Goal: Information Seeking & Learning: Learn about a topic

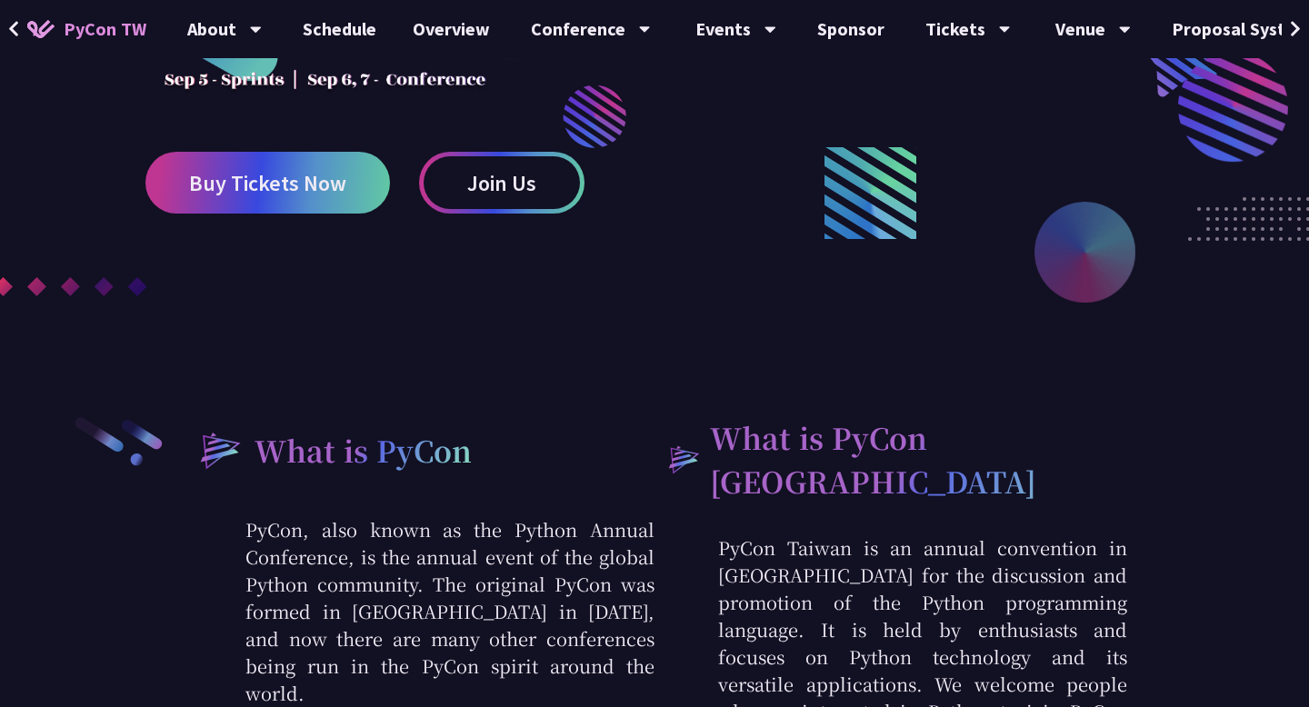
scroll to position [126, 0]
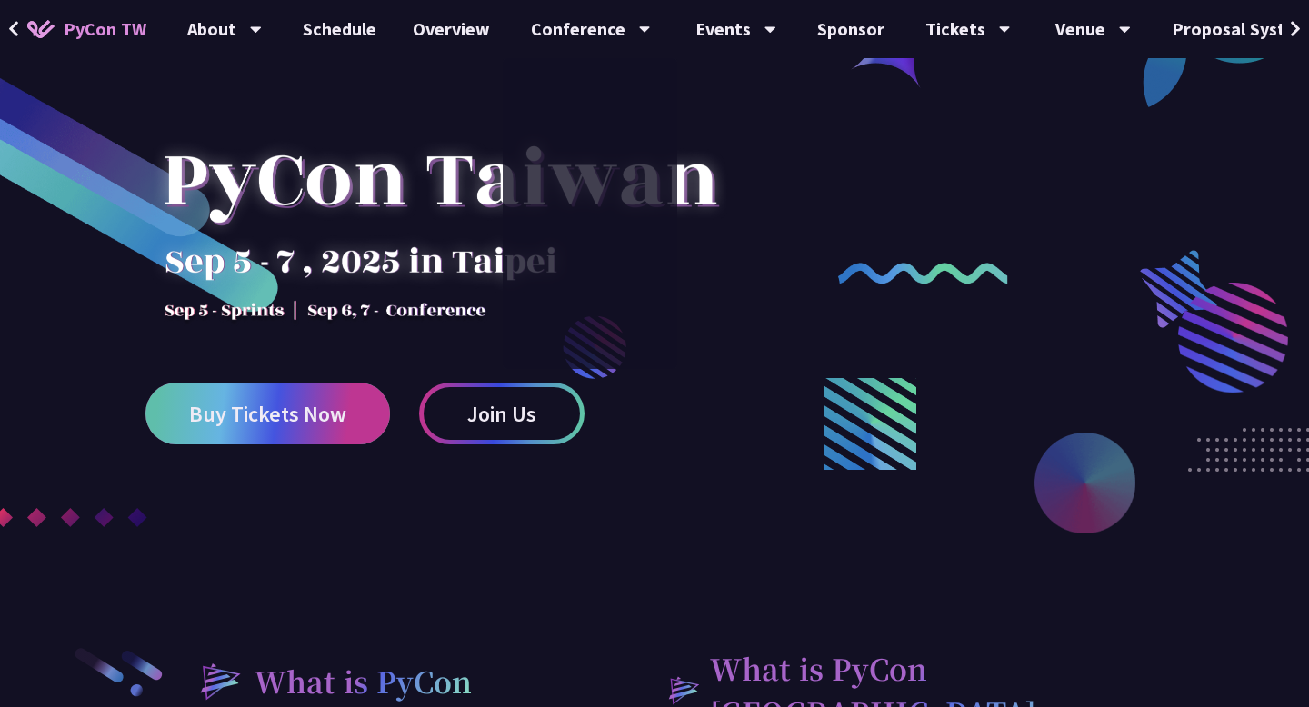
click at [297, 438] on link "Buy Tickets Now" at bounding box center [267, 414] width 244 height 62
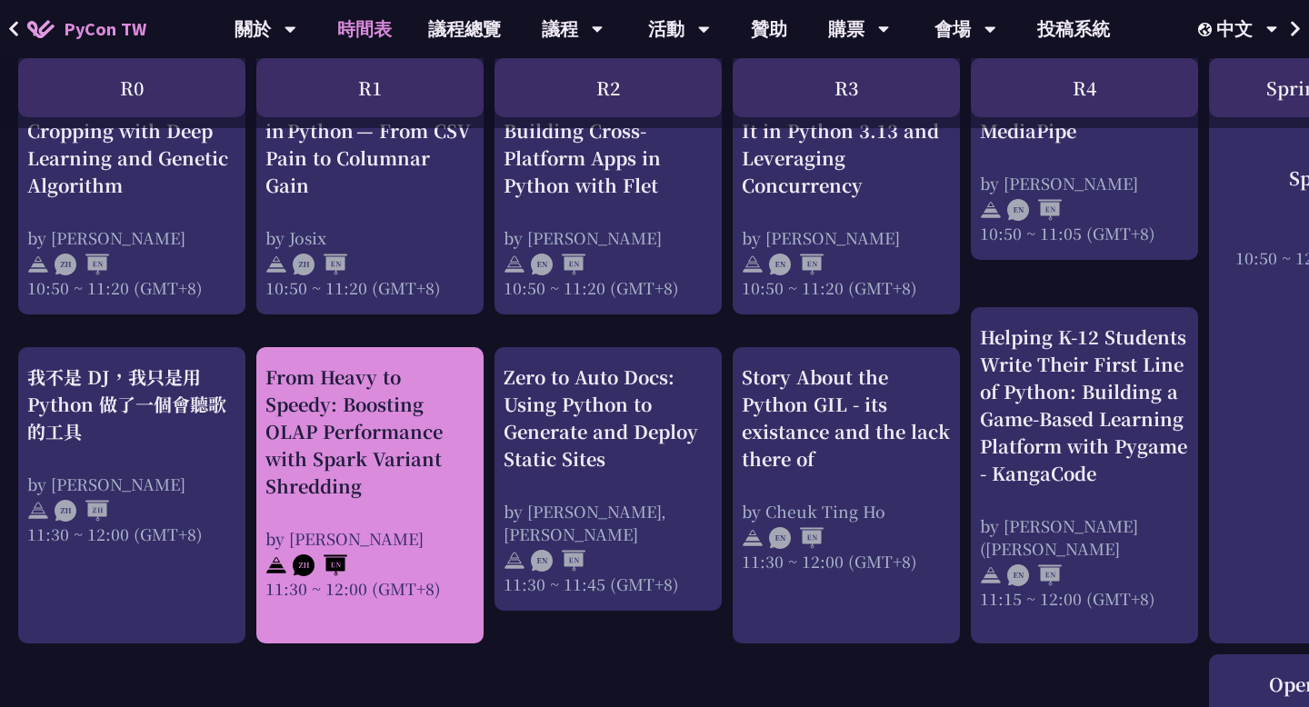
scroll to position [955, 0]
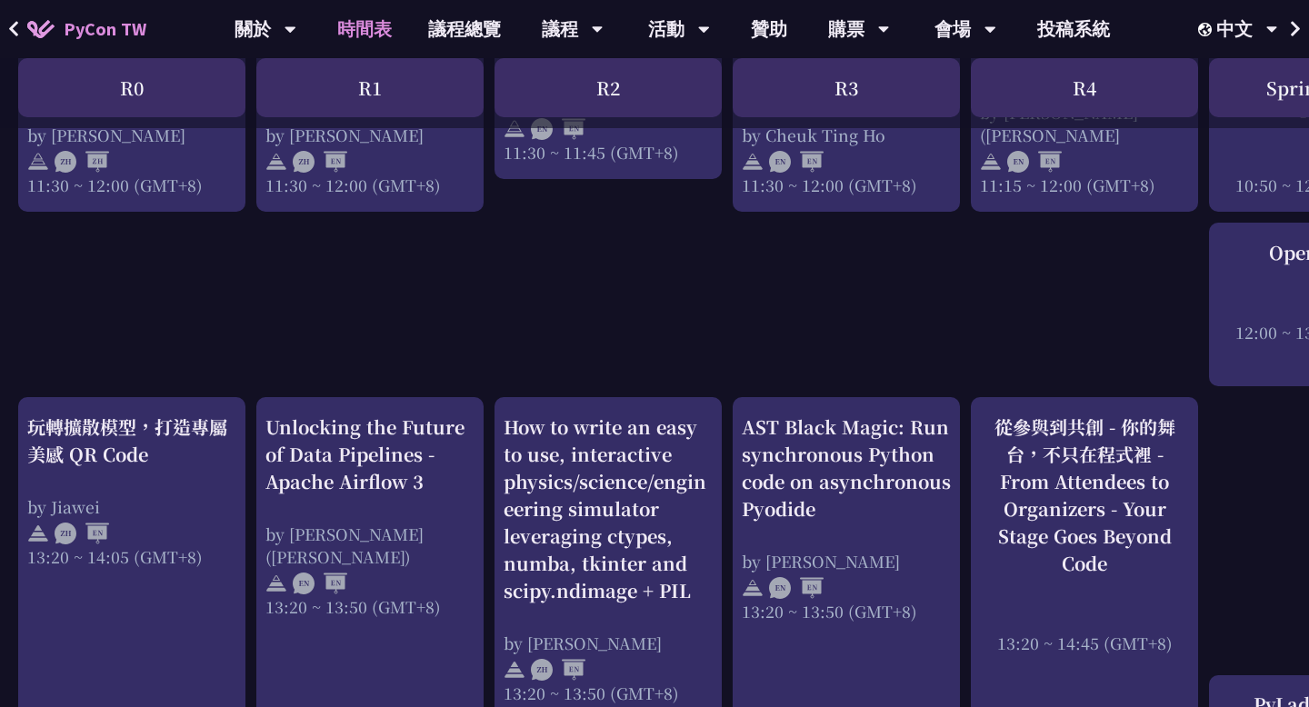
click at [398, 369] on div "An Introduction to the GIL for Python Beginners: Disabling It in Python 3.13 an…" at bounding box center [965, 553] width 1931 height 3013
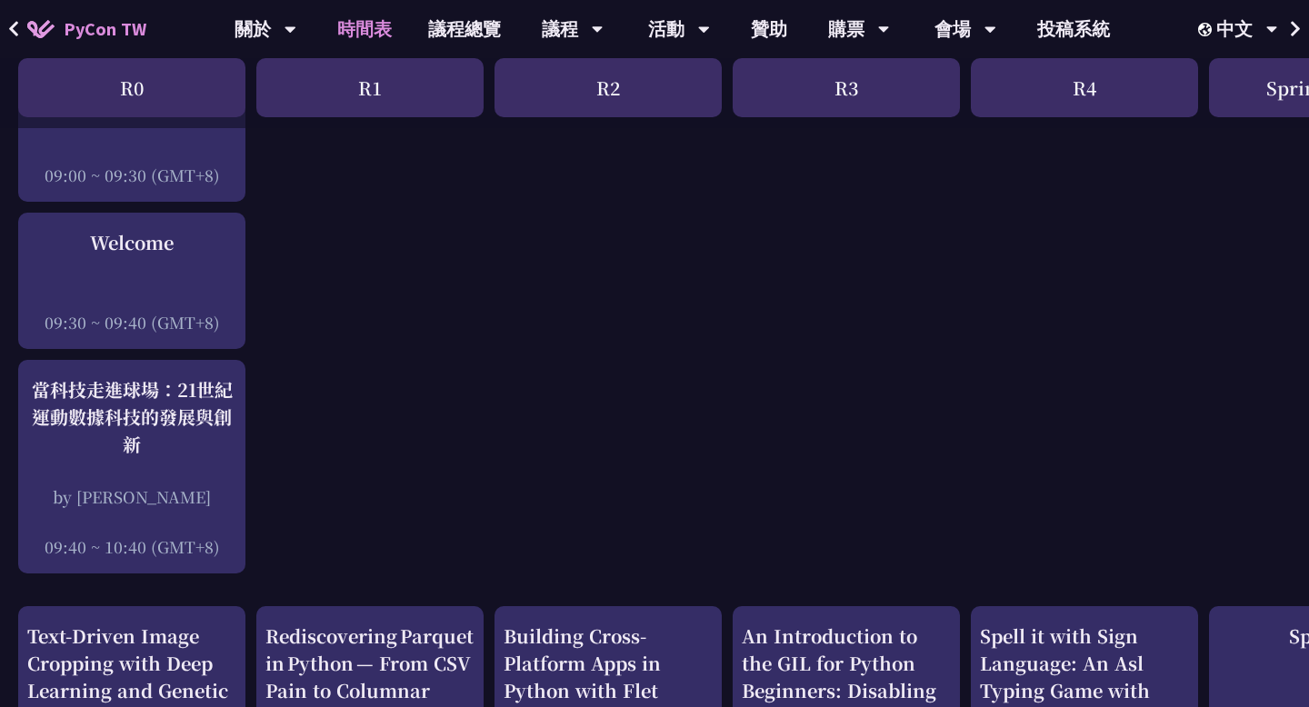
scroll to position [0, 0]
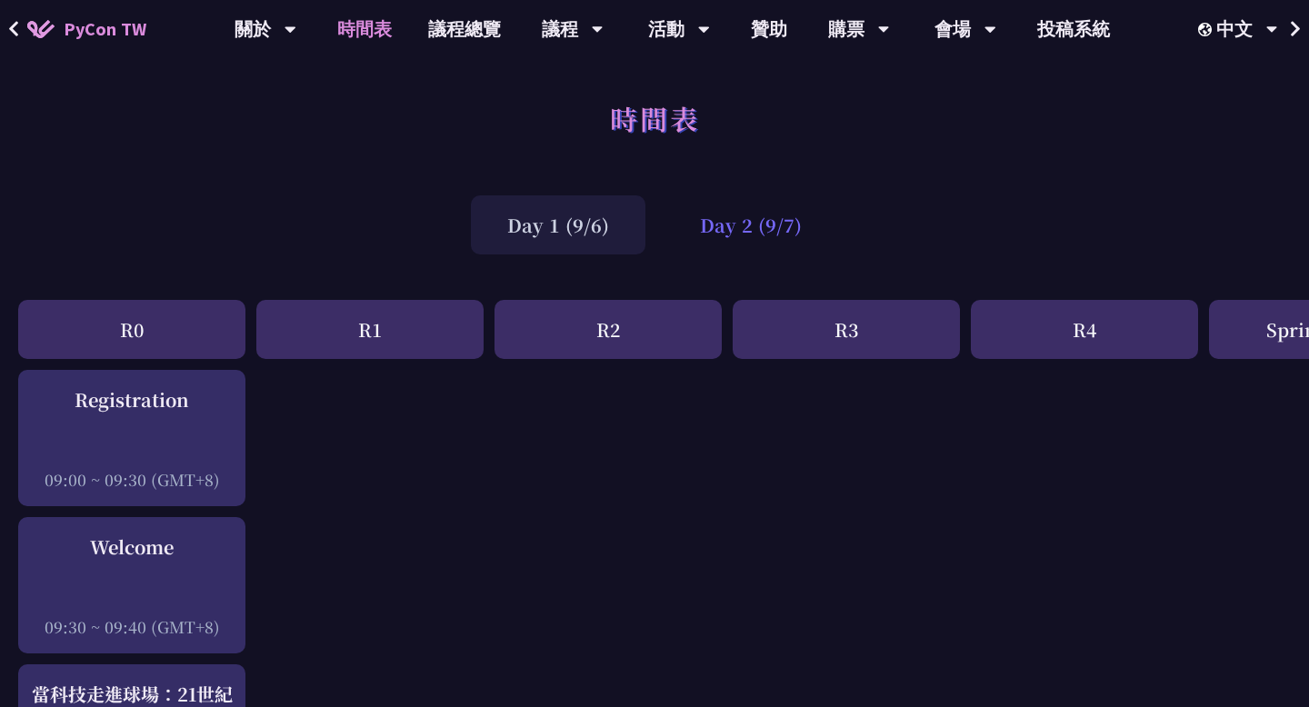
click at [777, 227] on div "Day 2 (9/7)" at bounding box center [750, 224] width 175 height 59
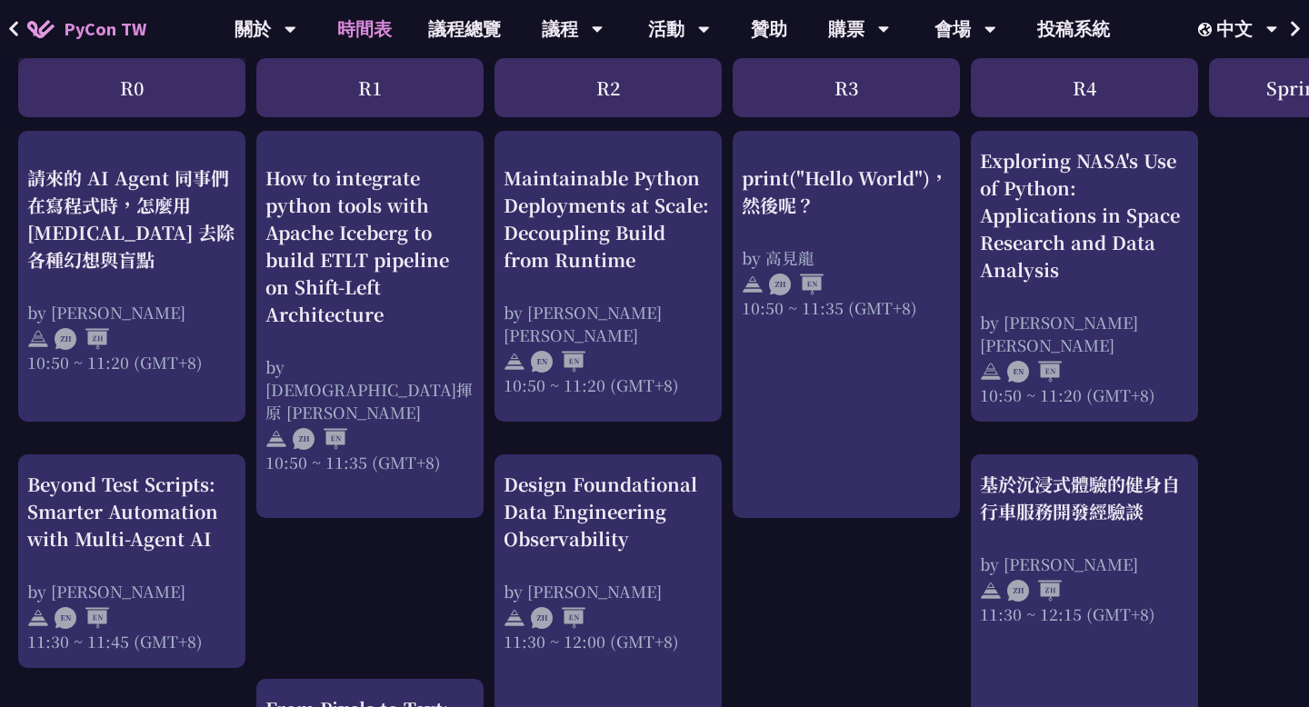
scroll to position [706, 0]
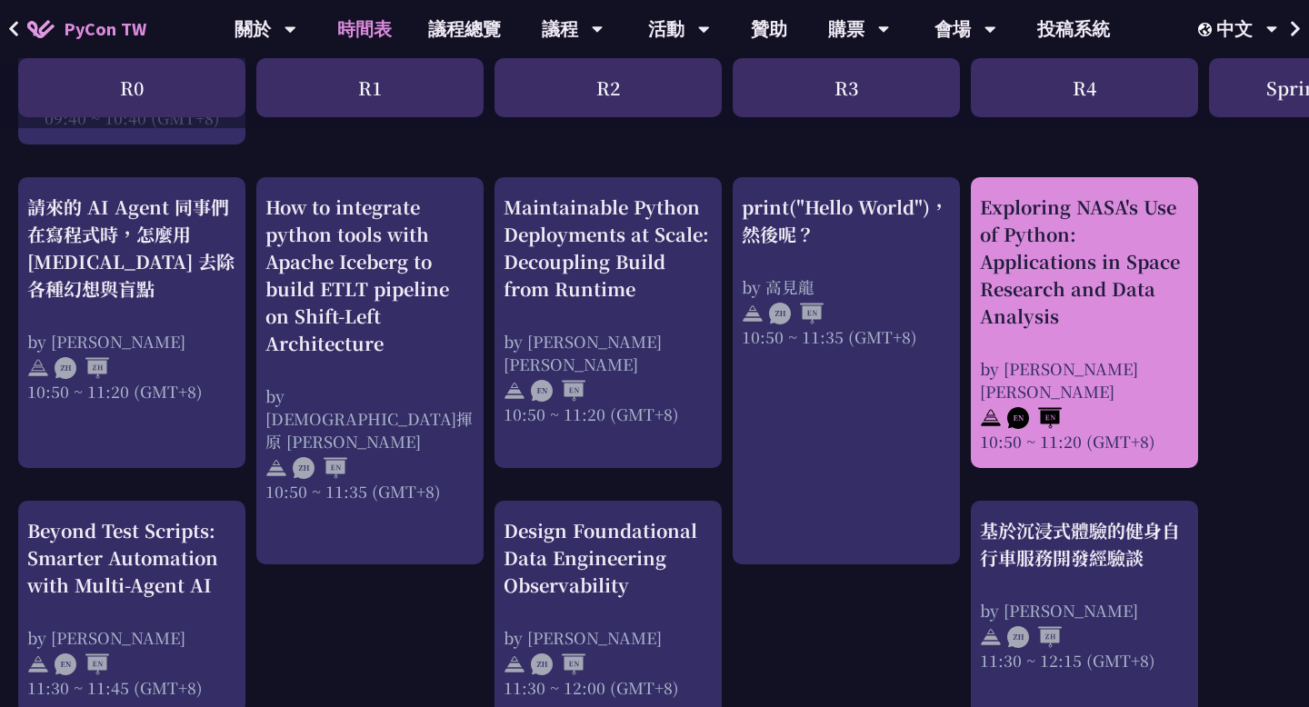
click at [1052, 314] on div "Exploring NASA's Use of Python: Applications in Space Research and Data Analysis" at bounding box center [1084, 262] width 209 height 136
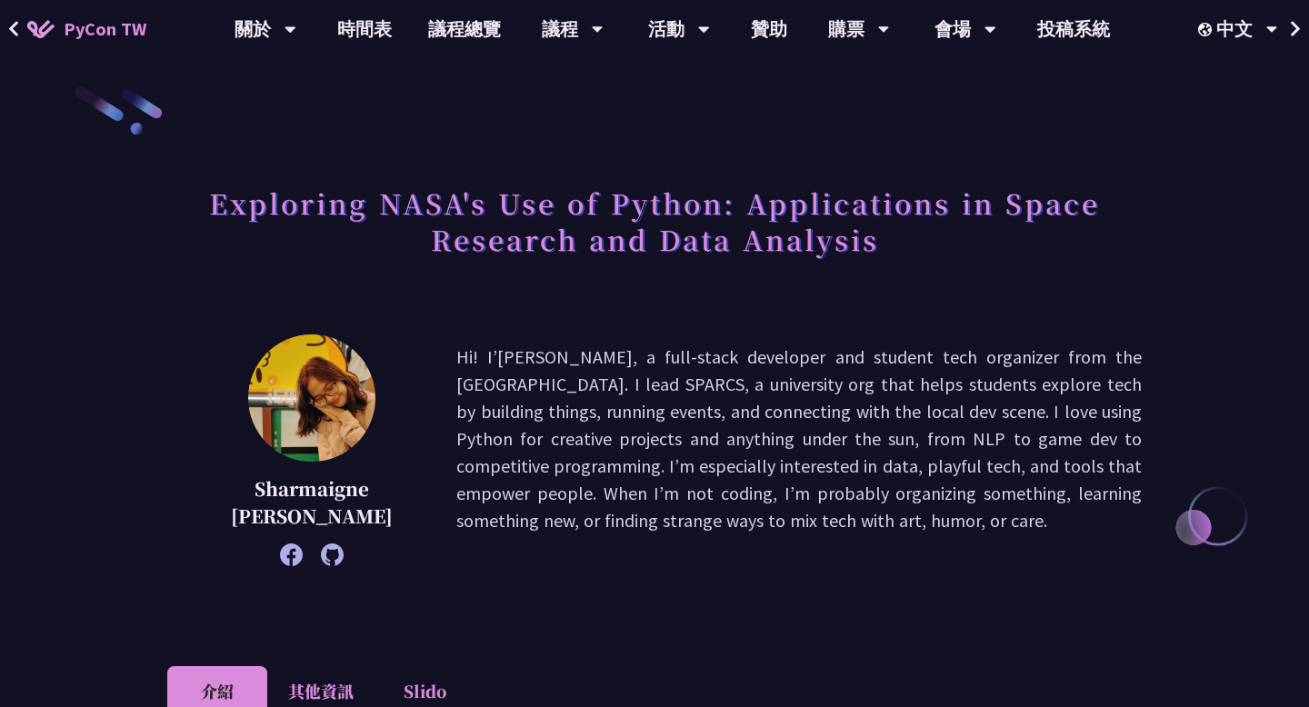
scroll to position [7, 0]
click at [703, 387] on p "Hi! I’m [PERSON_NAME], a full-stack developer and student tech organizer from t…" at bounding box center [798, 450] width 685 height 214
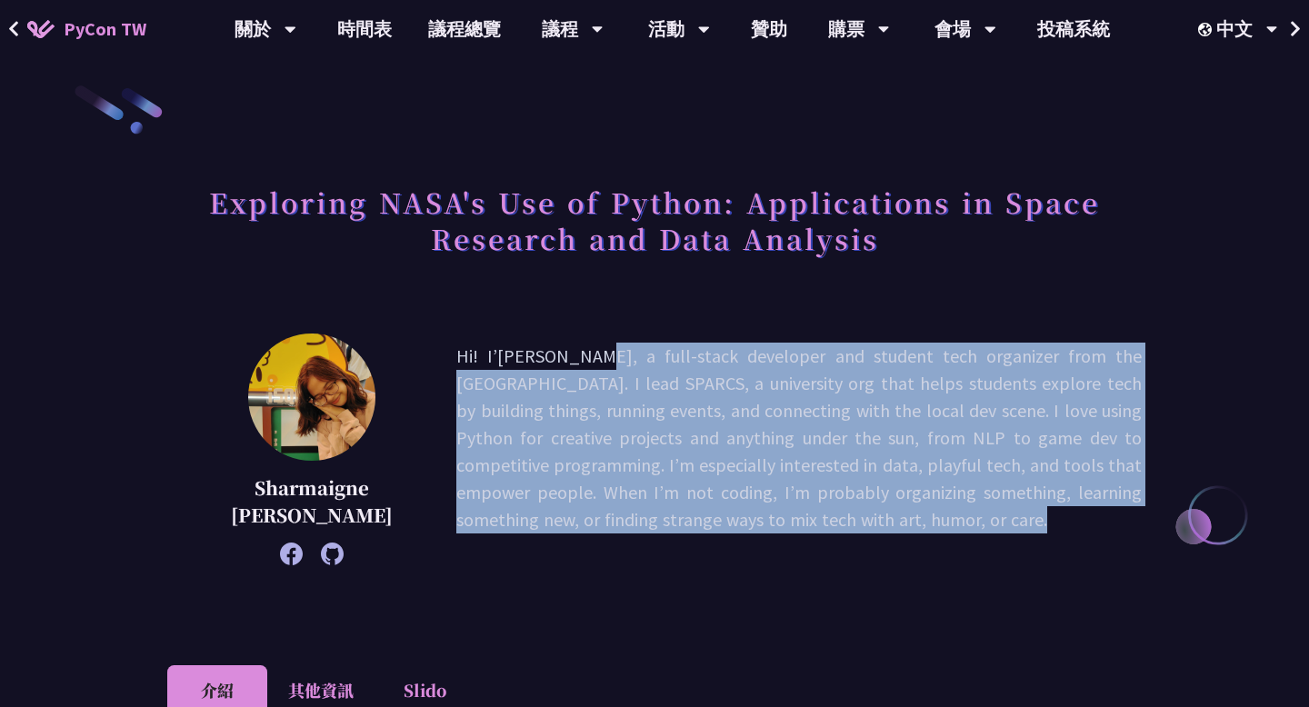
click at [703, 387] on p "Hi! I’m [PERSON_NAME], a full-stack developer and student tech organizer from t…" at bounding box center [798, 450] width 685 height 214
click at [718, 424] on p "Hi! I’m [PERSON_NAME], a full-stack developer and student tech organizer from t…" at bounding box center [798, 450] width 685 height 214
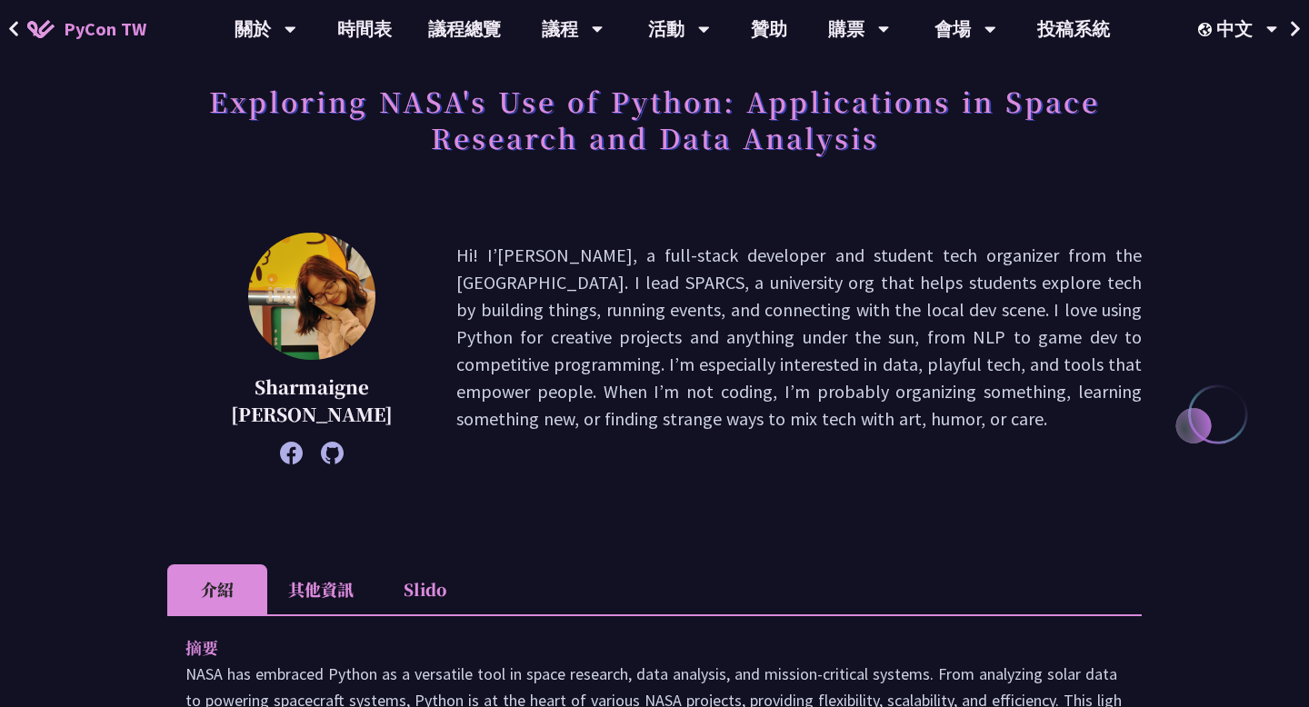
scroll to position [0, 0]
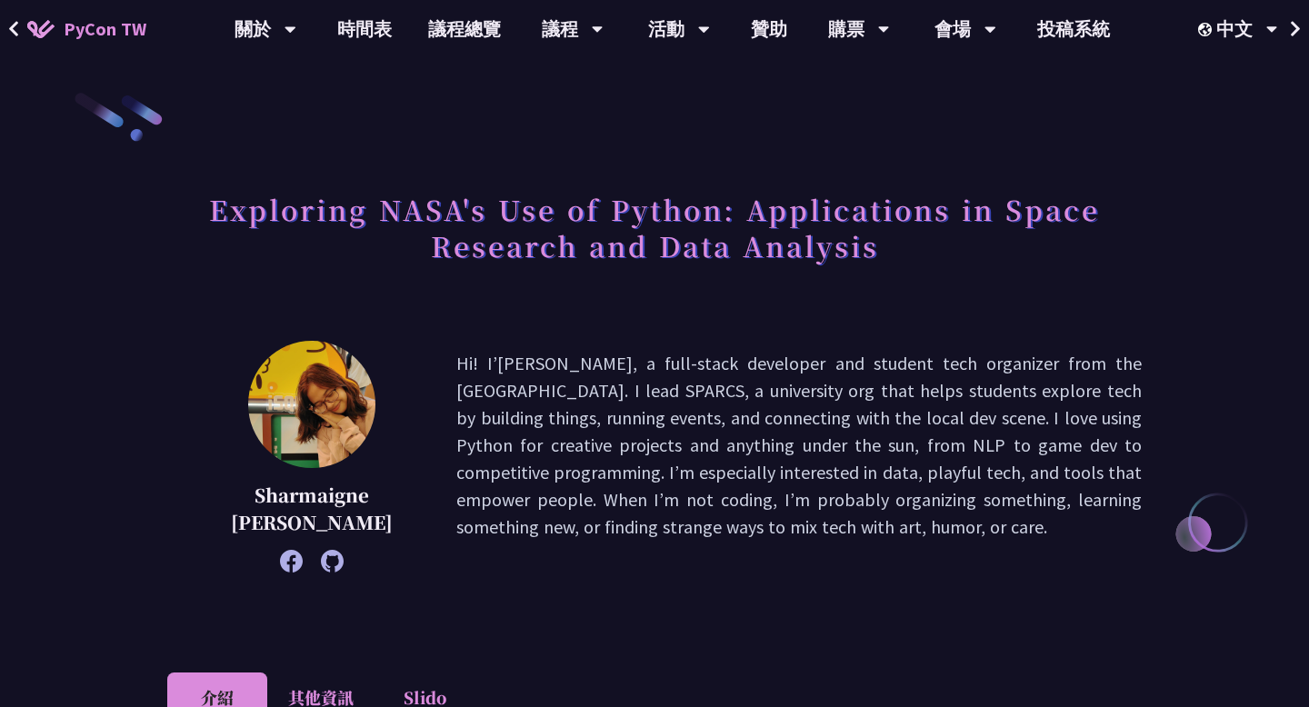
click at [631, 224] on h1 "Exploring NASA's Use of Python: Applications in Space Research and Data Analysis" at bounding box center [654, 227] width 974 height 91
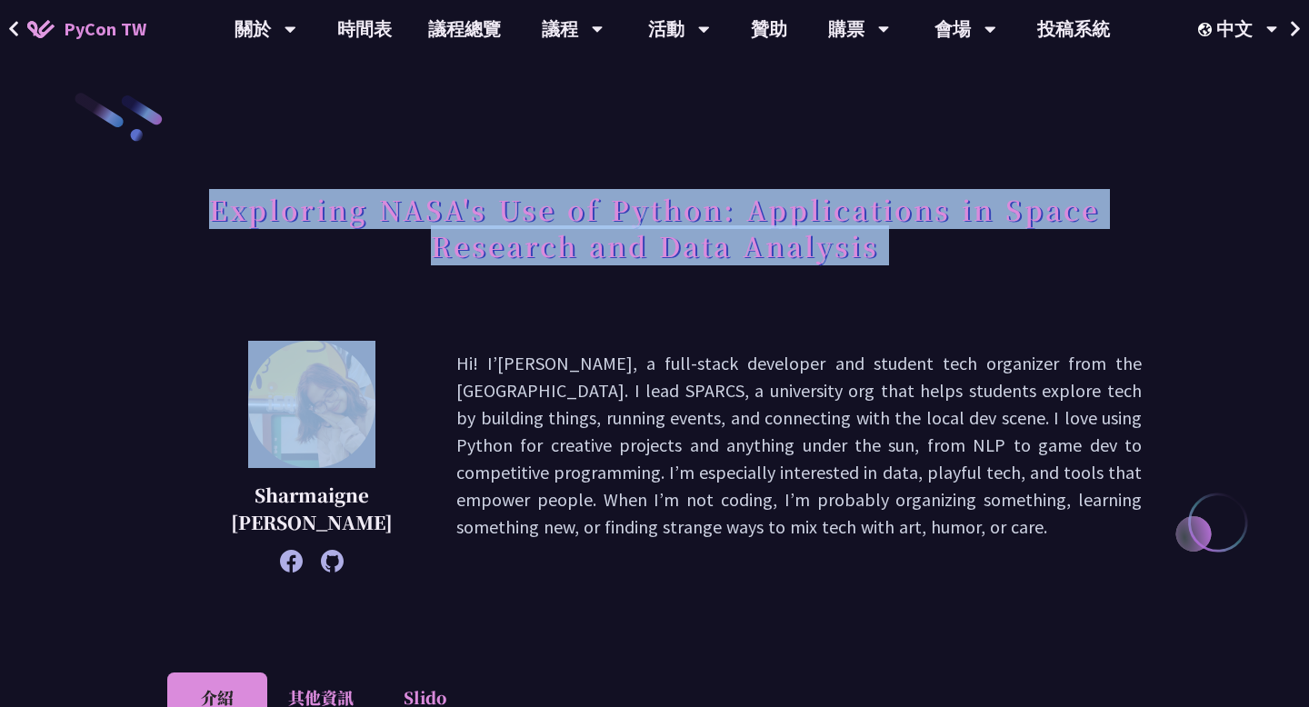
click at [631, 224] on h1 "Exploring NASA's Use of Python: Applications in Space Research and Data Analysis" at bounding box center [654, 227] width 974 height 91
click at [636, 272] on h1 "Exploring NASA's Use of Python: Applications in Space Research and Data Analysis" at bounding box center [654, 227] width 974 height 91
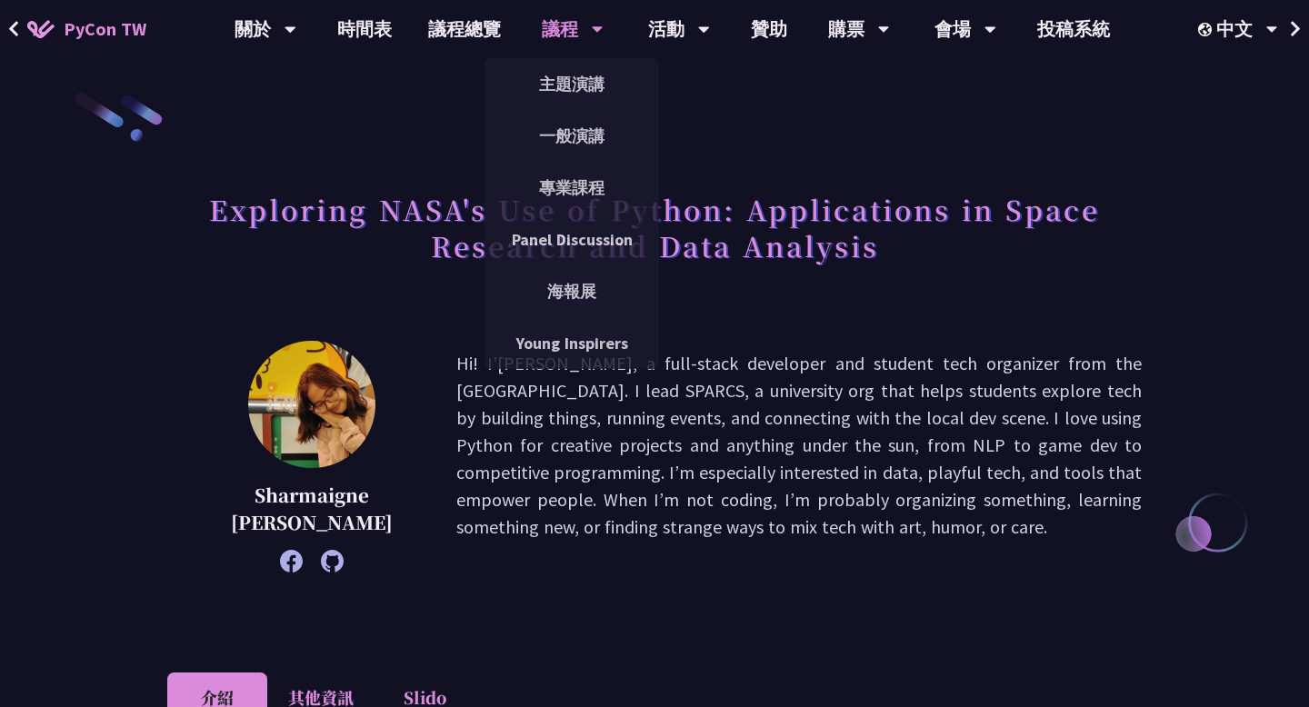
scroll to position [39, 0]
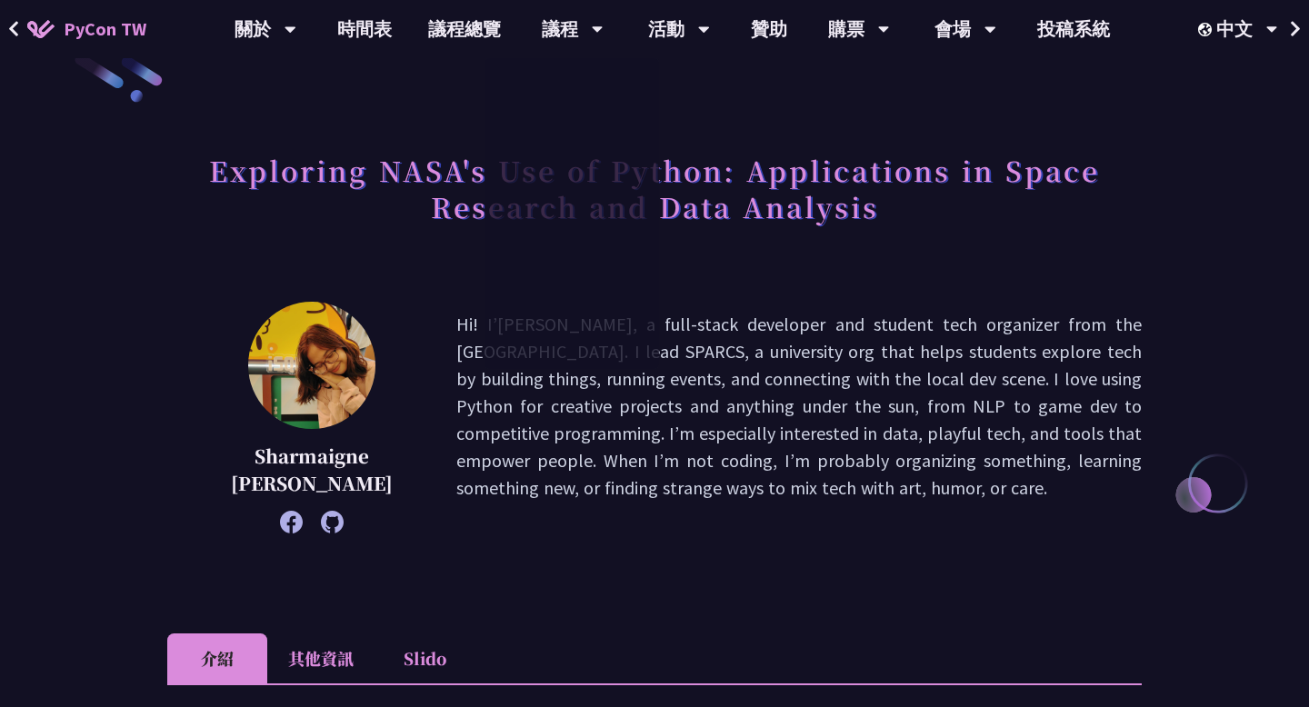
click at [250, 304] on div at bounding box center [311, 365] width 127 height 127
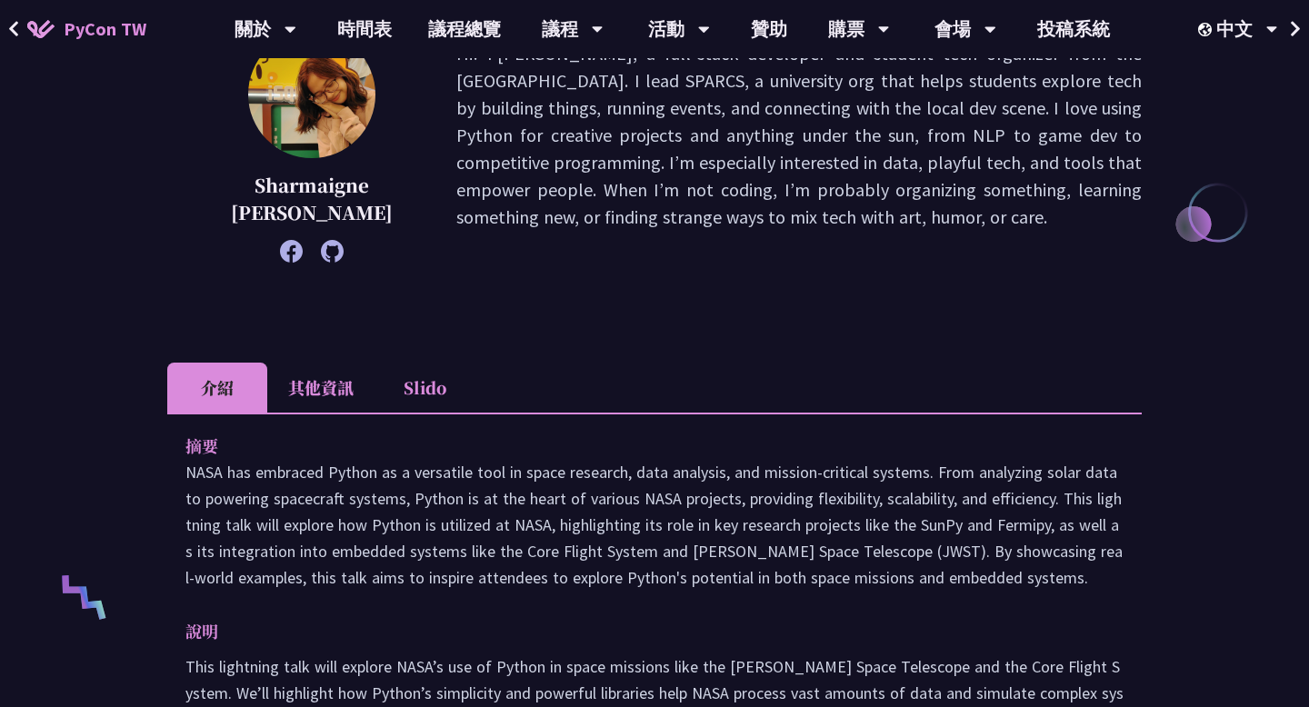
scroll to position [637, 0]
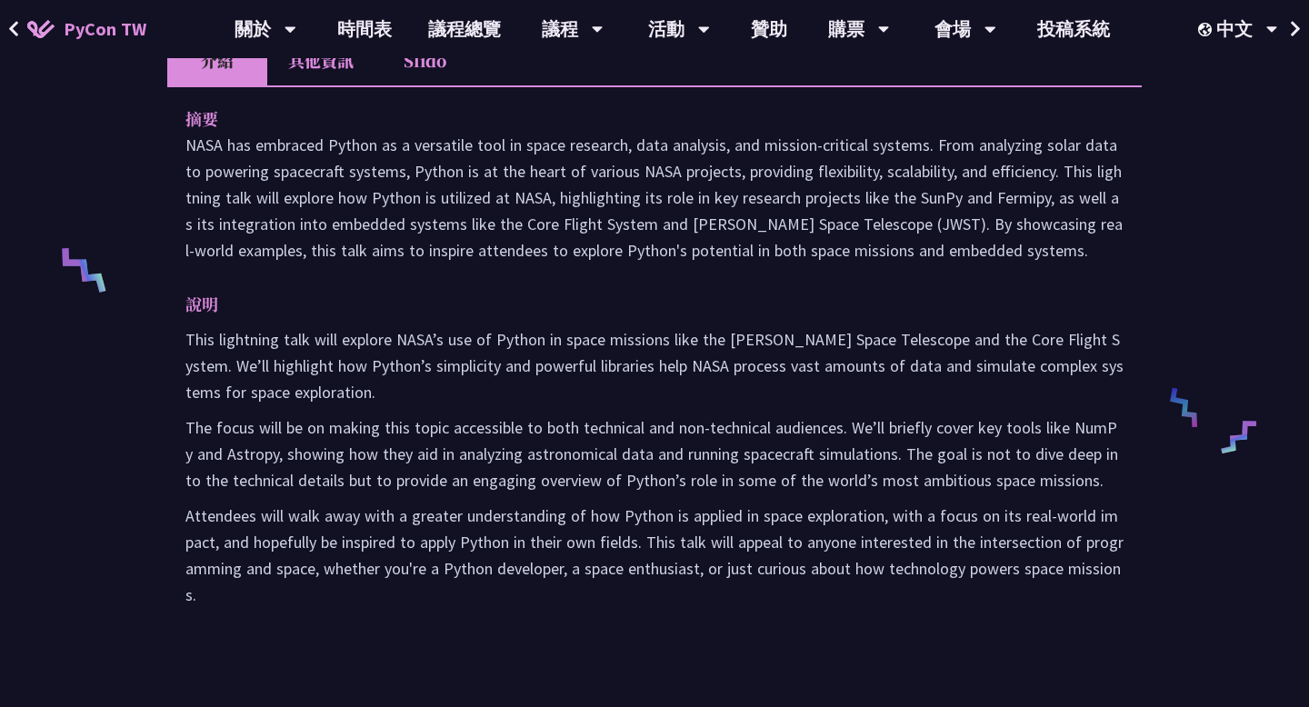
click at [793, 296] on p "說明" at bounding box center [636, 304] width 902 height 26
click at [793, 384] on p "This lightning talk will explore NASA’s use of Python in space missions like th…" at bounding box center [654, 365] width 938 height 79
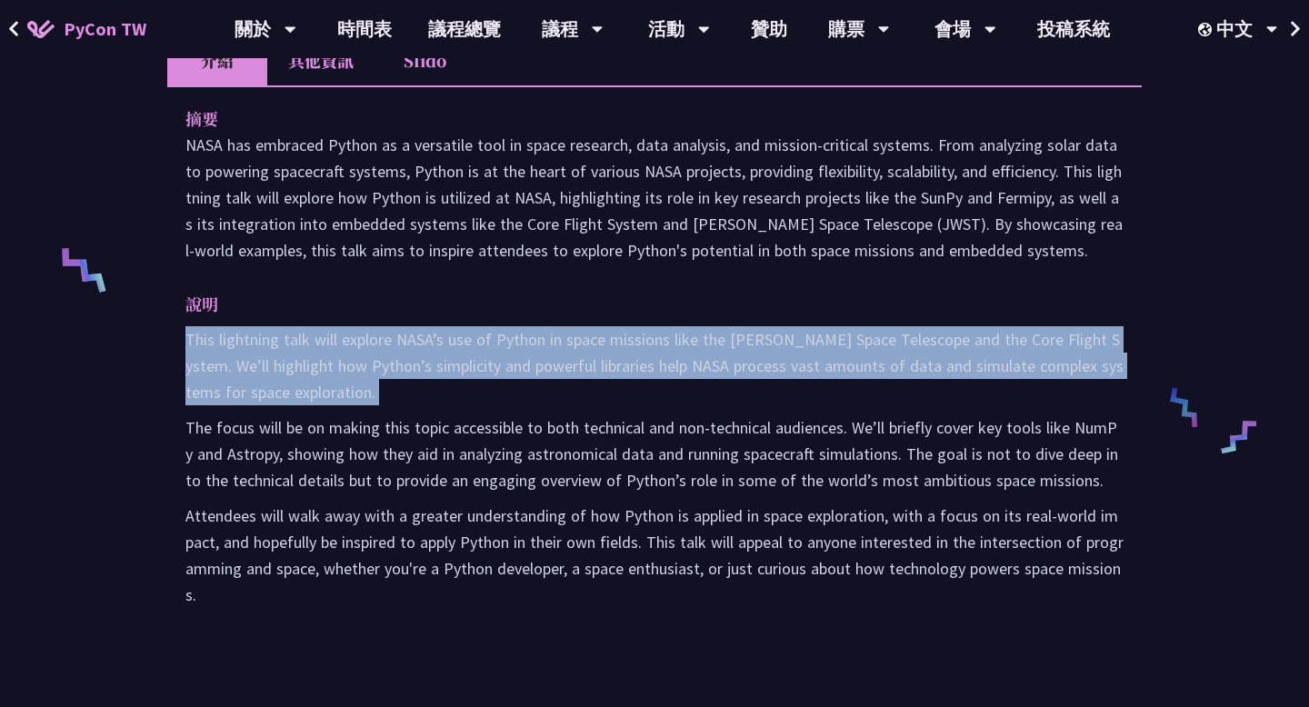
click at [793, 384] on p "This lightning talk will explore NASA’s use of Python in space missions like th…" at bounding box center [654, 365] width 938 height 79
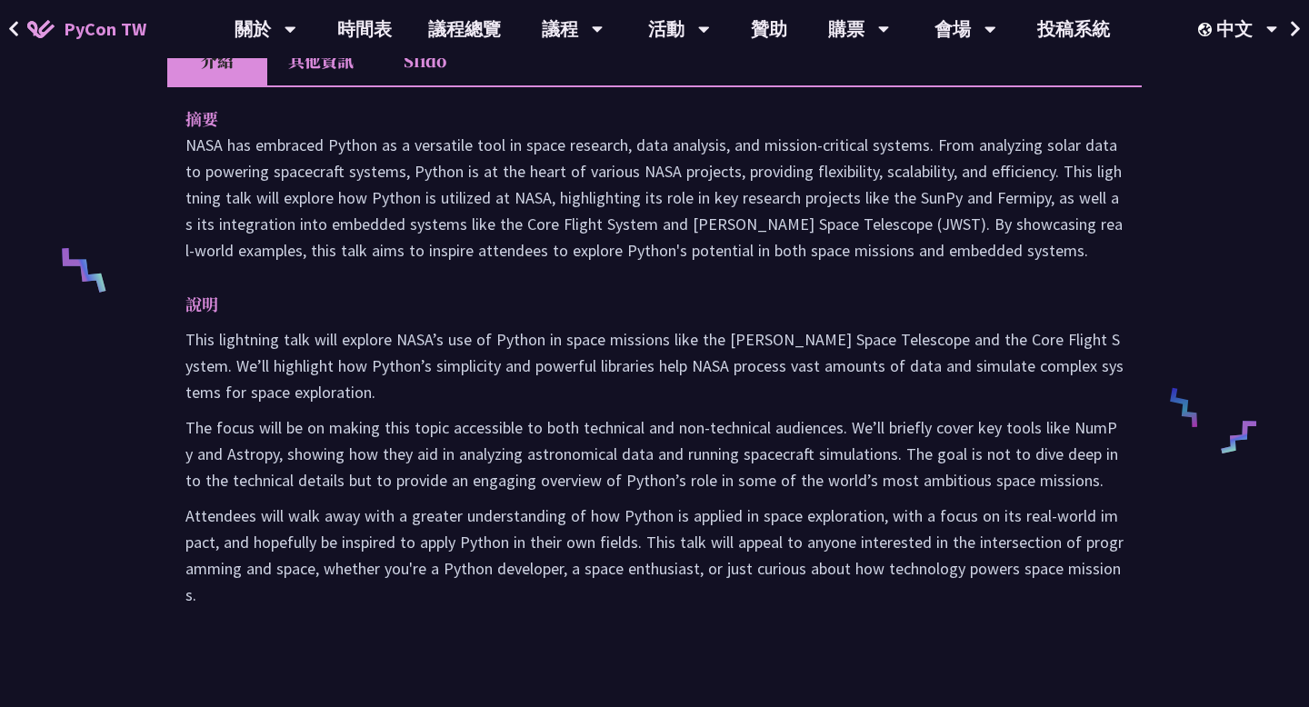
click at [793, 431] on p "The focus will be on making this topic accessible to both technical and non-tec…" at bounding box center [654, 453] width 938 height 79
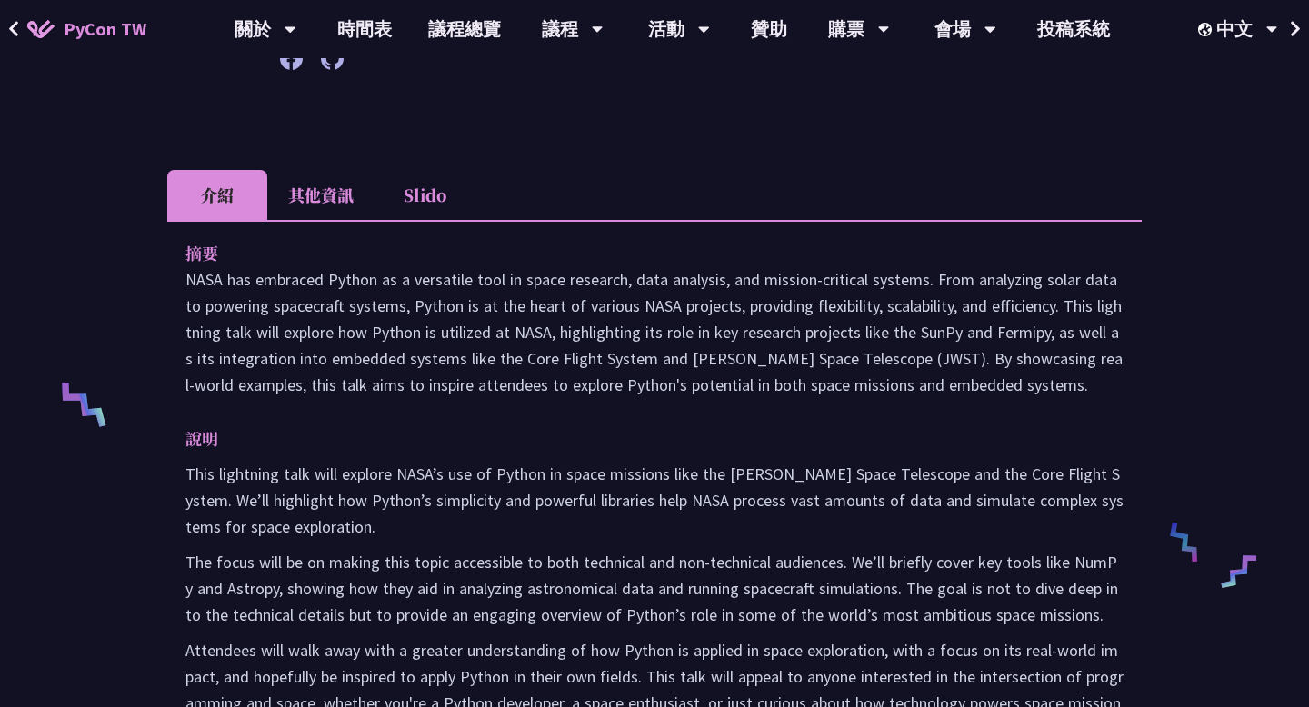
scroll to position [473, 0]
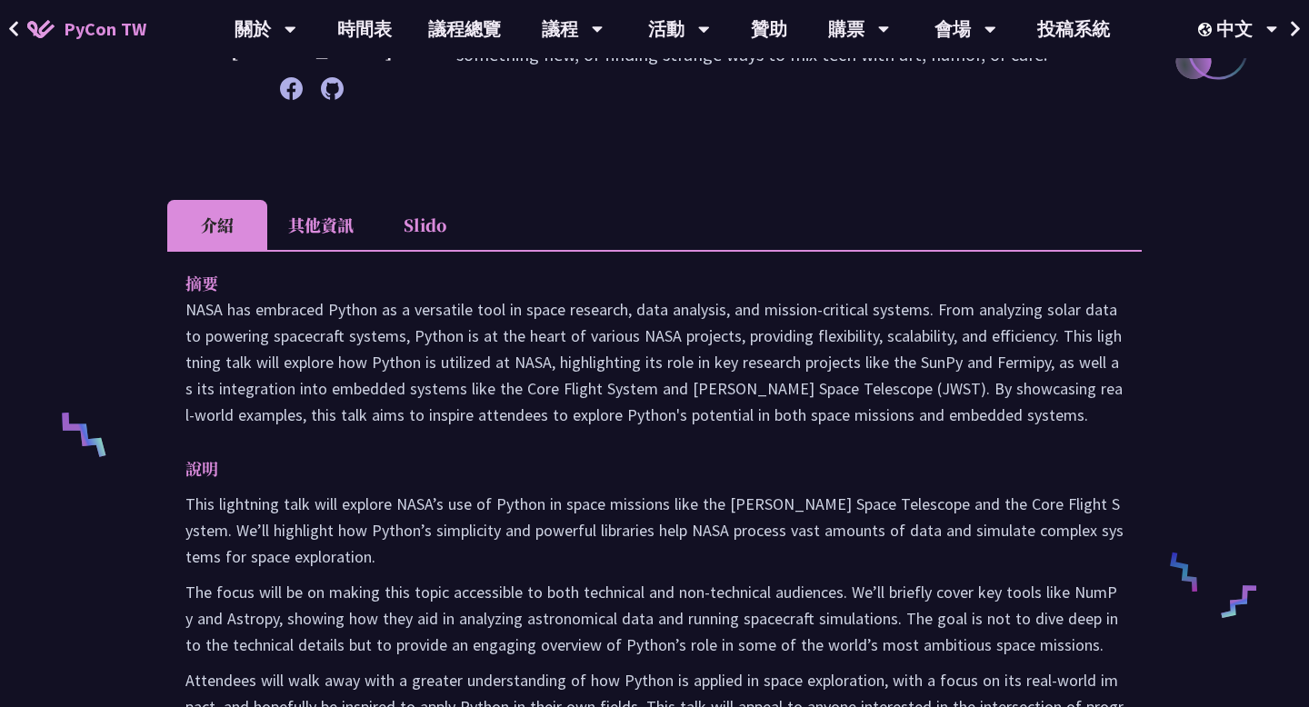
click at [793, 431] on div "摘要 NASA has embraced Python as a versatile tool in space research, data analysi…" at bounding box center [654, 534] width 974 height 568
click at [795, 415] on p "NASA has embraced Python as a versatile tool in space research, data analysis, …" at bounding box center [654, 362] width 938 height 132
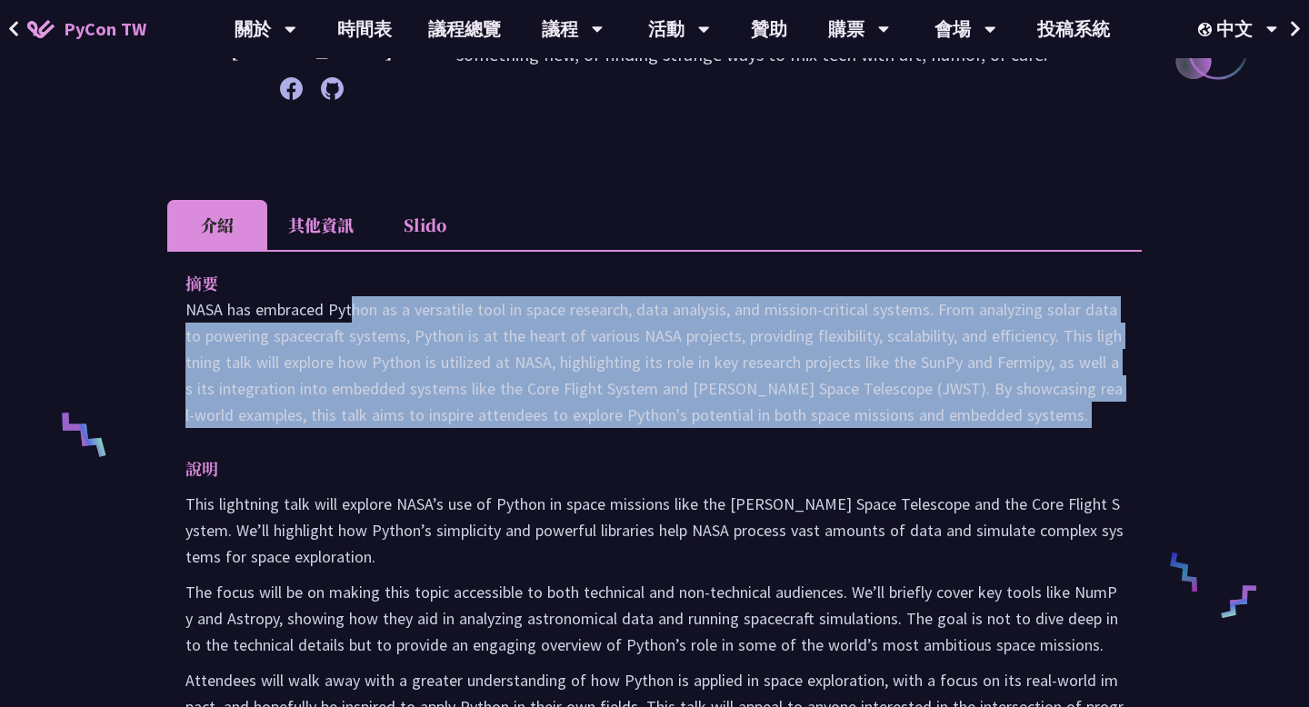
click at [795, 415] on p "NASA has embraced Python as a versatile tool in space research, data analysis, …" at bounding box center [654, 362] width 938 height 132
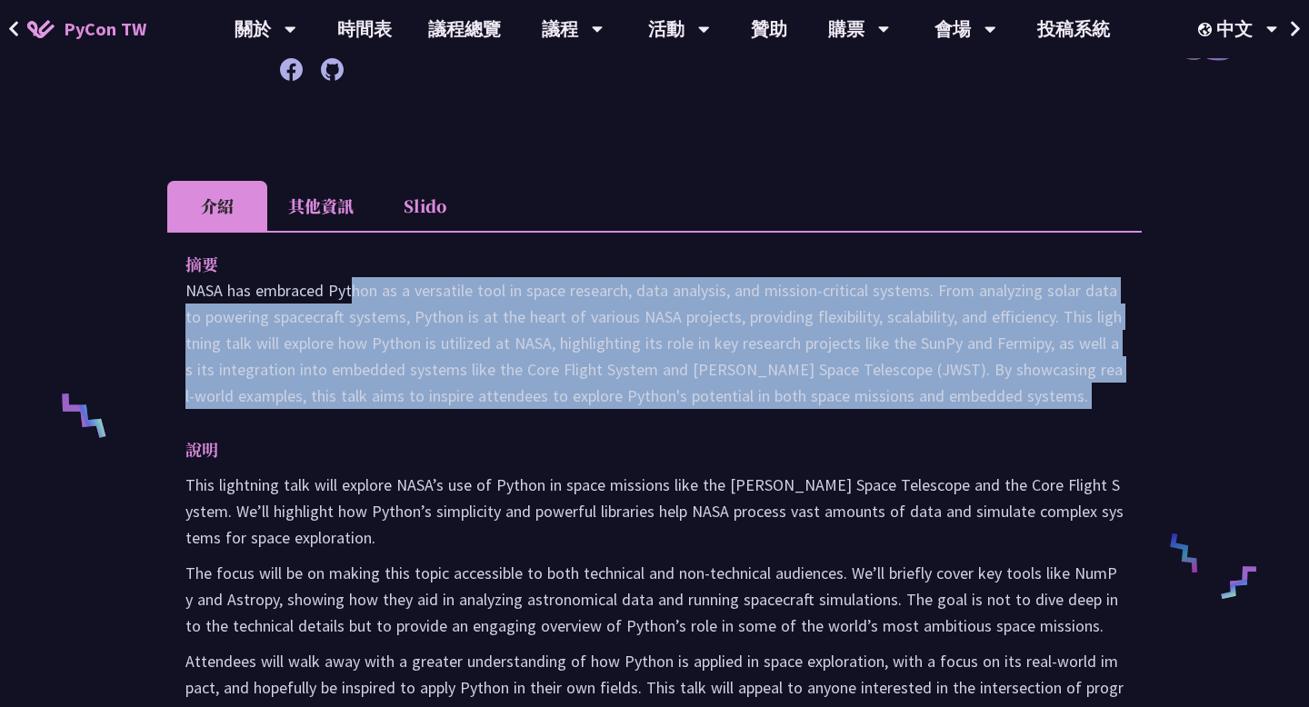
scroll to position [494, 0]
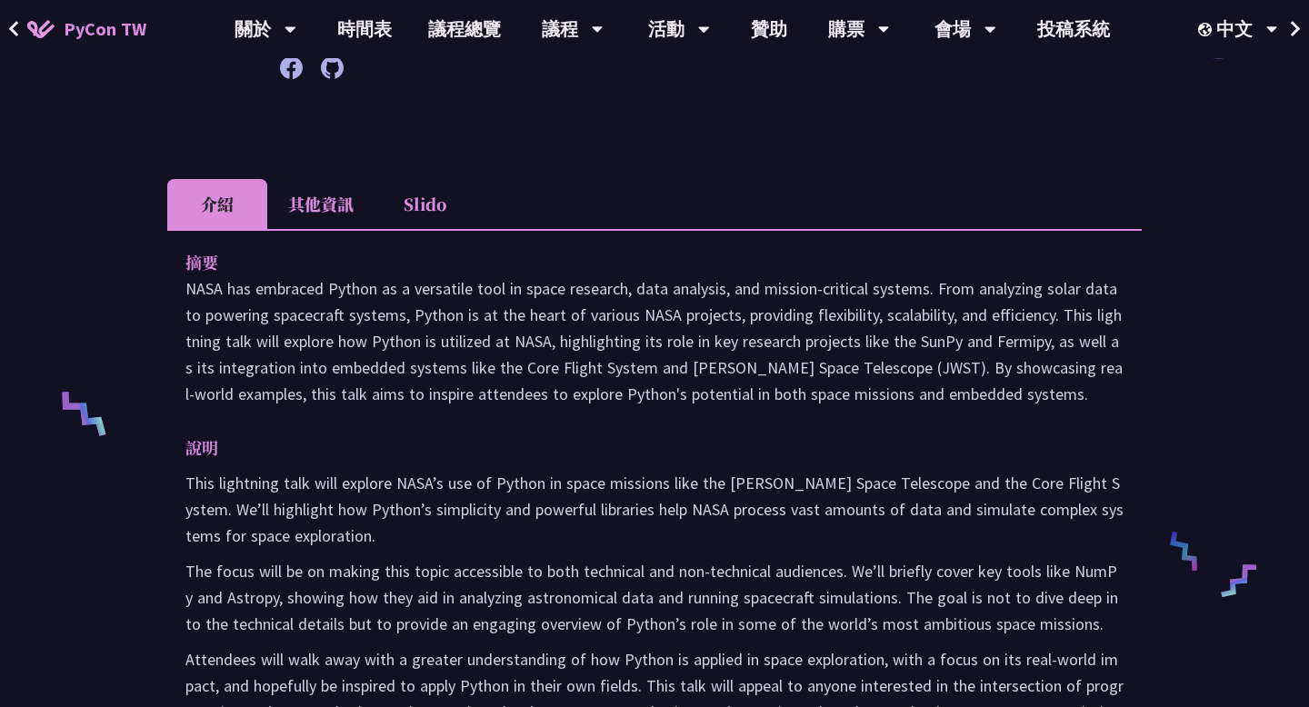
click at [736, 349] on p "NASA has embraced Python as a versatile tool in space research, data analysis, …" at bounding box center [654, 341] width 938 height 132
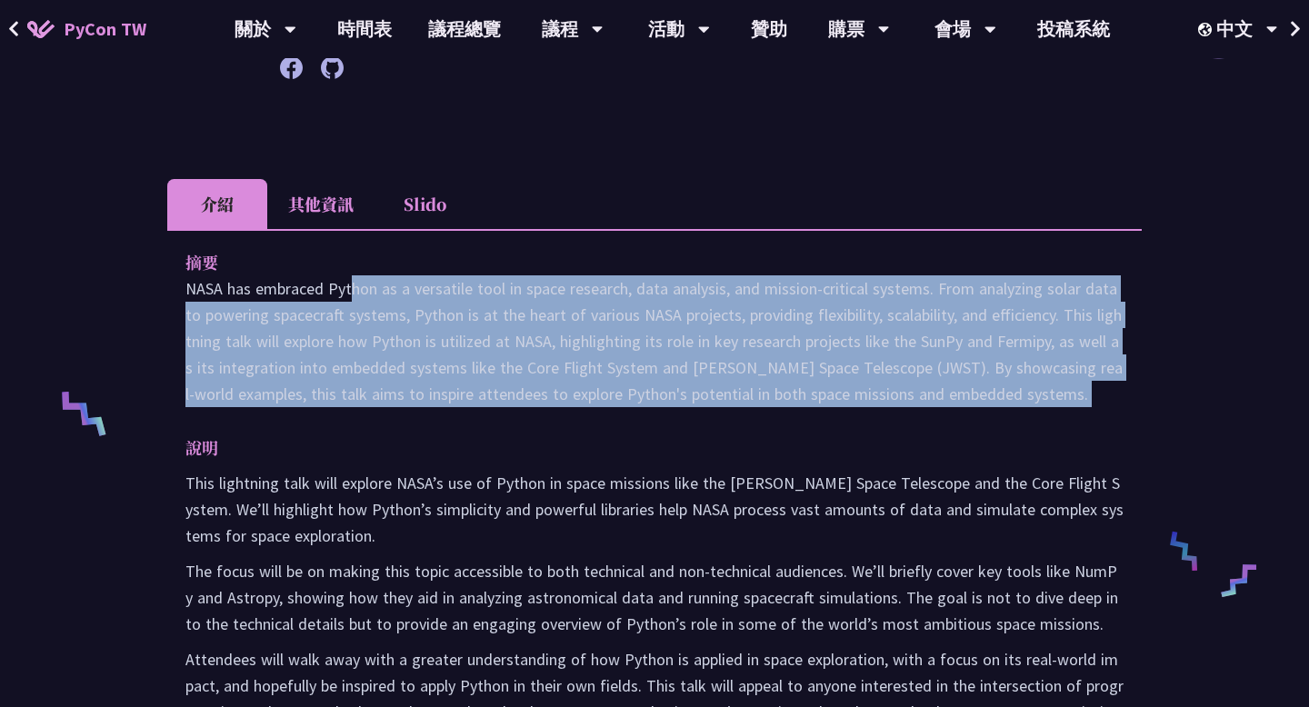
click at [736, 349] on p "NASA has embraced Python as a versatile tool in space research, data analysis, …" at bounding box center [654, 341] width 938 height 132
copy div "NASA has embraced Python as a versatile tool in space research, data analysis, …"
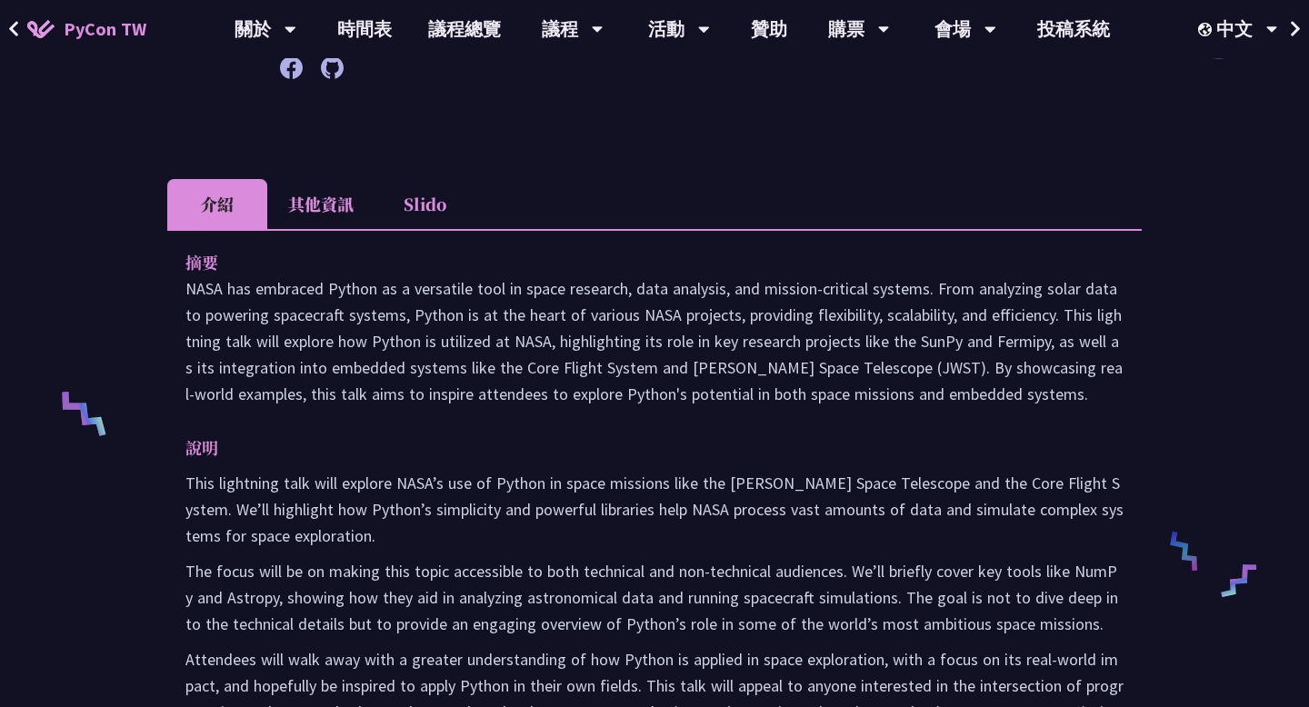
click at [732, 377] on p "NASA has embraced Python as a versatile tool in space research, data analysis, …" at bounding box center [654, 341] width 938 height 132
click at [689, 293] on p "NASA has embraced Python as a versatile tool in space research, data analysis, …" at bounding box center [654, 341] width 938 height 132
copy p "analysis"
click at [703, 327] on p "NASA has embraced Python as a versatile tool in space research, data analysis, …" at bounding box center [654, 341] width 938 height 132
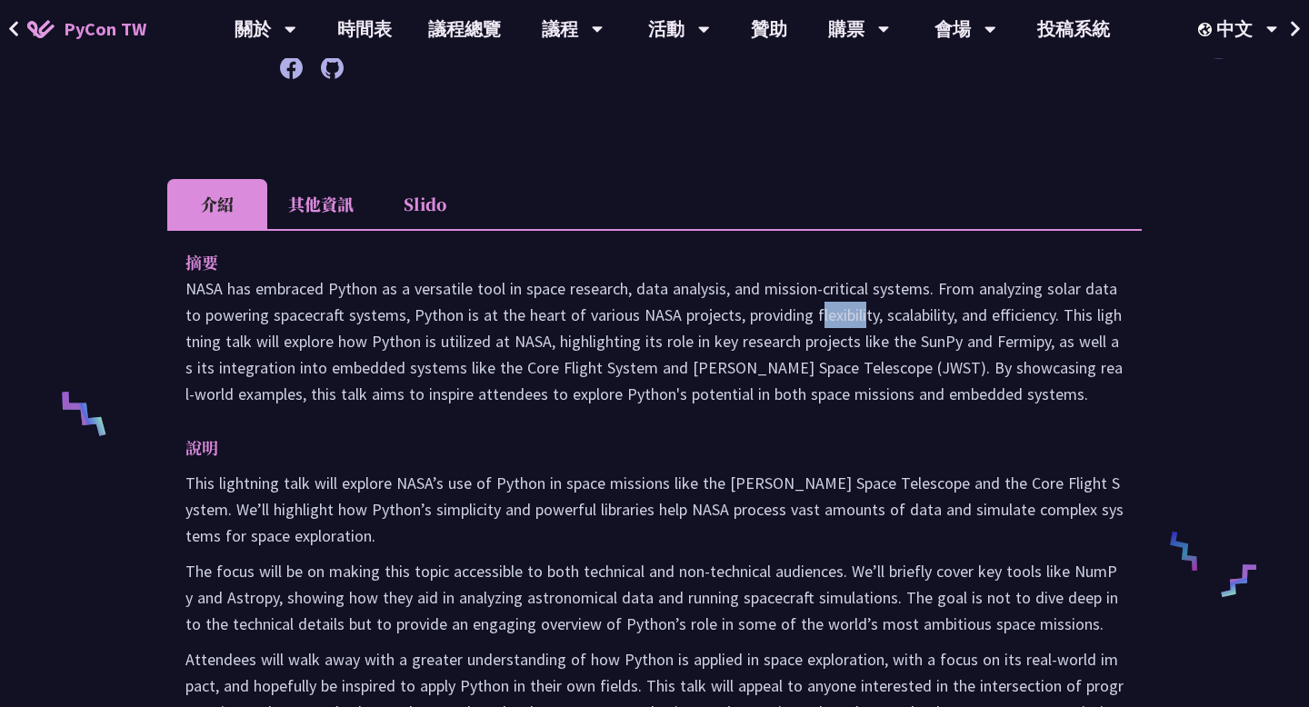
click at [703, 327] on p "NASA has embraced Python as a versatile tool in space research, data analysis, …" at bounding box center [654, 341] width 938 height 132
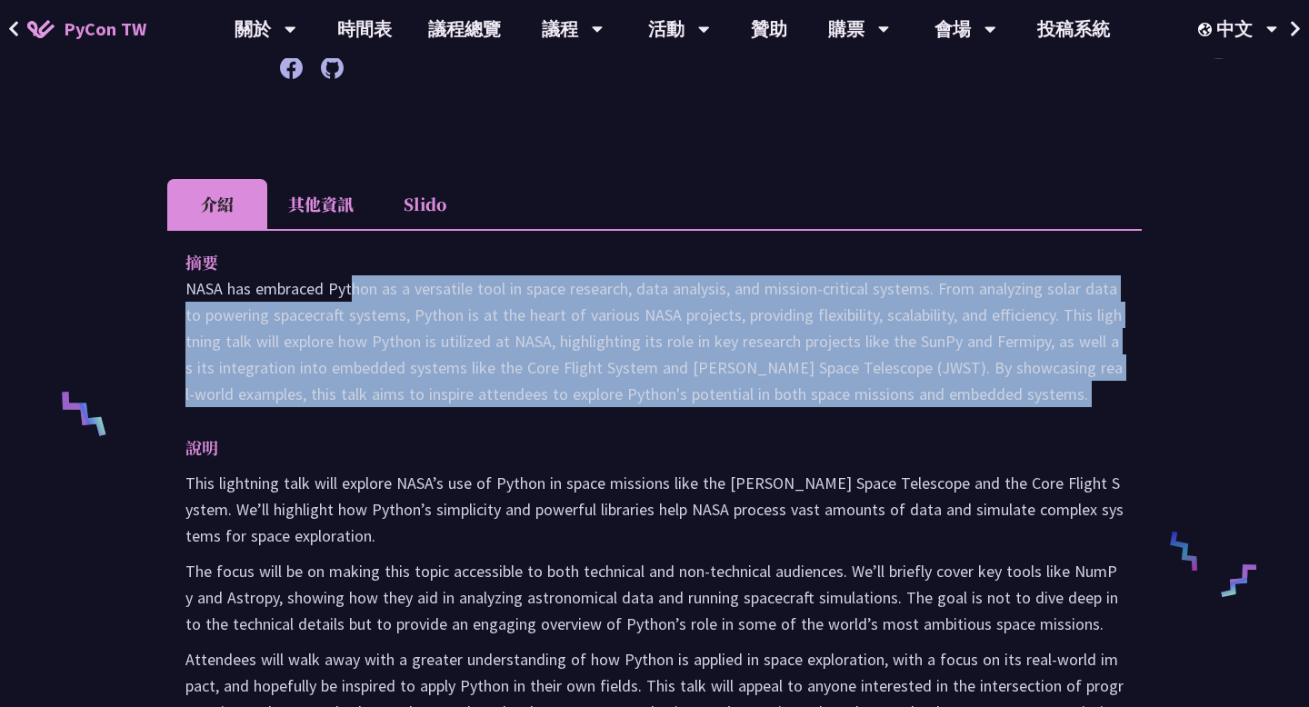
click at [703, 327] on p "NASA has embraced Python as a versatile tool in space research, data analysis, …" at bounding box center [654, 341] width 938 height 132
click at [710, 374] on p "NASA has embraced Python as a versatile tool in space research, data analysis, …" at bounding box center [654, 341] width 938 height 132
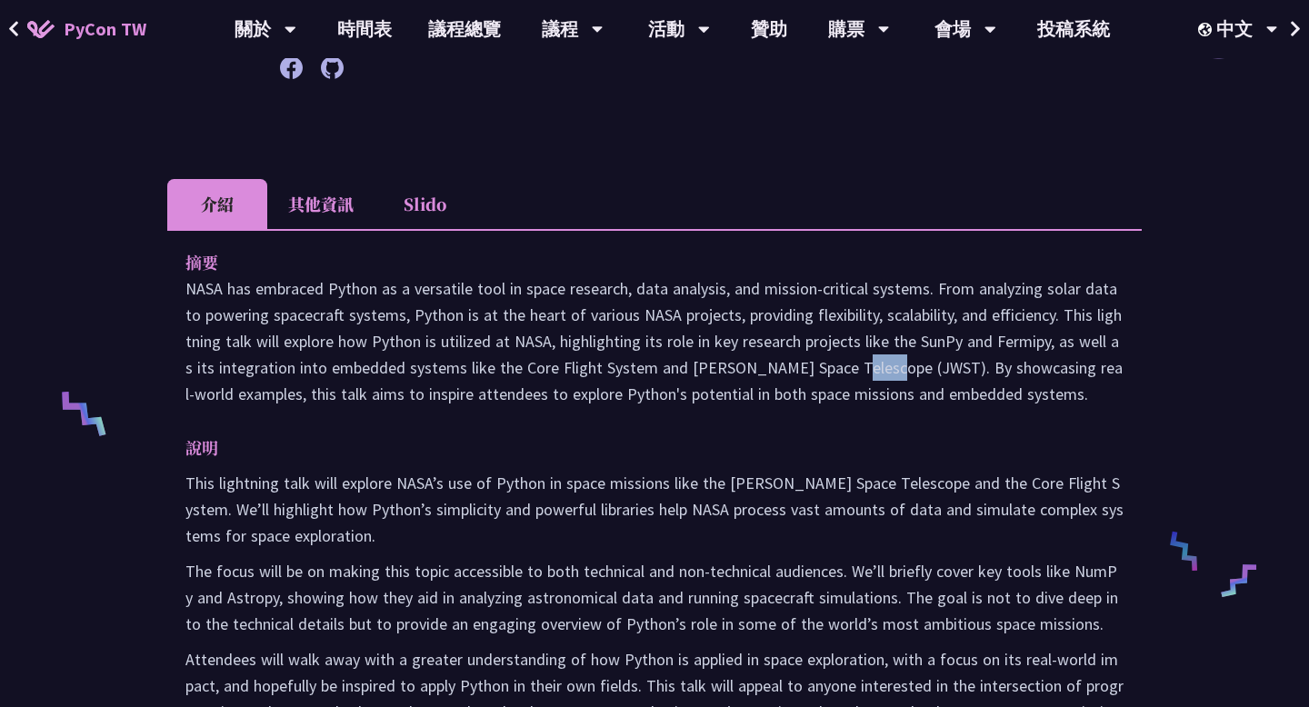
click at [710, 374] on p "NASA has embraced Python as a versatile tool in space research, data analysis, …" at bounding box center [654, 341] width 938 height 132
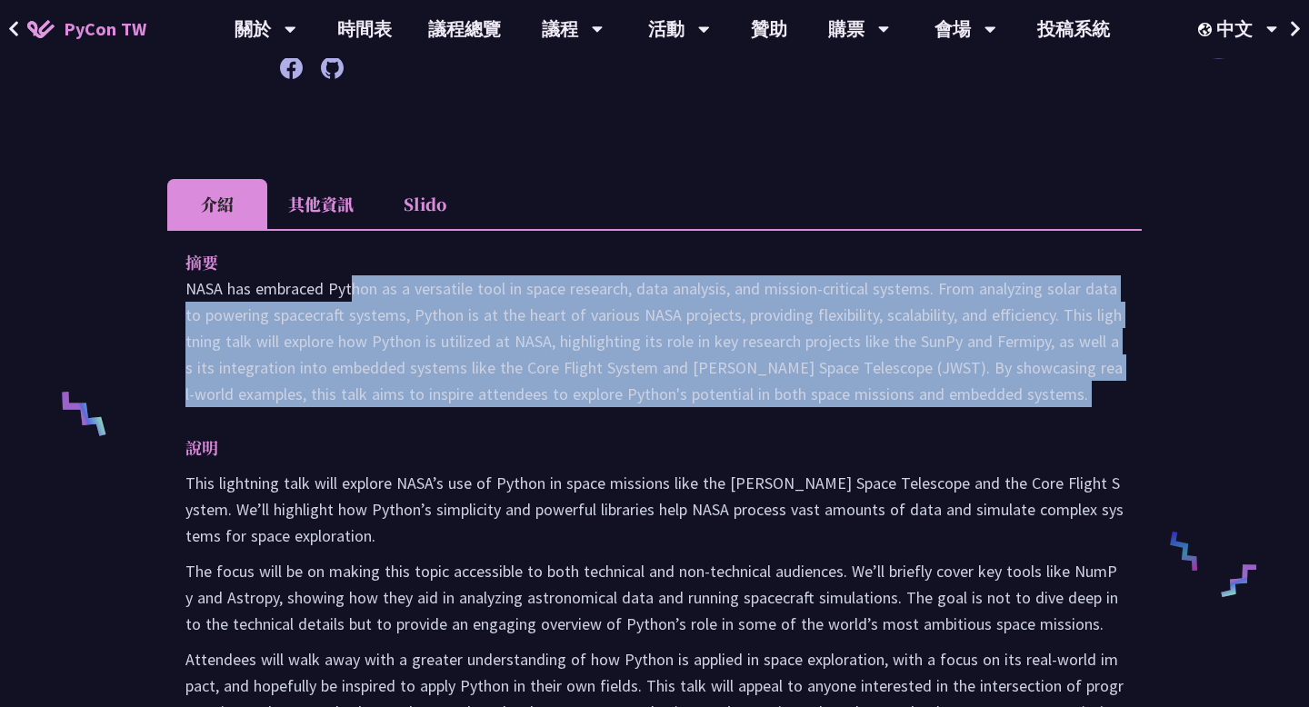
click at [710, 374] on p "NASA has embraced Python as a versatile tool in space research, data analysis, …" at bounding box center [654, 341] width 938 height 132
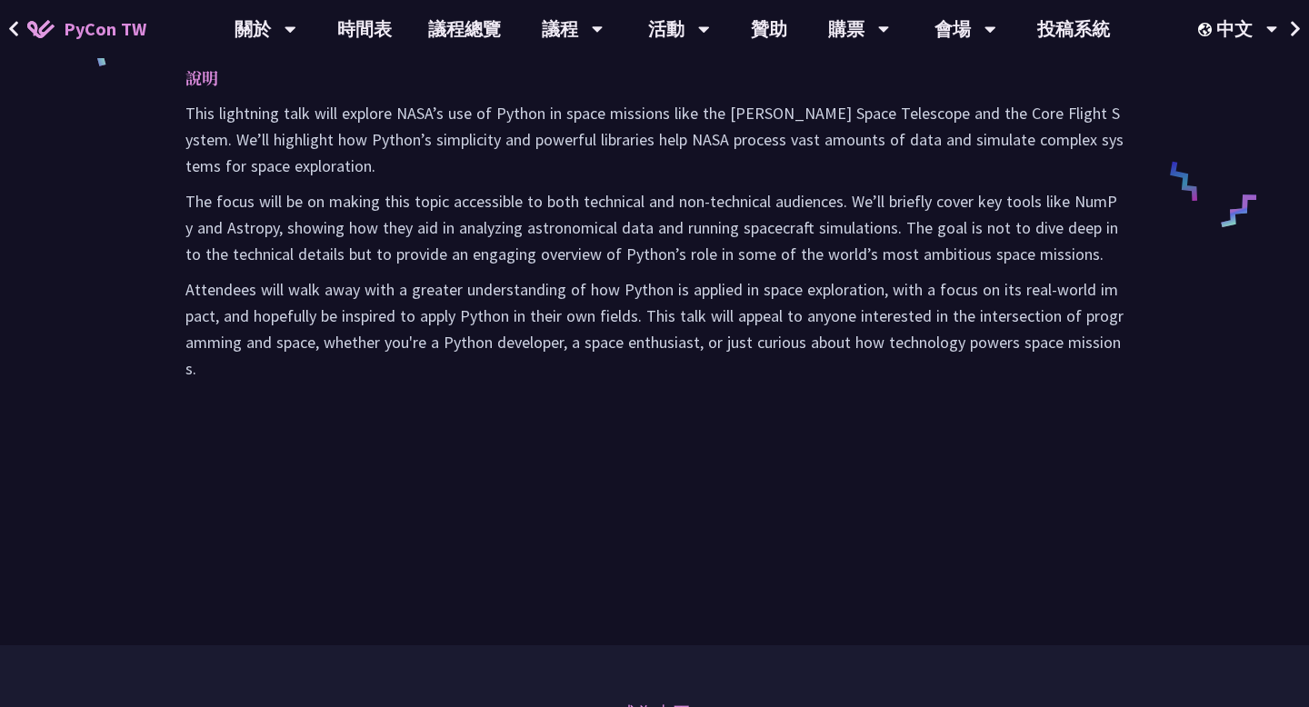
scroll to position [804, 0]
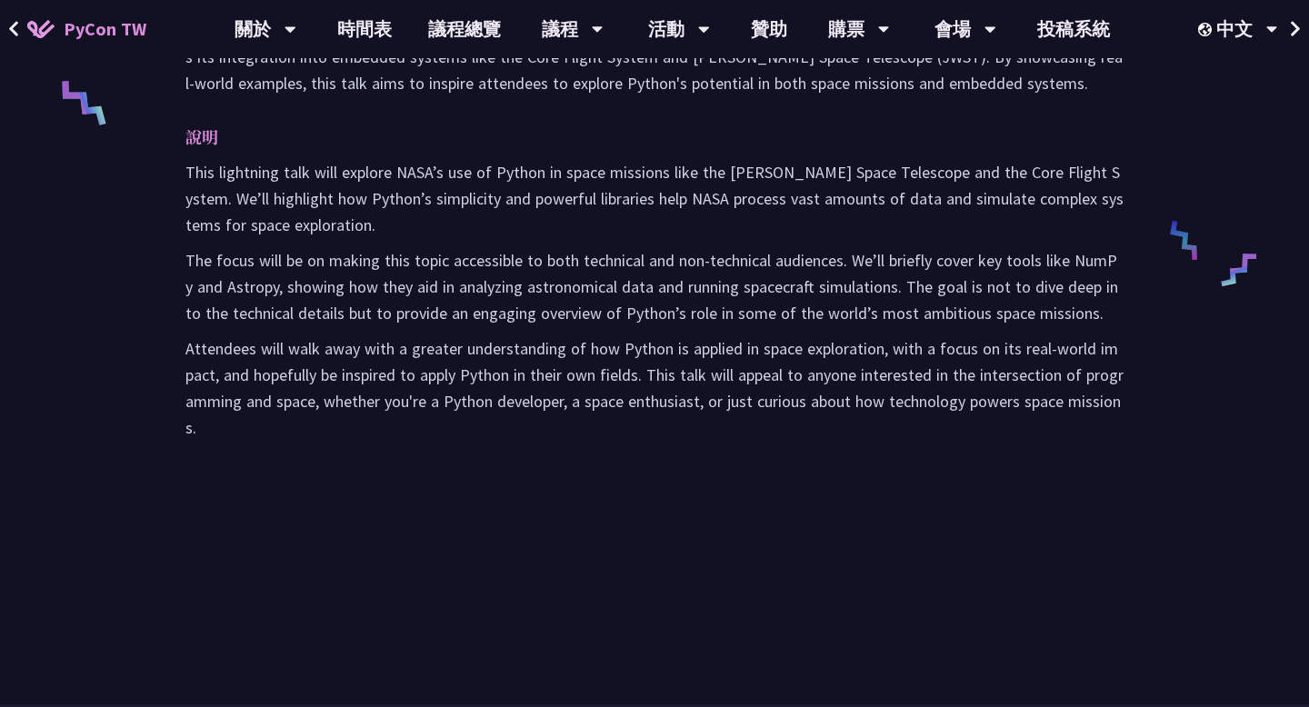
click at [710, 374] on p "Attendees will walk away with a greater understanding of how Python is applied …" at bounding box center [654, 387] width 938 height 105
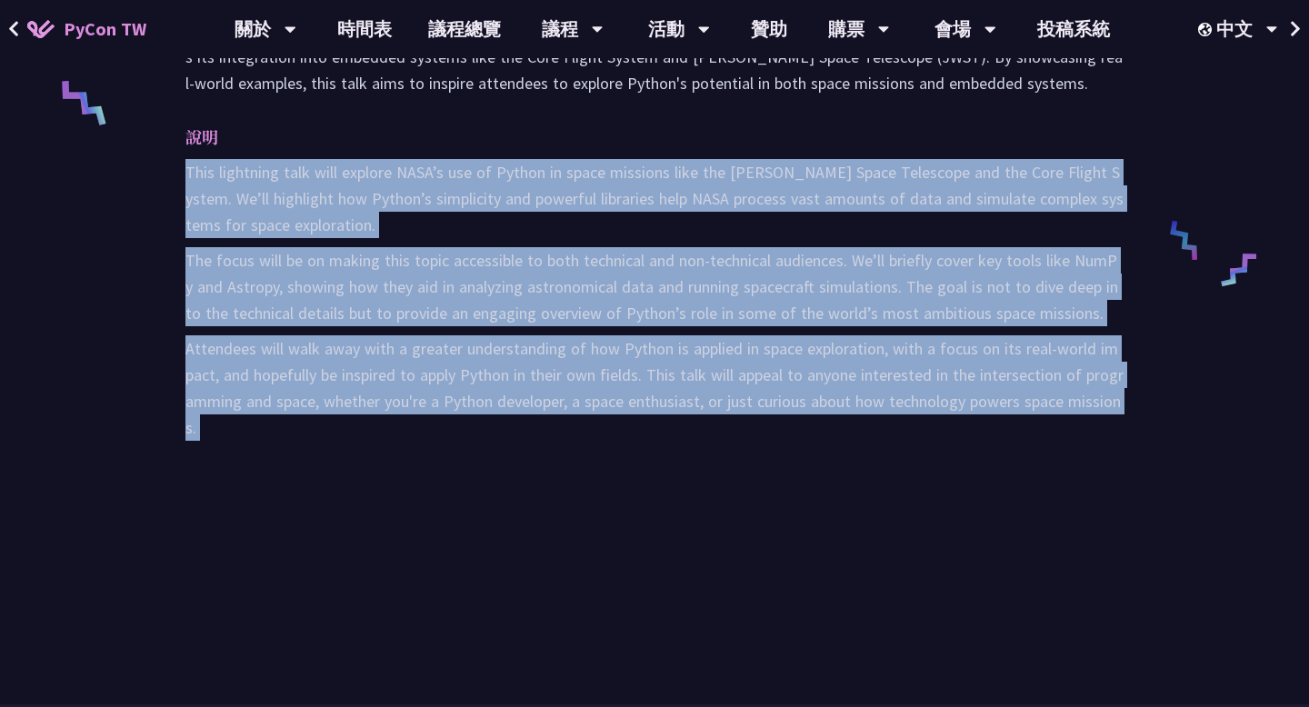
drag, startPoint x: 710, startPoint y: 374, endPoint x: 673, endPoint y: 228, distance: 151.0
click at [673, 227] on div "This lightning talk will explore NASA’s use of Python in space missions like th…" at bounding box center [654, 300] width 938 height 282
click at [673, 228] on p "This lightning talk will explore NASA’s use of Python in space missions like th…" at bounding box center [654, 198] width 938 height 79
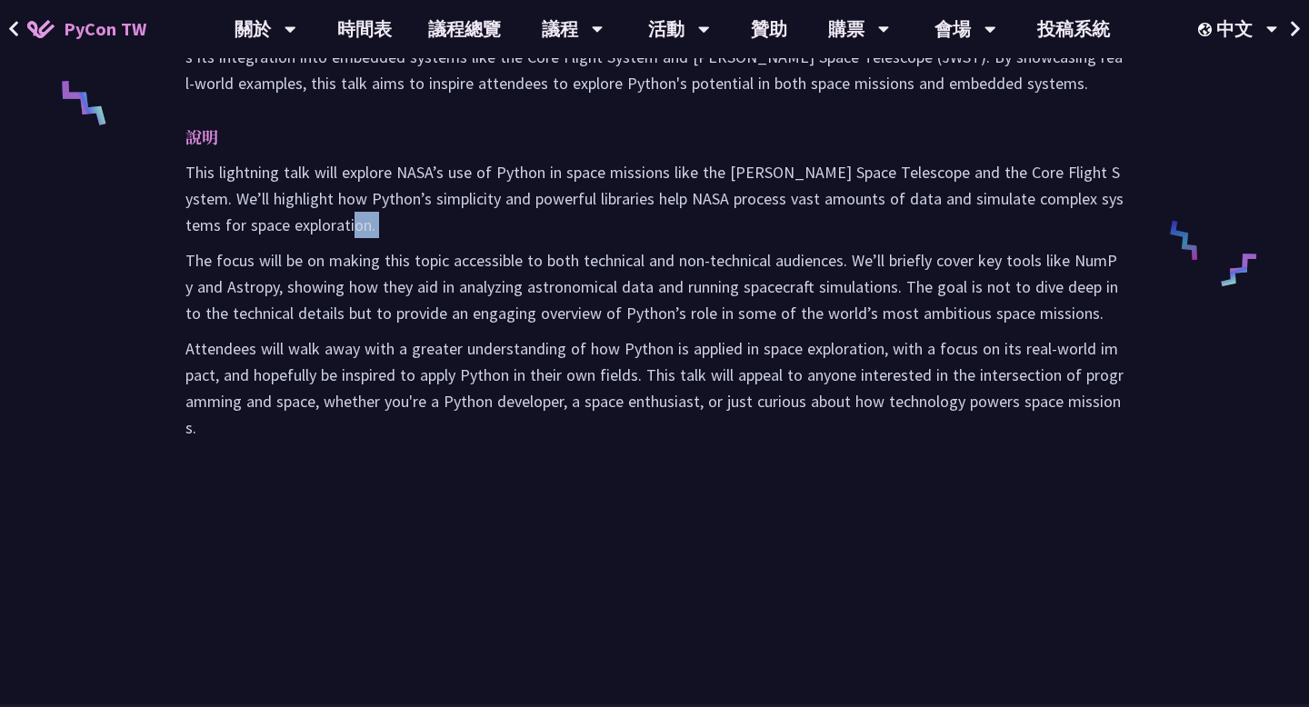
click at [673, 228] on p "This lightning talk will explore NASA’s use of Python in space missions like th…" at bounding box center [654, 198] width 938 height 79
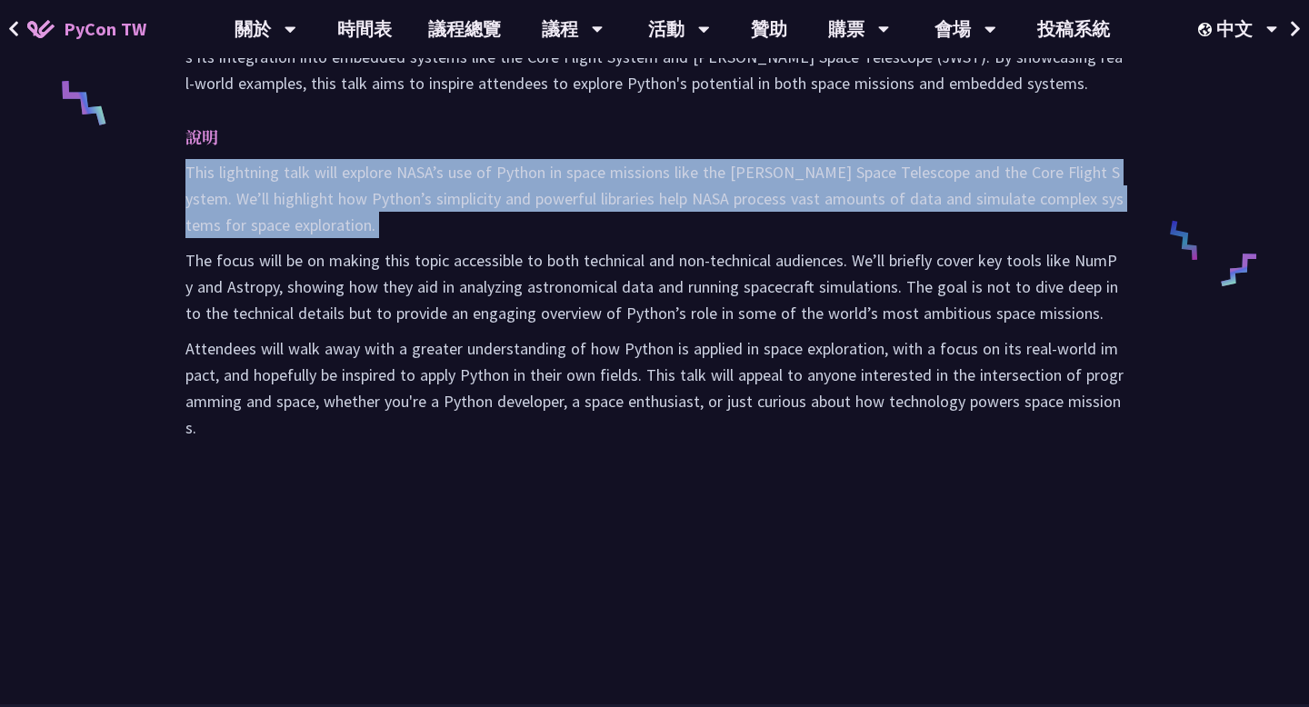
click at [673, 228] on p "This lightning talk will explore NASA’s use of Python in space missions like th…" at bounding box center [654, 198] width 938 height 79
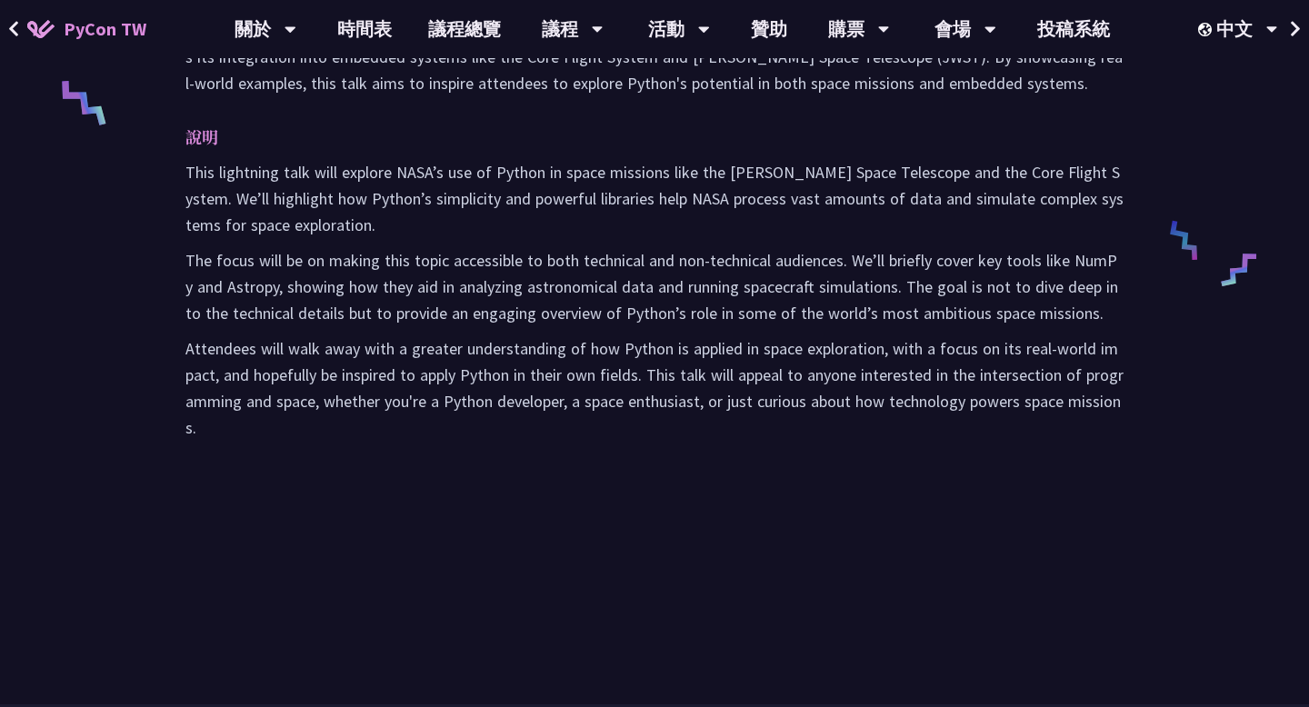
click at [677, 255] on p "The focus will be on making this topic accessible to both technical and non-tec…" at bounding box center [654, 286] width 938 height 79
click at [841, 201] on p "This lightning talk will explore NASA’s use of Python in space missions like th…" at bounding box center [654, 198] width 938 height 79
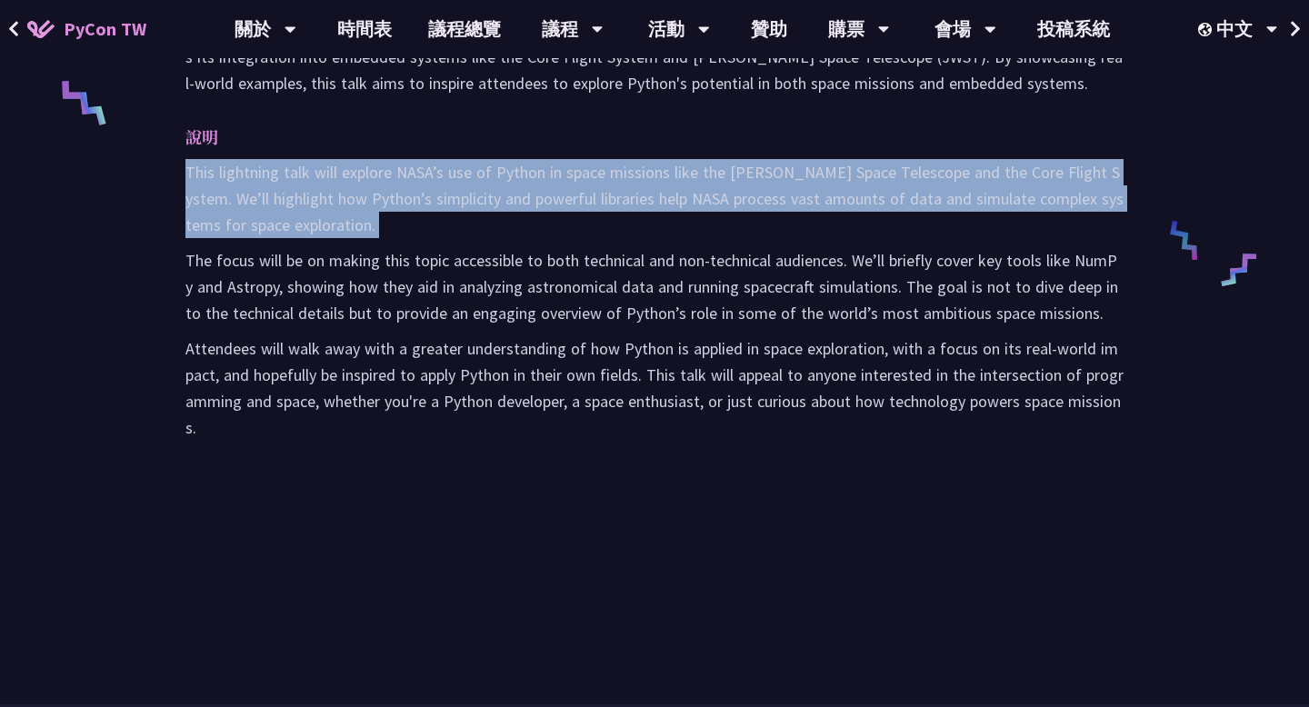
click at [841, 201] on p "This lightning talk will explore NASA’s use of Python in space missions like th…" at bounding box center [654, 198] width 938 height 79
click at [841, 239] on div "This lightning talk will explore NASA’s use of Python in space missions like th…" at bounding box center [654, 300] width 938 height 282
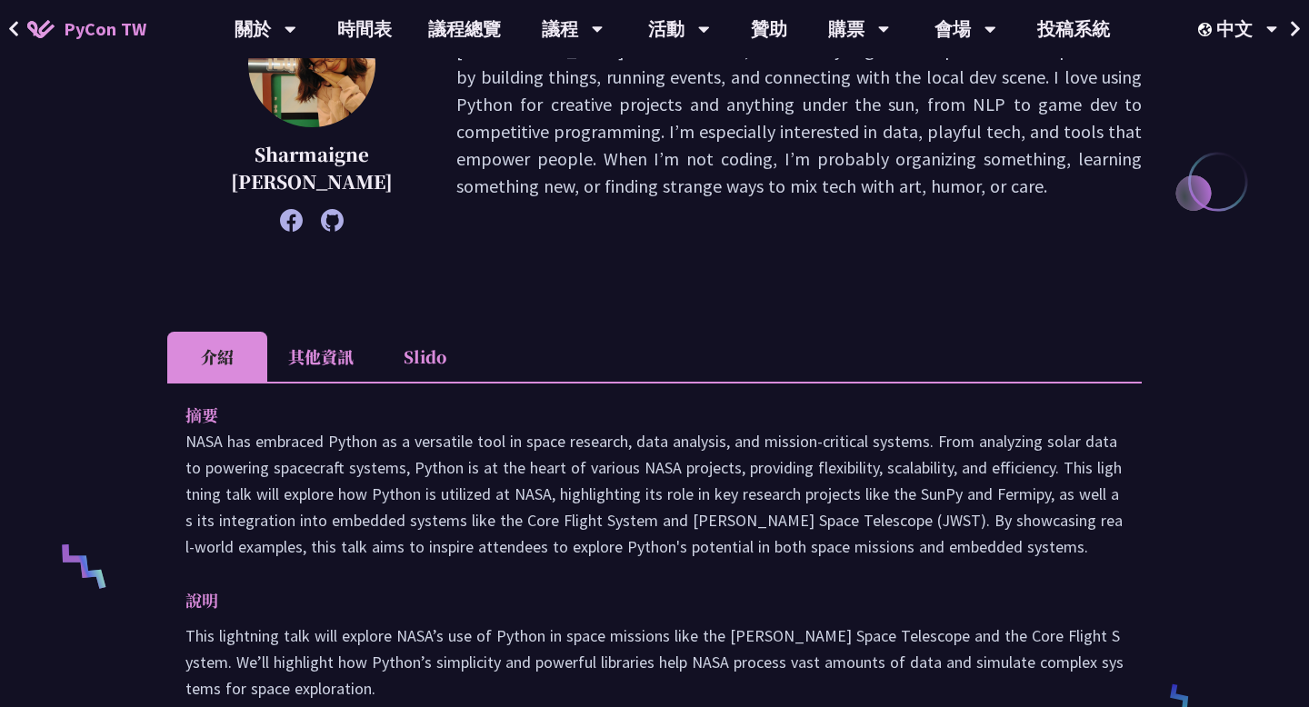
scroll to position [0, 0]
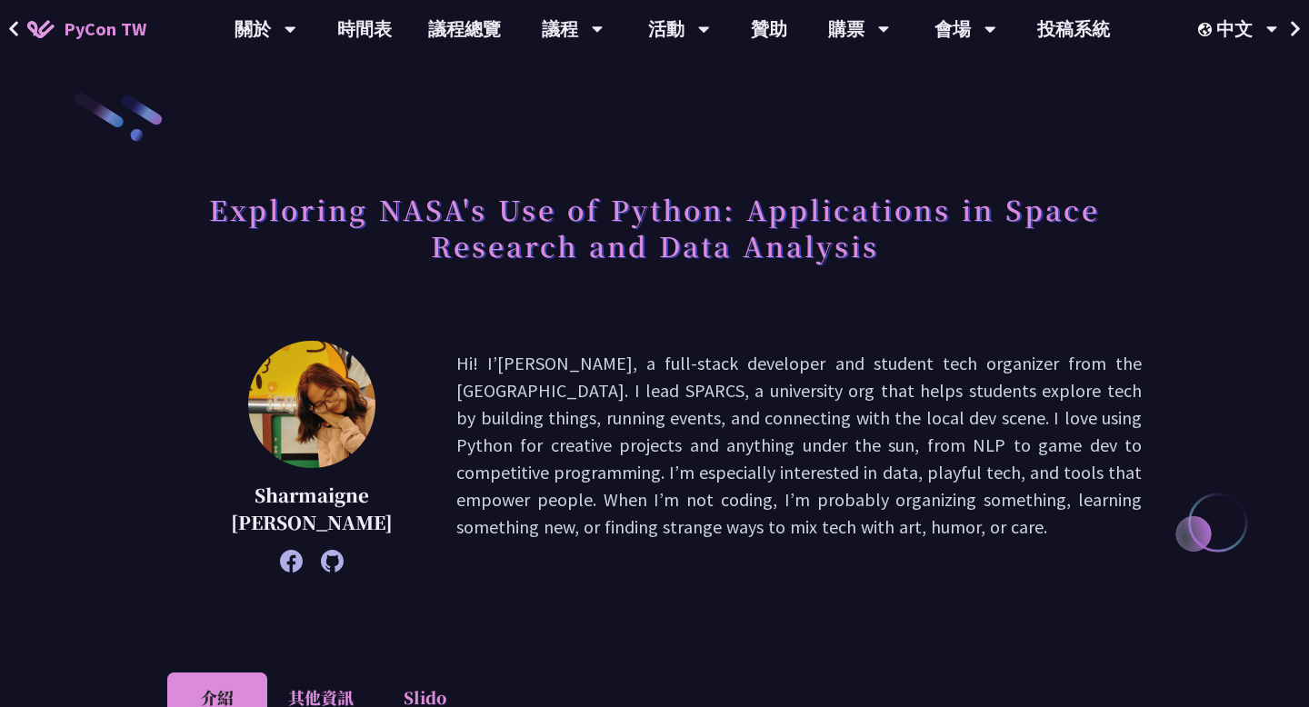
scroll to position [706, 0]
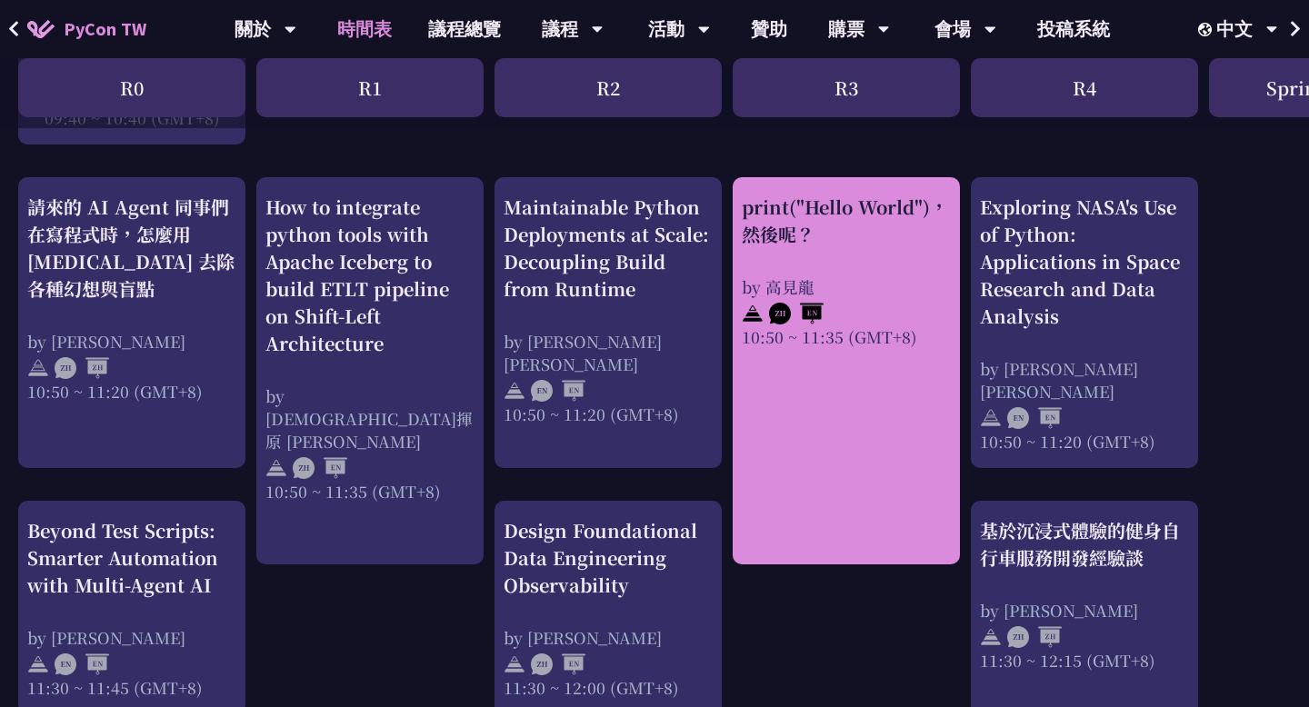
click at [782, 239] on div "print("Hello World")，然後呢？" at bounding box center [846, 221] width 209 height 55
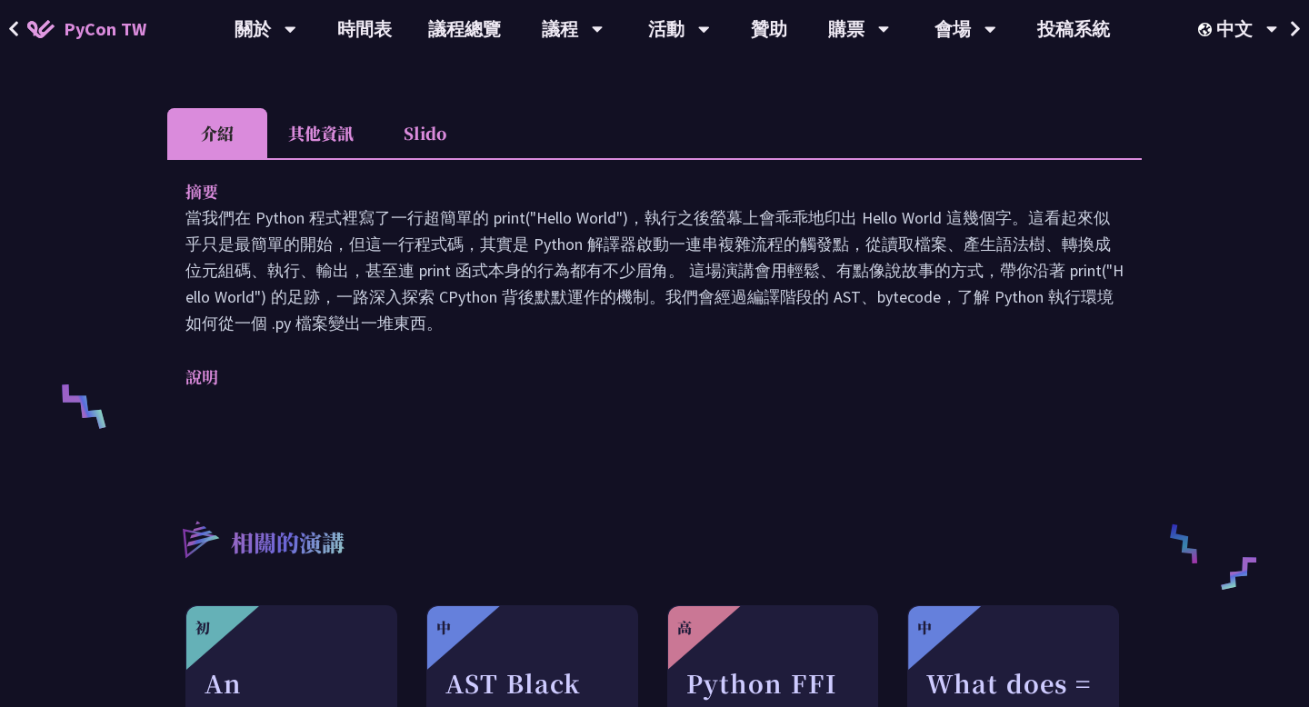
scroll to position [972, 0]
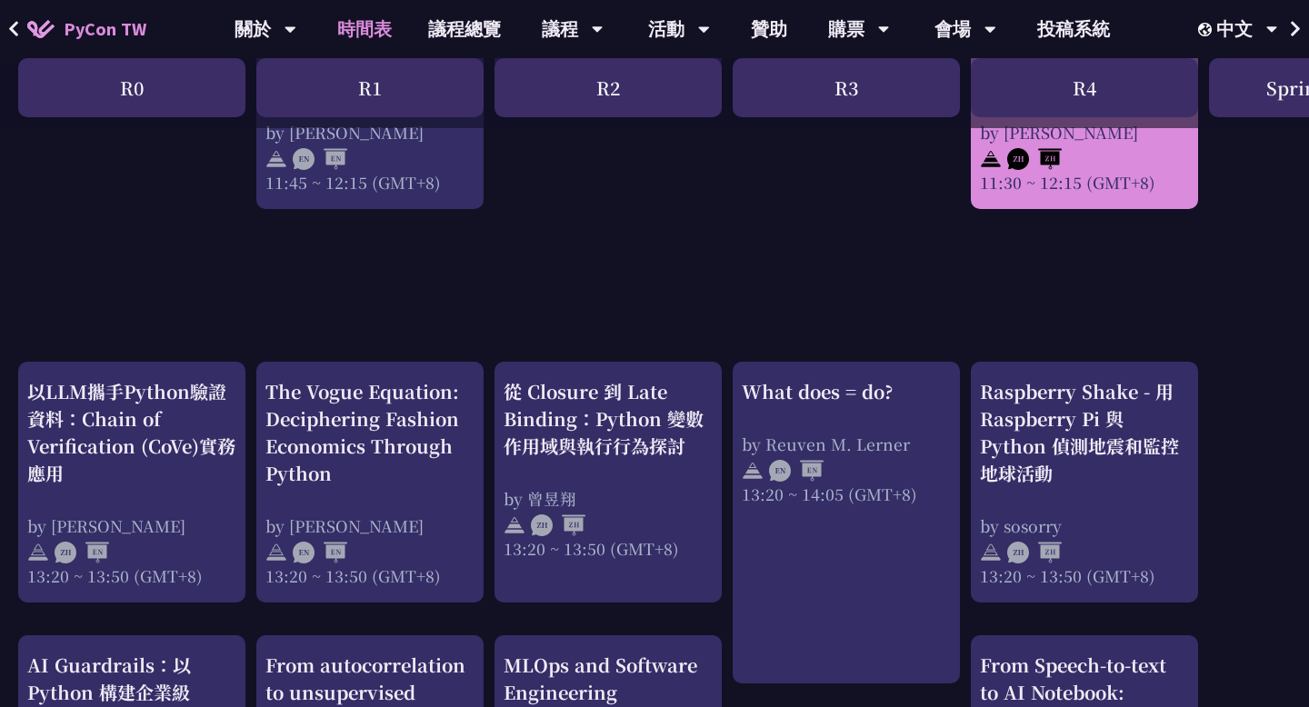
scroll to position [1606, 0]
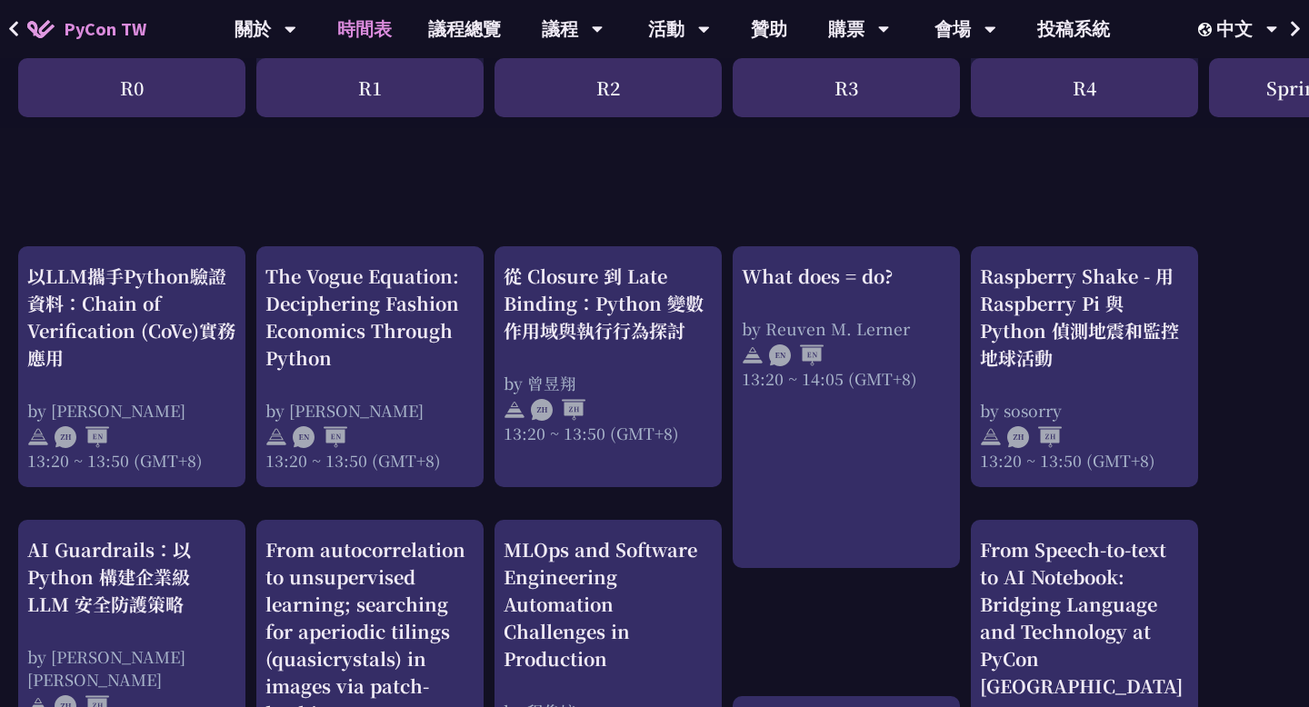
click at [792, 209] on div "print("Hello World")，然後呢？ by 高見龍 10:50 ~ 11:35 (GMT+8) What does = do? by Reuve…" at bounding box center [965, 192] width 1931 height 2857
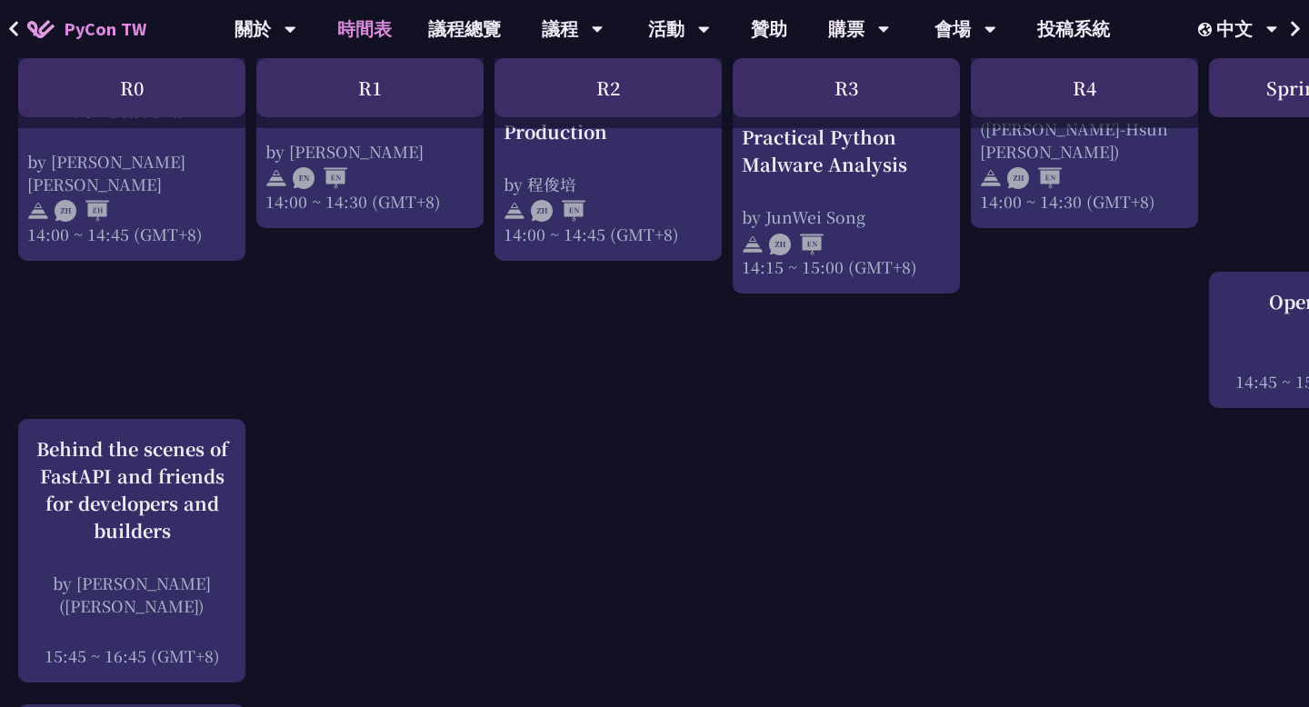
scroll to position [2240, 0]
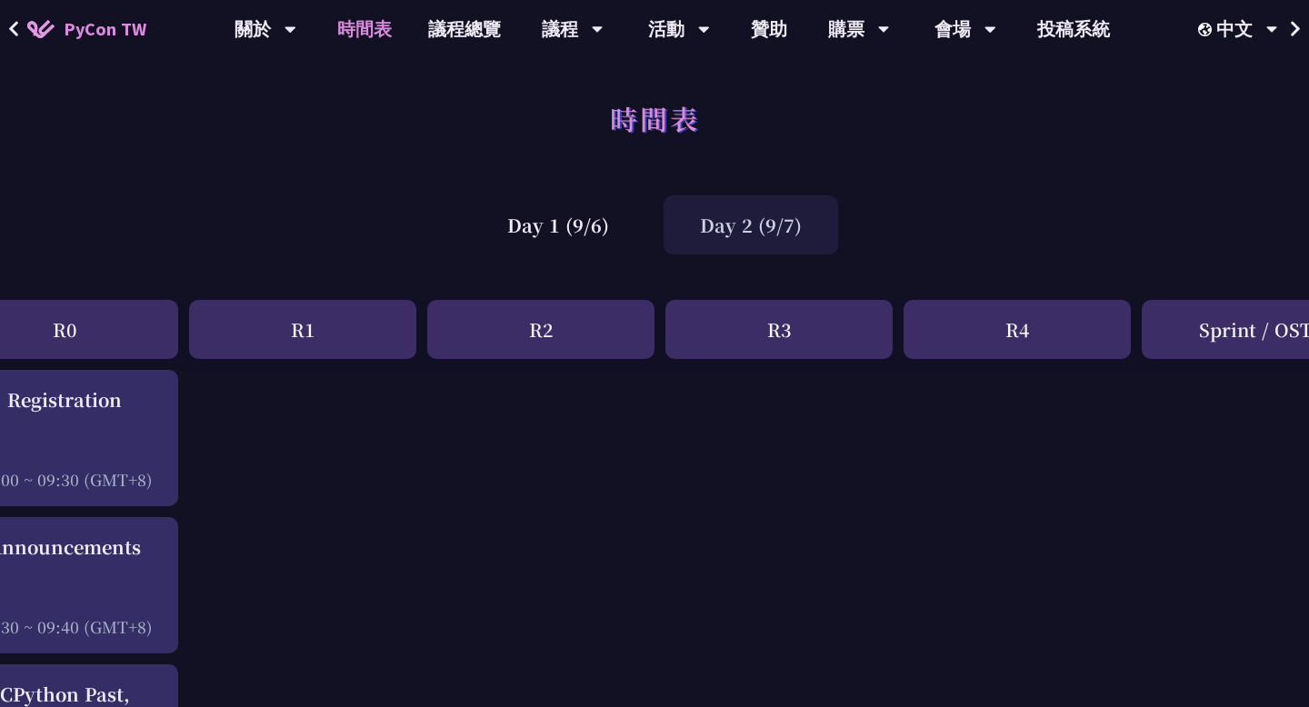
scroll to position [0, 0]
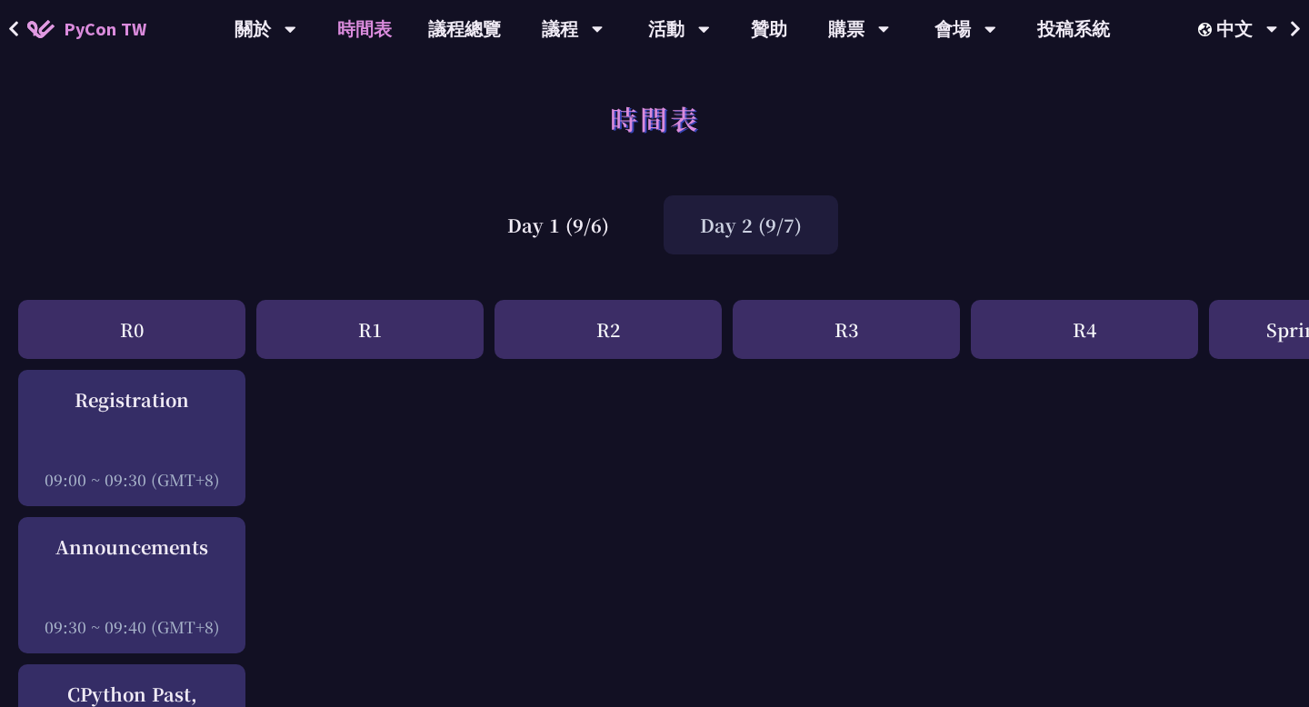
click at [757, 227] on div "Day 2 (9/7)" at bounding box center [750, 224] width 175 height 59
click at [756, 235] on div "Day 2 (9/7)" at bounding box center [750, 224] width 175 height 59
click at [594, 234] on div "Day 1 (9/6)" at bounding box center [558, 224] width 175 height 59
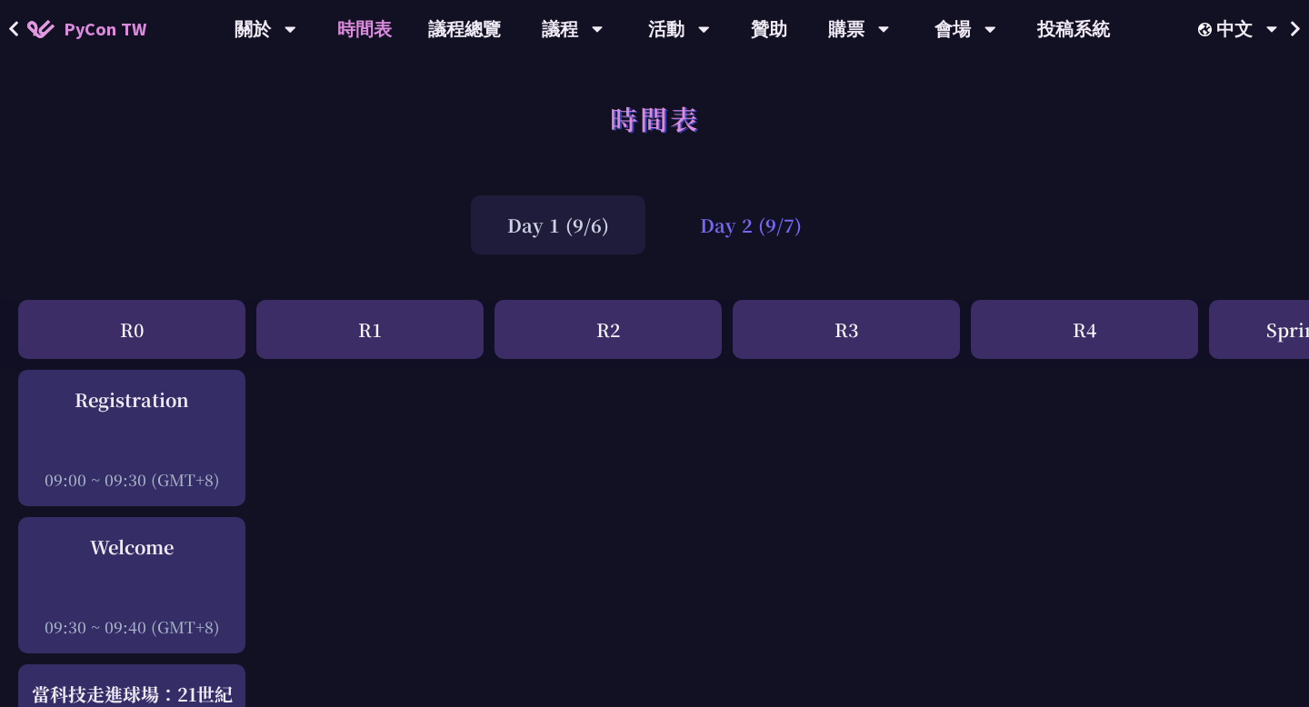
click at [752, 223] on div "Day 2 (9/7)" at bounding box center [750, 224] width 175 height 59
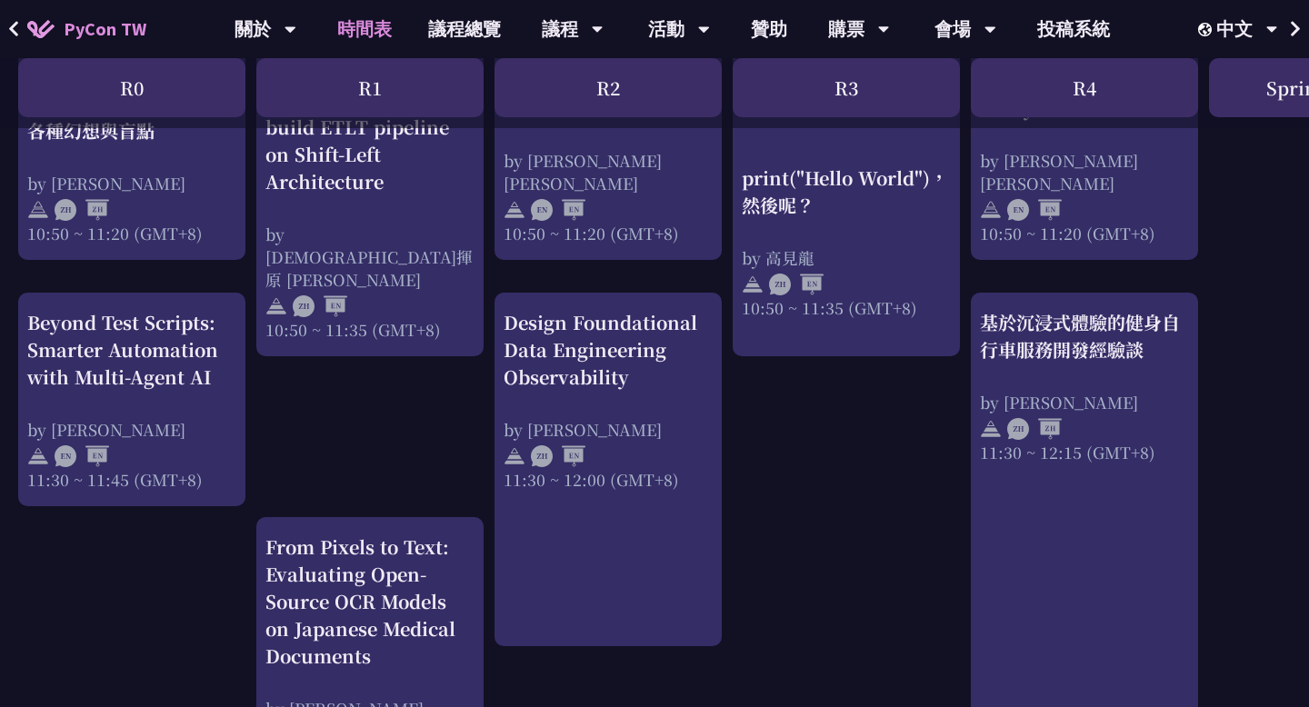
scroll to position [680, 0]
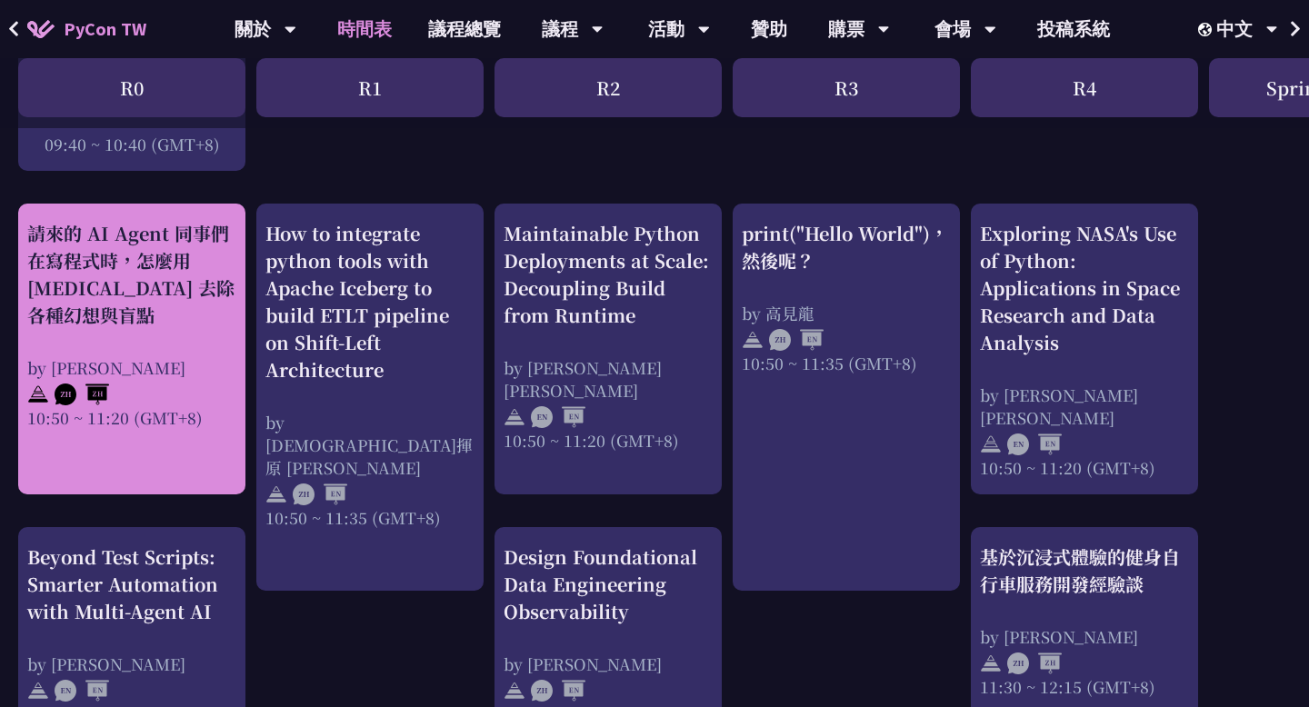
click at [135, 344] on div "請來的 AI Agent 同事們在寫程式時，怎麼用 pytest 去除各種幻想與盲點 by Keith Yang 10:50 ~ 11:20 (GMT+8)" at bounding box center [131, 324] width 209 height 209
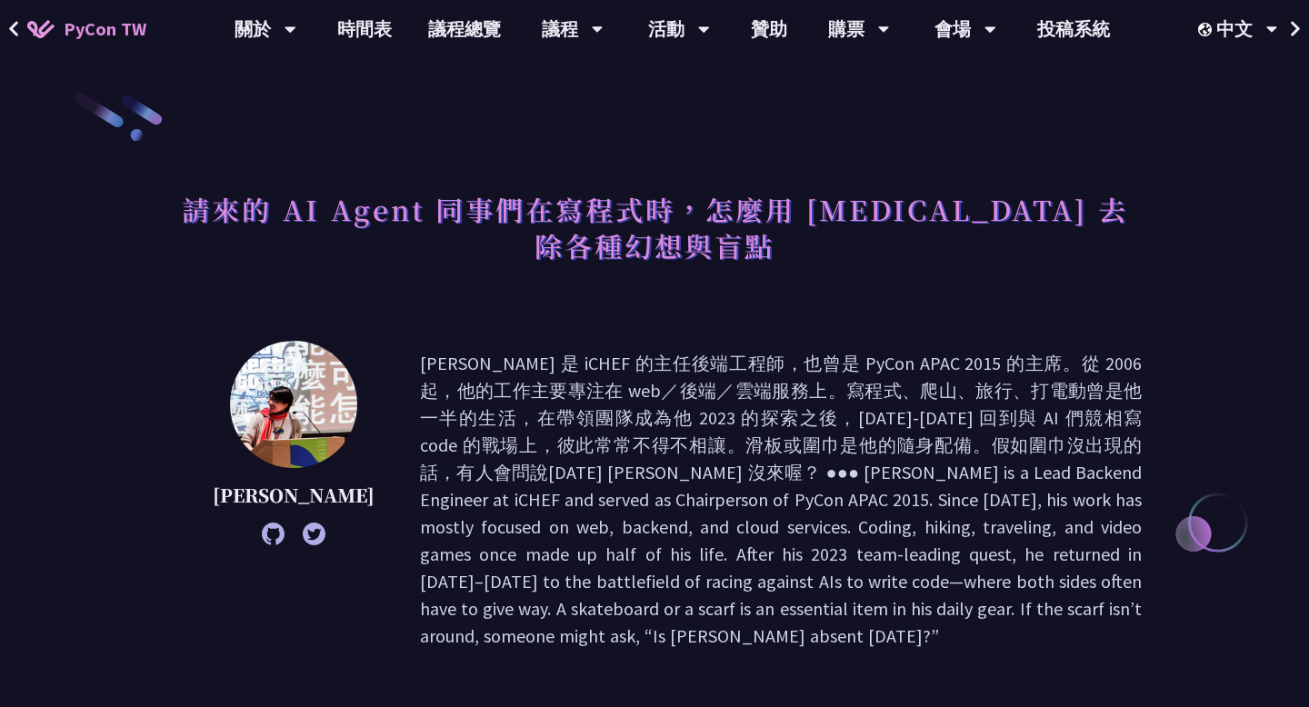
click at [454, 455] on p at bounding box center [781, 500] width 722 height 300
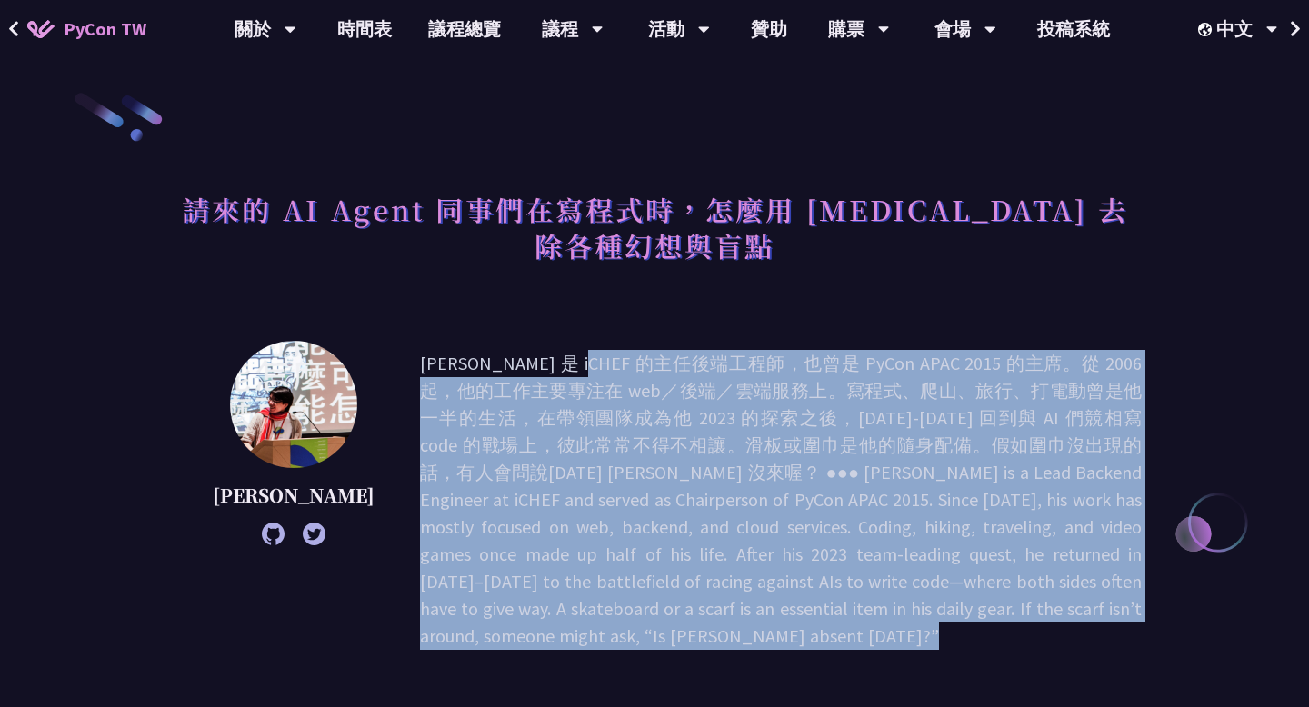
click at [454, 455] on p at bounding box center [781, 500] width 722 height 300
click at [489, 468] on p at bounding box center [781, 500] width 722 height 300
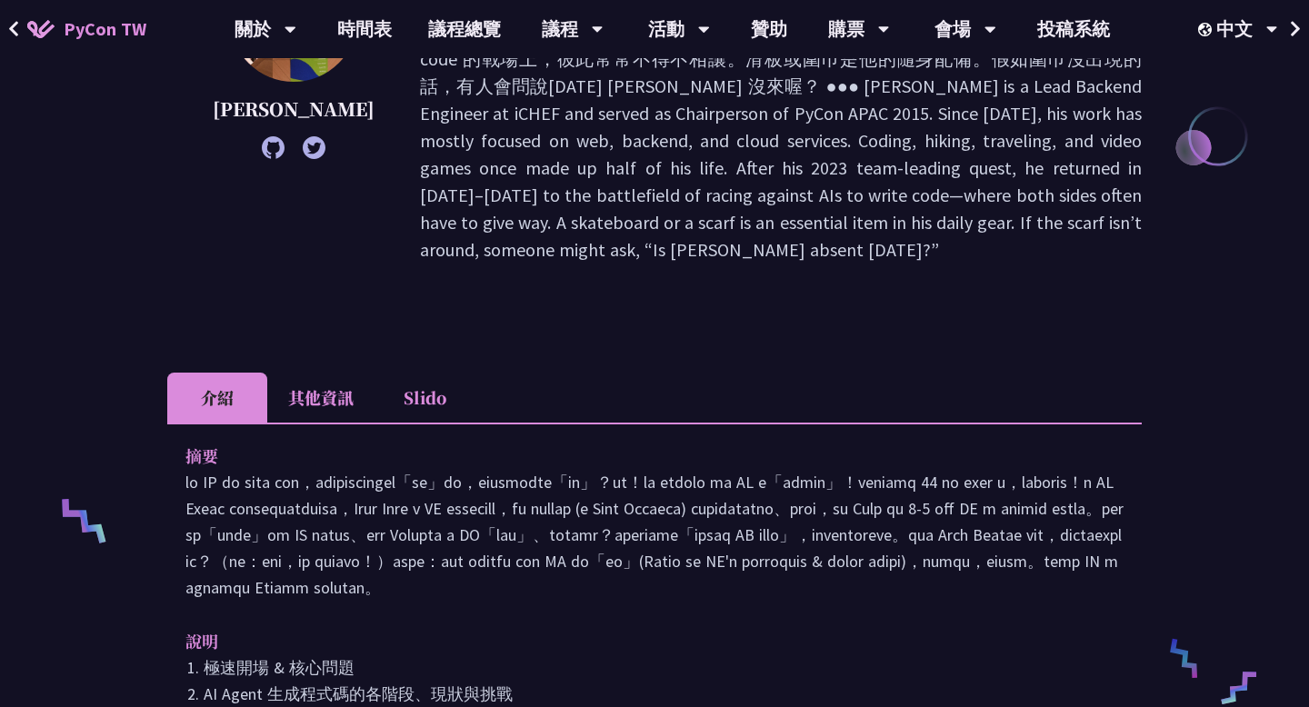
scroll to position [653, 0]
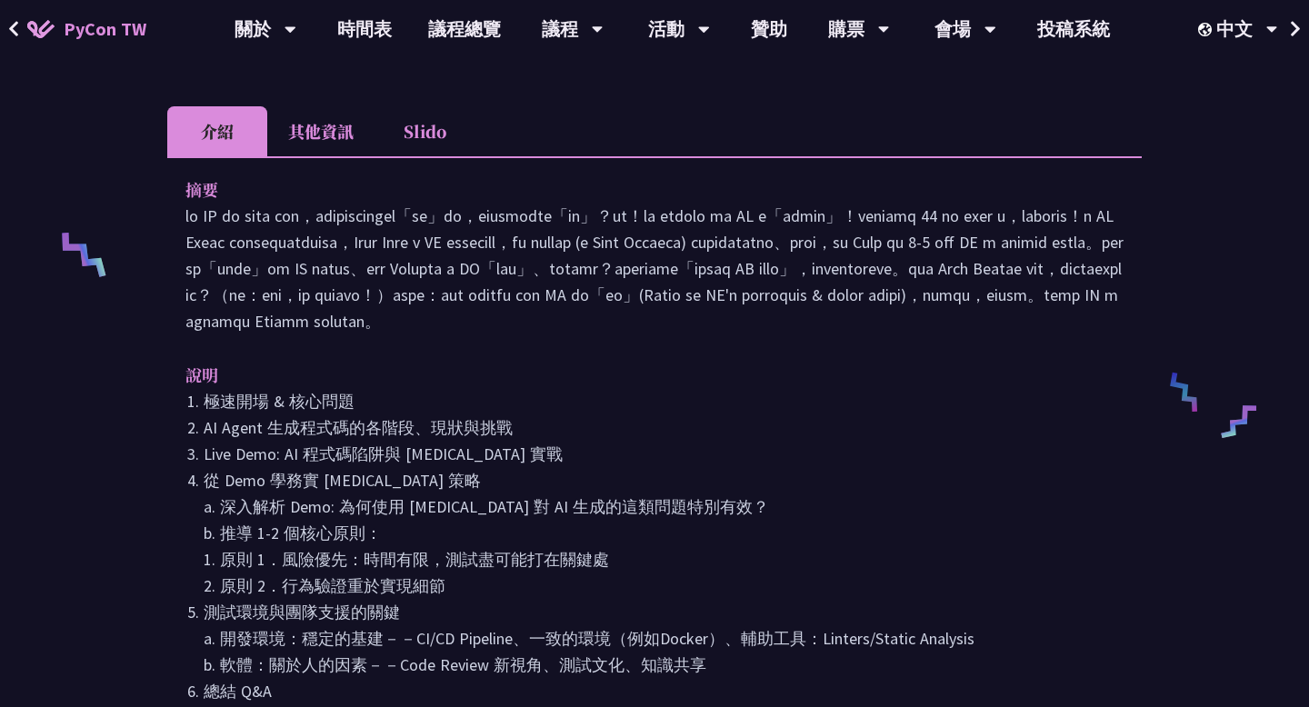
click at [591, 300] on p at bounding box center [654, 269] width 938 height 132
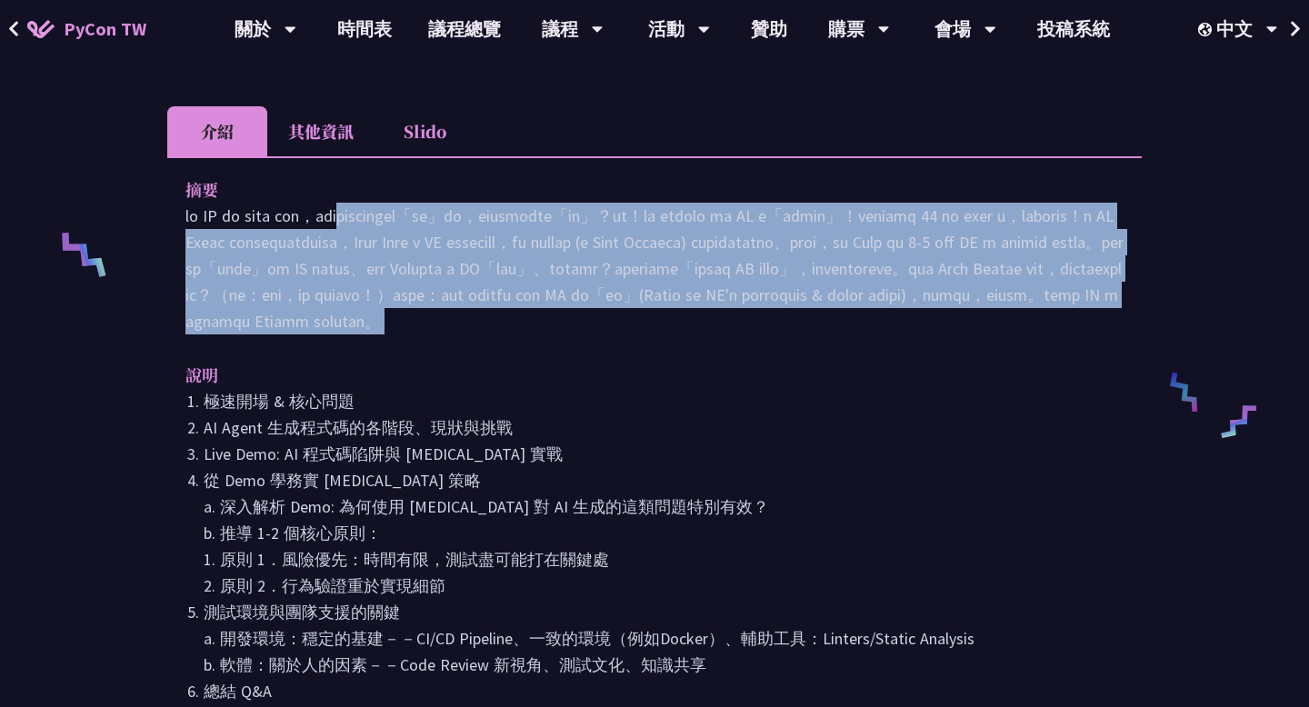
click at [591, 300] on p at bounding box center [654, 269] width 938 height 132
click at [591, 334] on p at bounding box center [654, 269] width 938 height 132
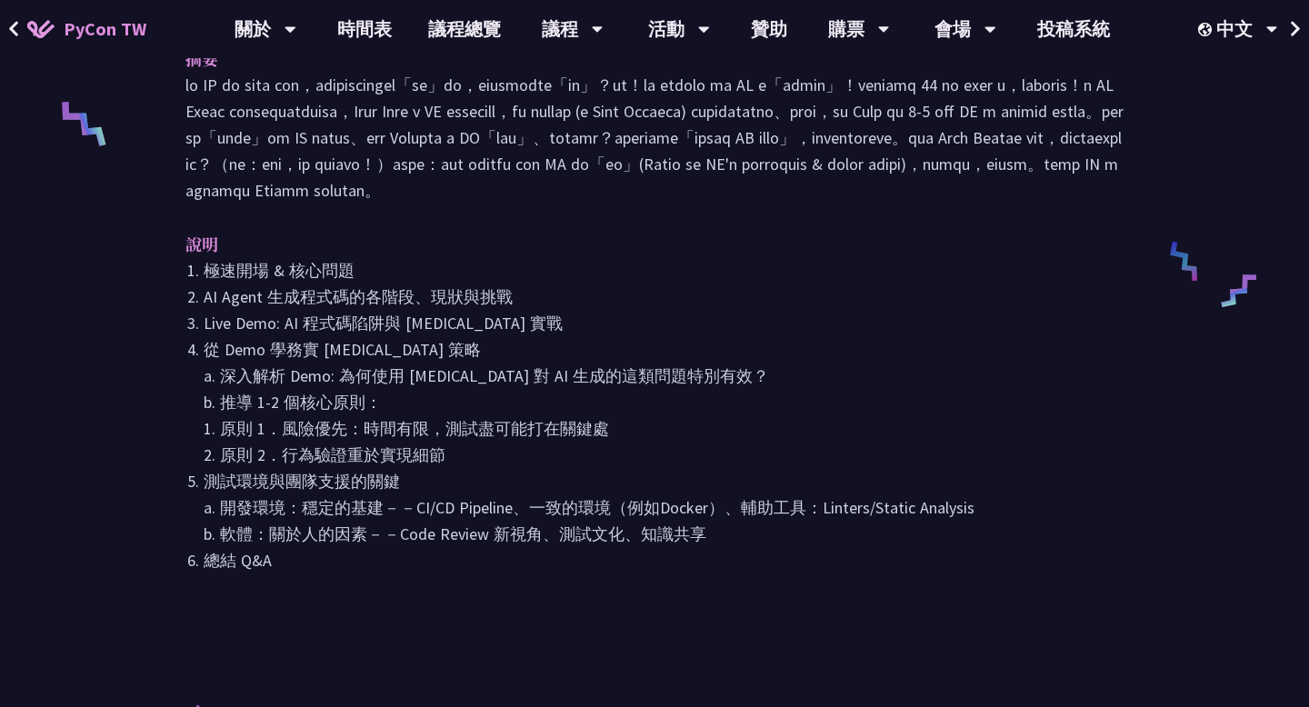
scroll to position [784, 0]
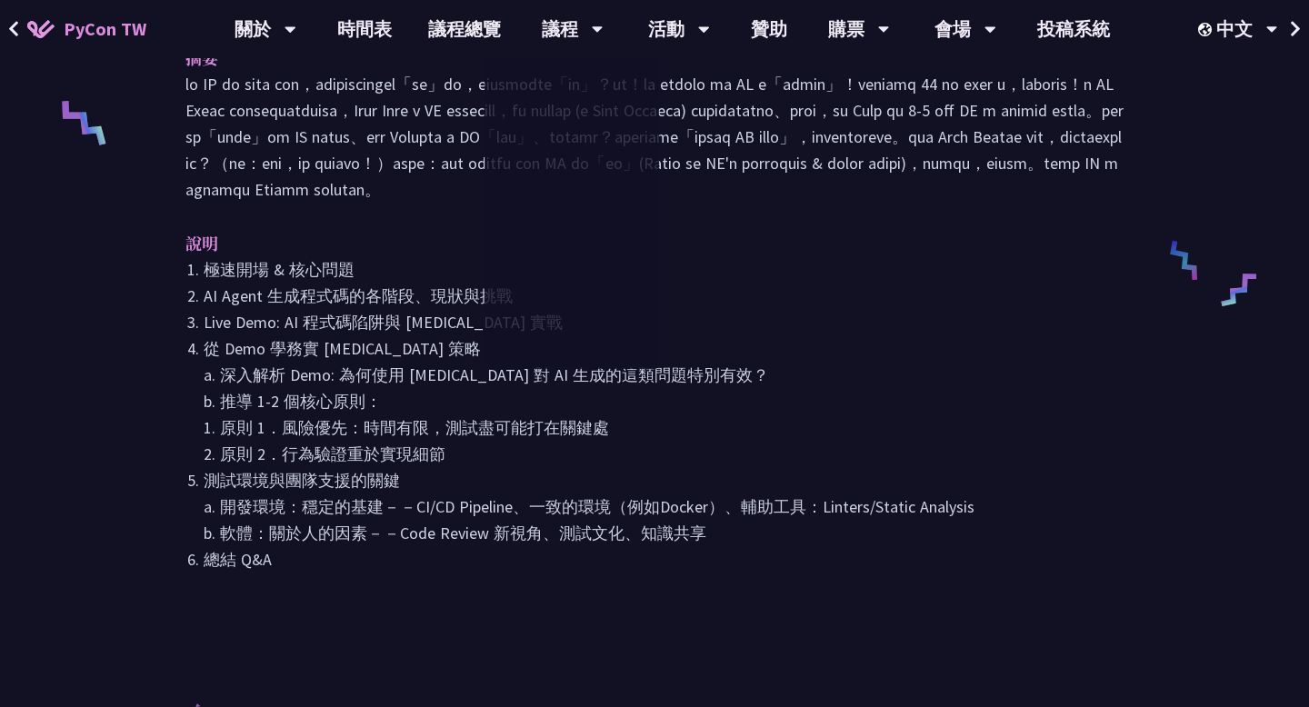
click at [719, 369] on li "從 Demo 學務實 pytest 策略 a. 深入解析 Demo: 為何使用 pytest 對 AI 生成的這類問題特別有效？ b. 推導 1-2 個核心原…" at bounding box center [664, 401] width 920 height 132
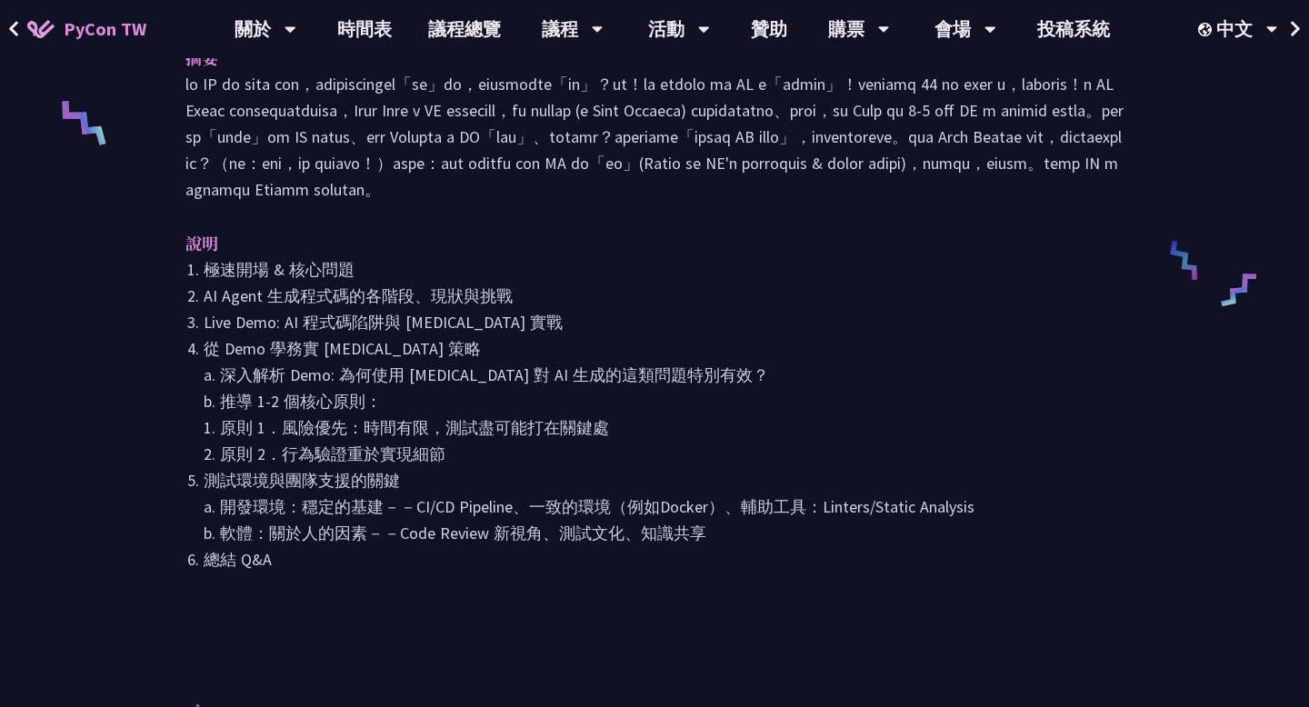
click at [723, 378] on li "從 Demo 學務實 pytest 策略 a. 深入解析 Demo: 為何使用 pytest 對 AI 生成的這類問題特別有效？ b. 推導 1-2 個核心原…" at bounding box center [664, 401] width 920 height 132
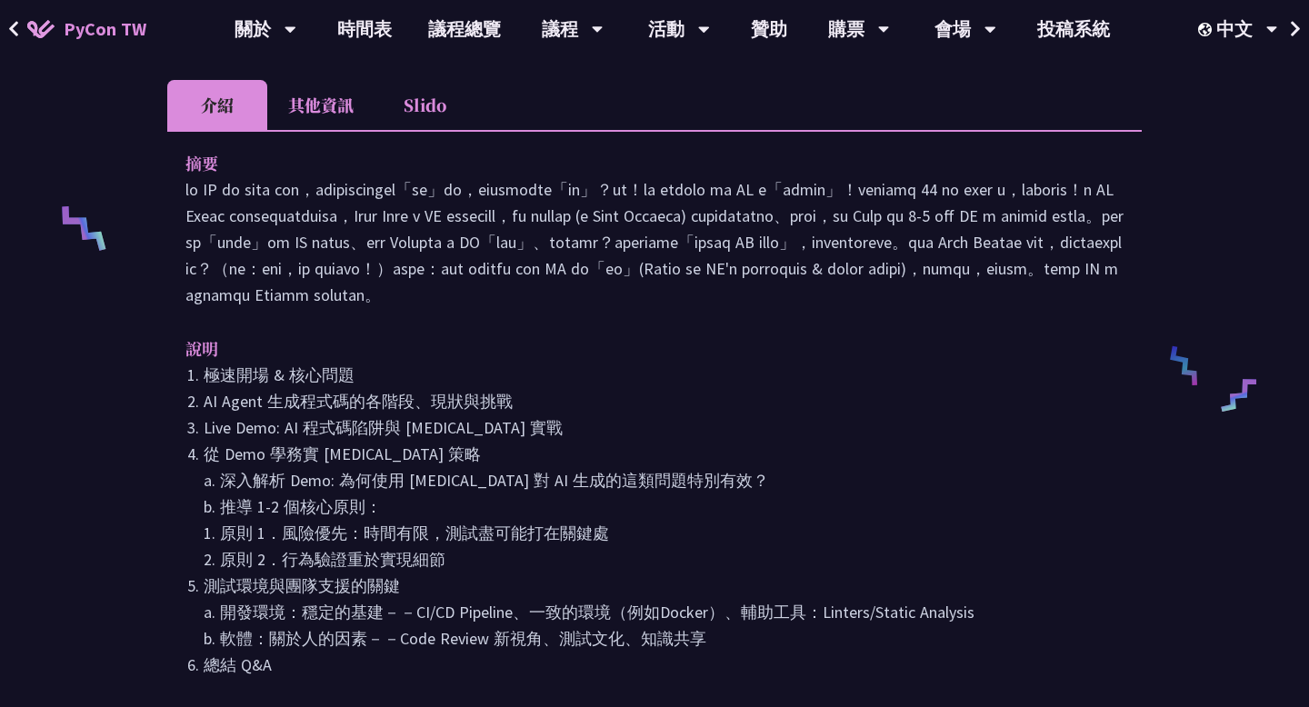
click at [720, 308] on p at bounding box center [654, 242] width 938 height 132
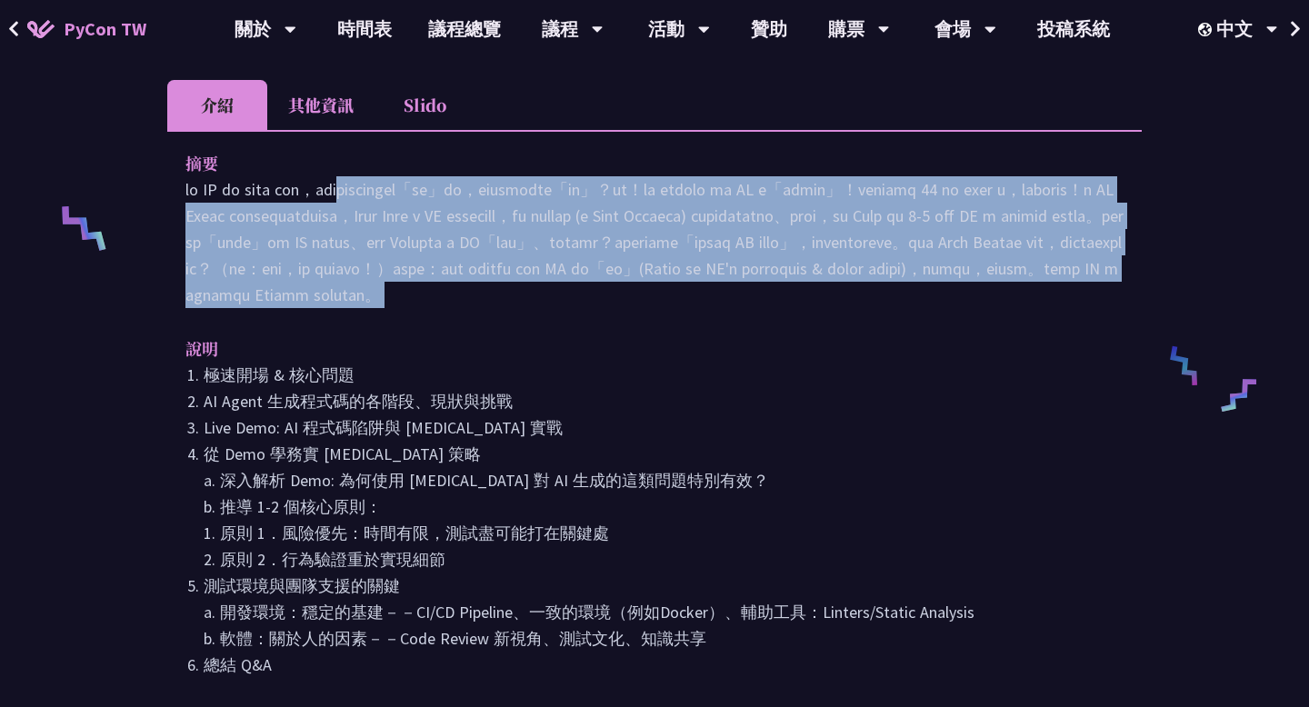
click at [720, 308] on p at bounding box center [654, 242] width 938 height 132
click at [720, 338] on div "摘要 說明 極速開場 & 核心問題 AI Agent 生成程式碼的各階段、現狀與挑戰 Live Demo: AI 程式碼陷阱與 pytest 實戰 從 Dem…" at bounding box center [654, 427] width 974 height 594
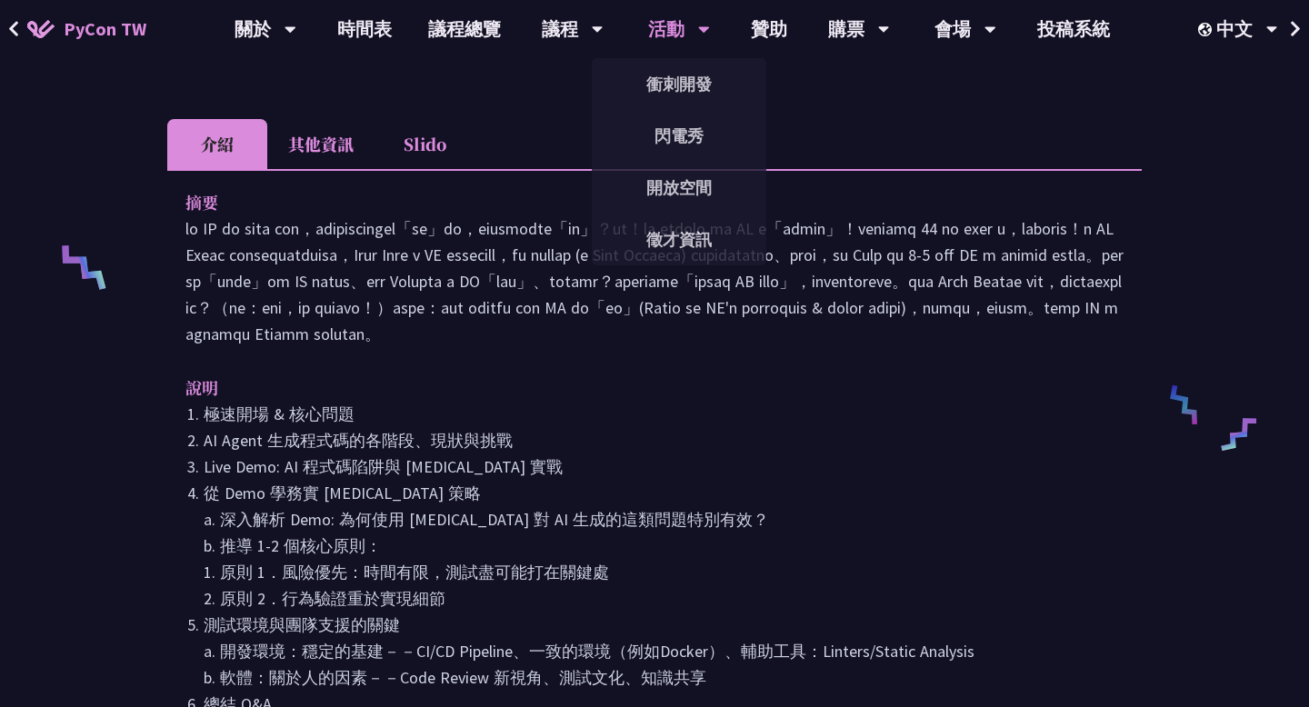
scroll to position [639, 0]
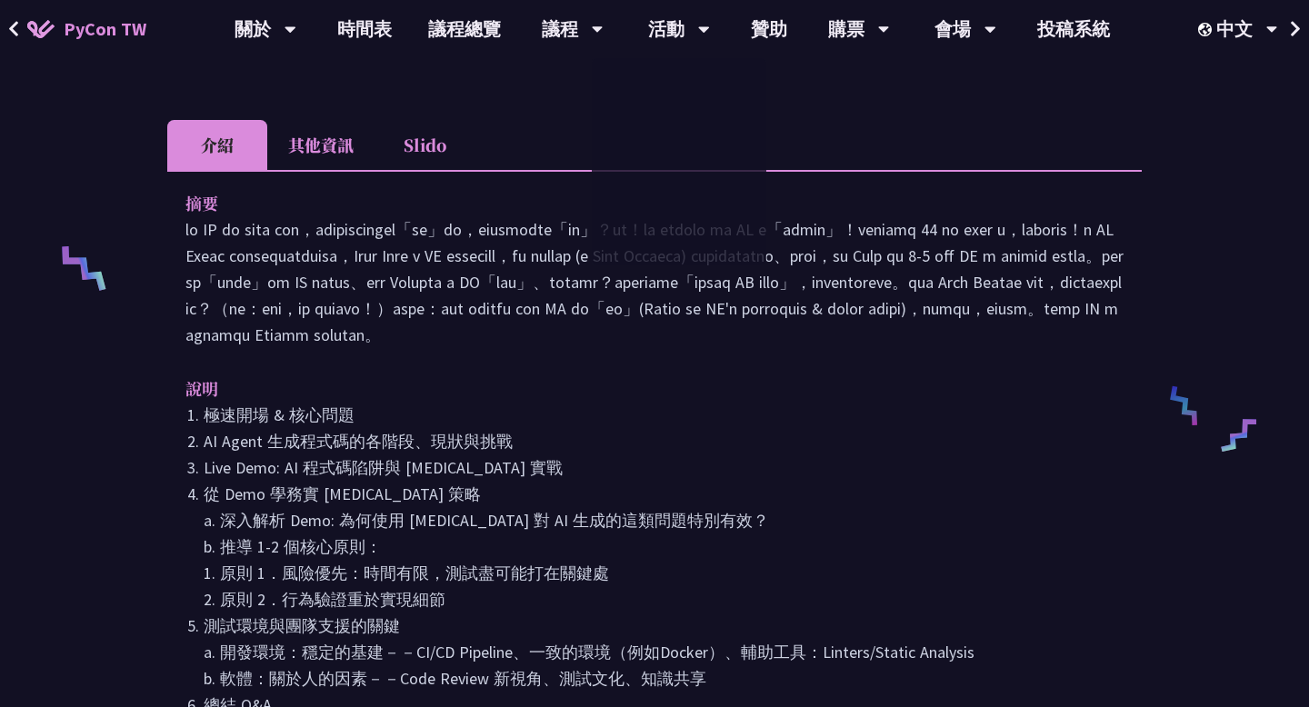
click at [847, 295] on p at bounding box center [654, 282] width 938 height 132
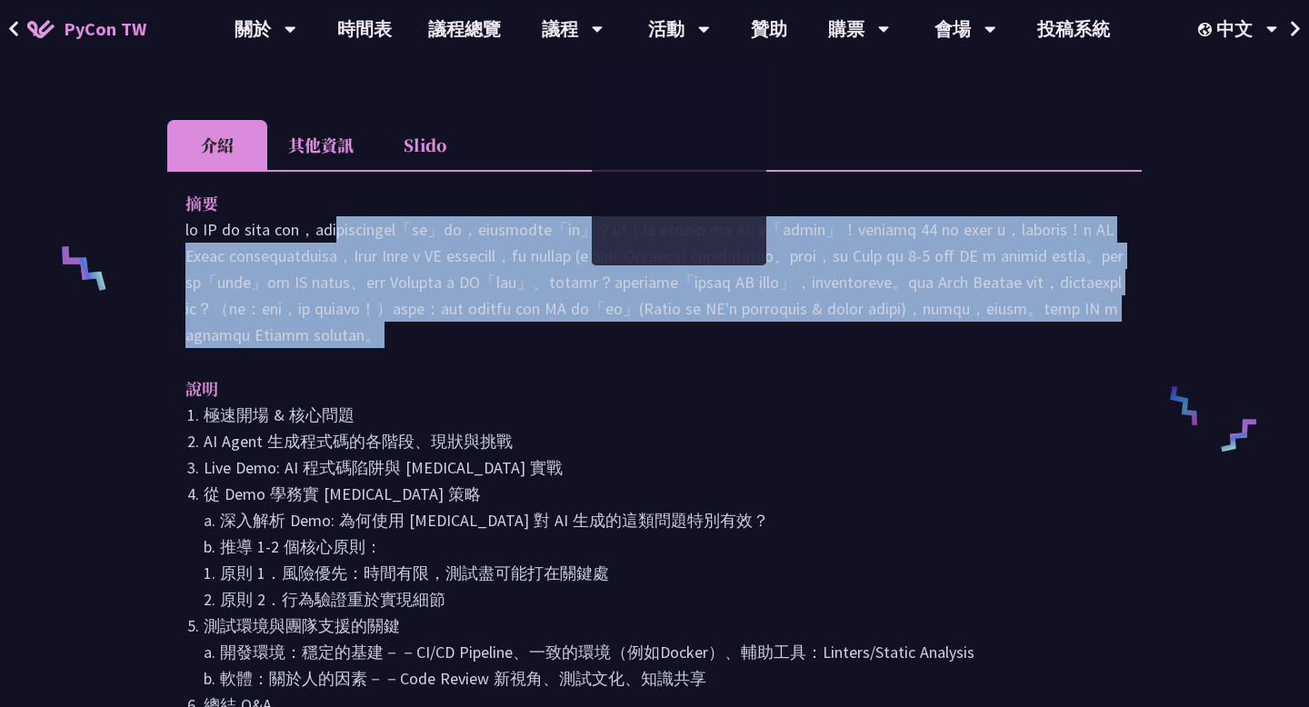
click at [847, 295] on p at bounding box center [654, 282] width 938 height 132
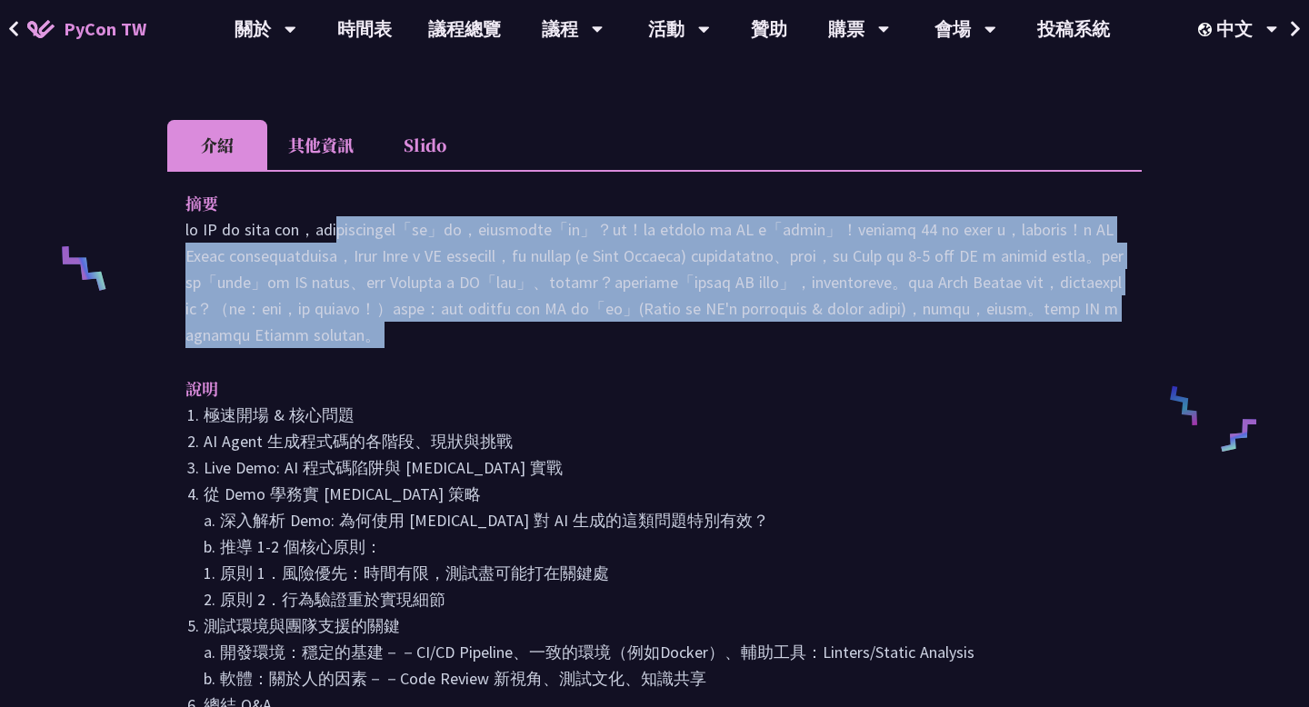
click at [847, 314] on p at bounding box center [654, 282] width 938 height 132
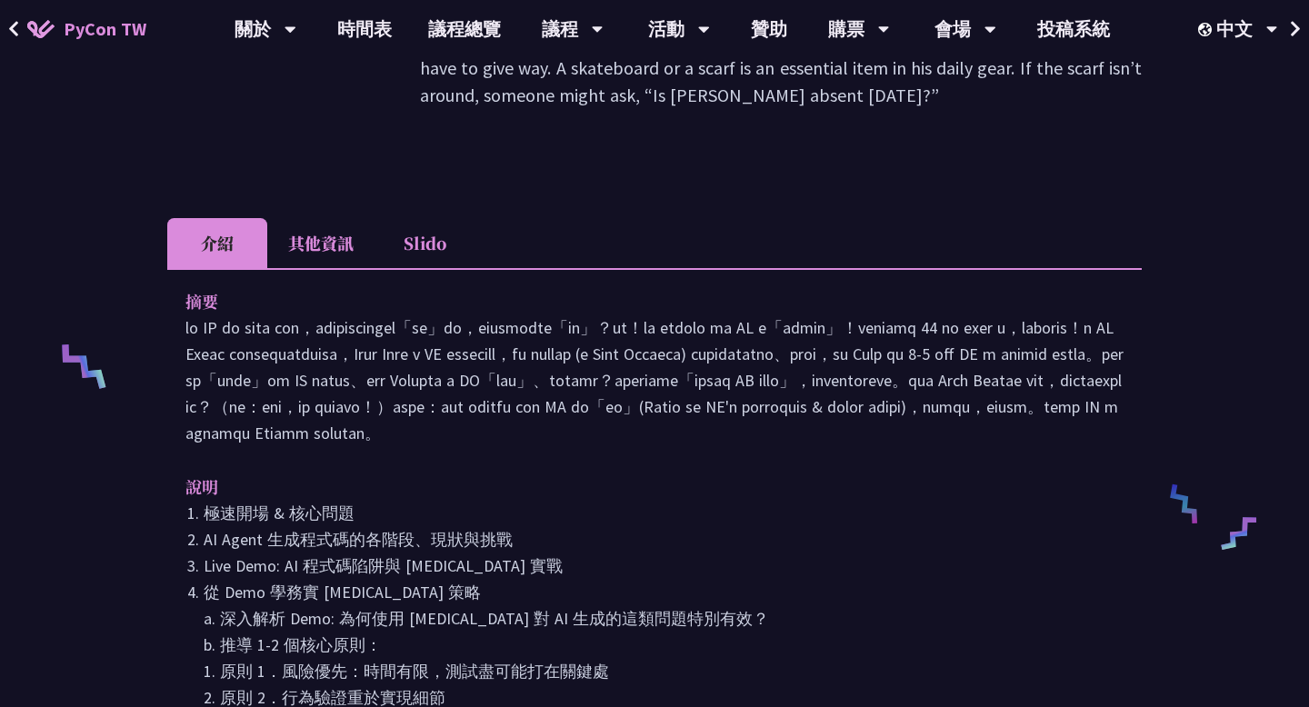
scroll to position [455, 0]
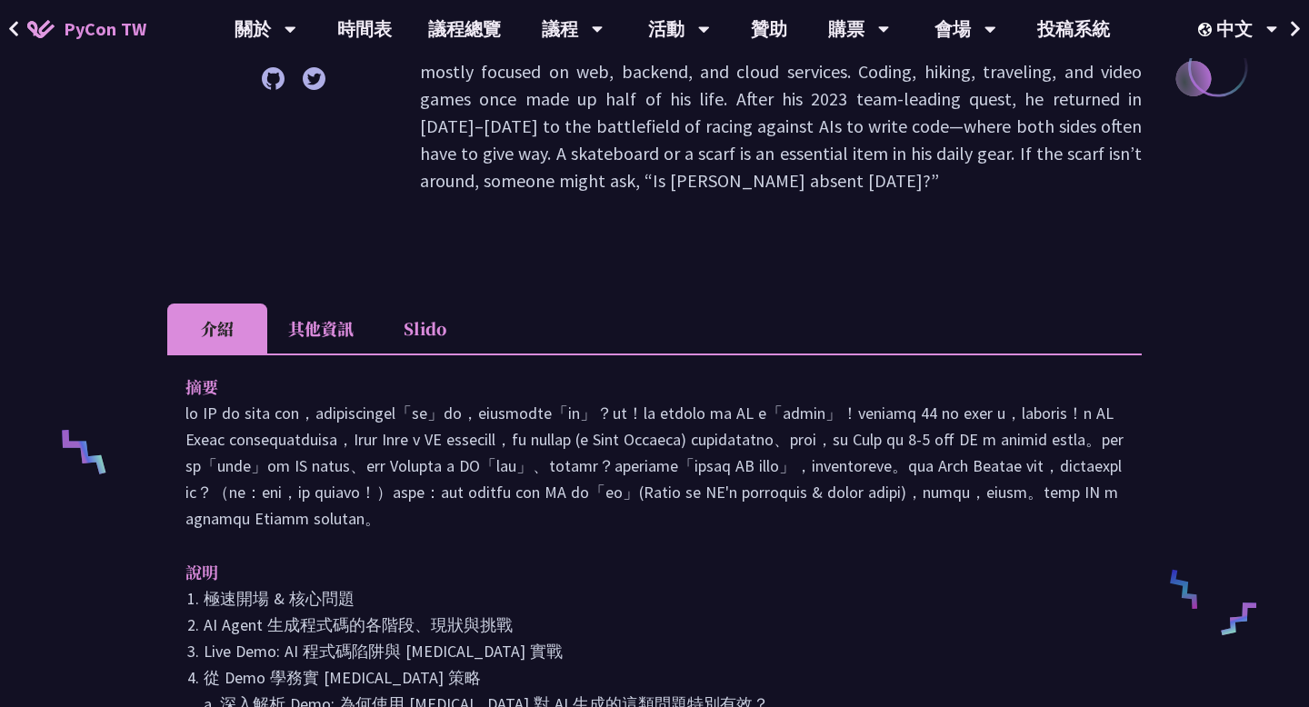
click at [362, 310] on li "其他資訊" at bounding box center [320, 329] width 107 height 50
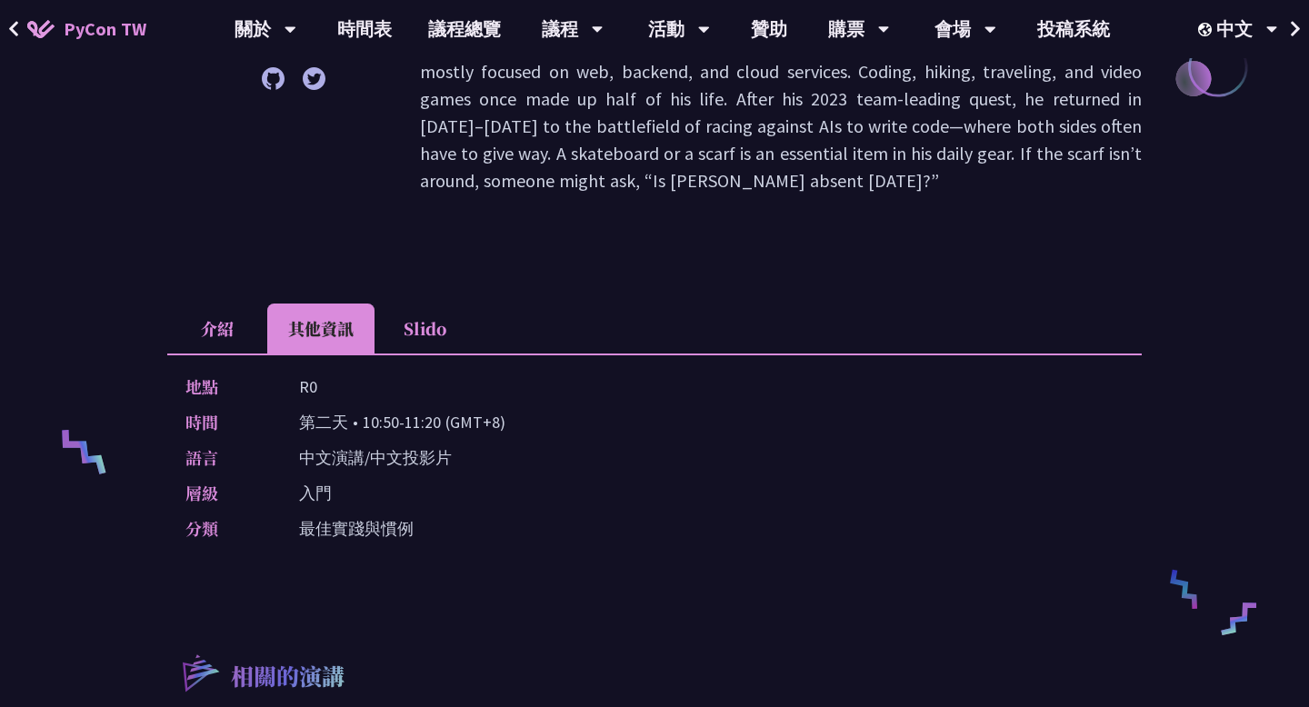
click at [424, 312] on li "Slido" at bounding box center [424, 329] width 100 height 50
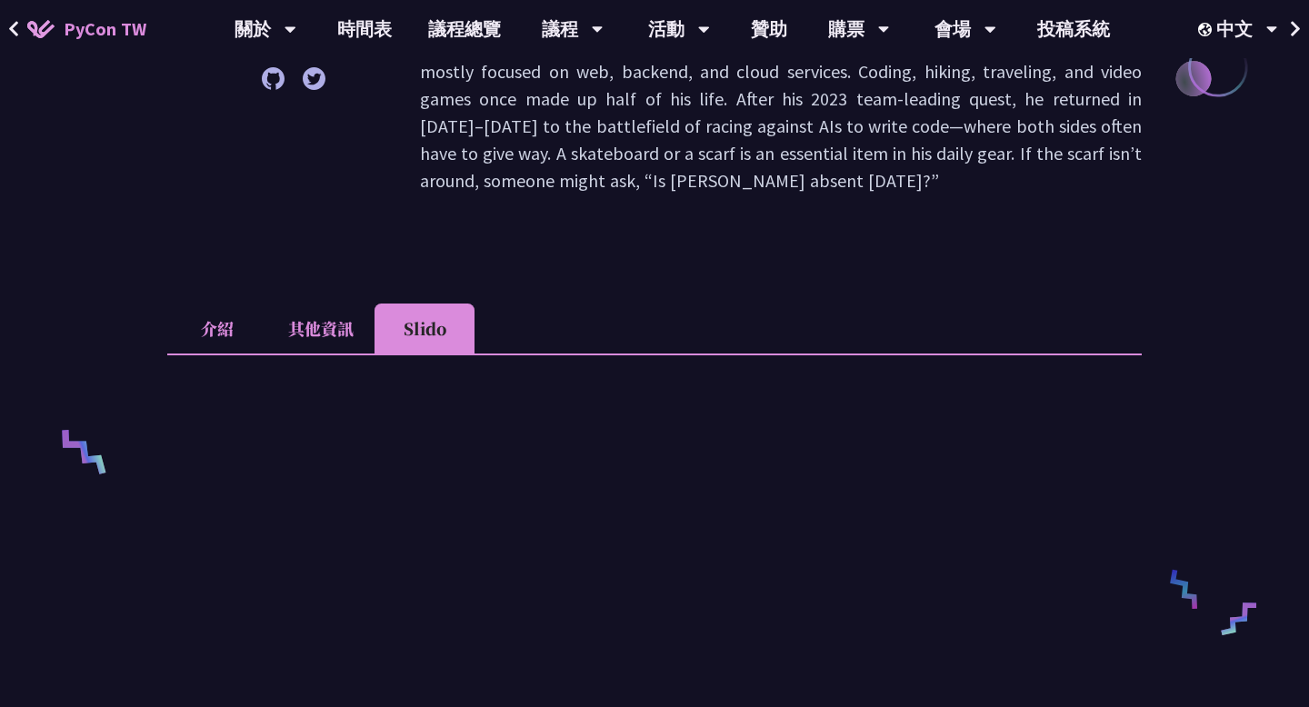
click at [221, 304] on li "介紹" at bounding box center [217, 329] width 100 height 50
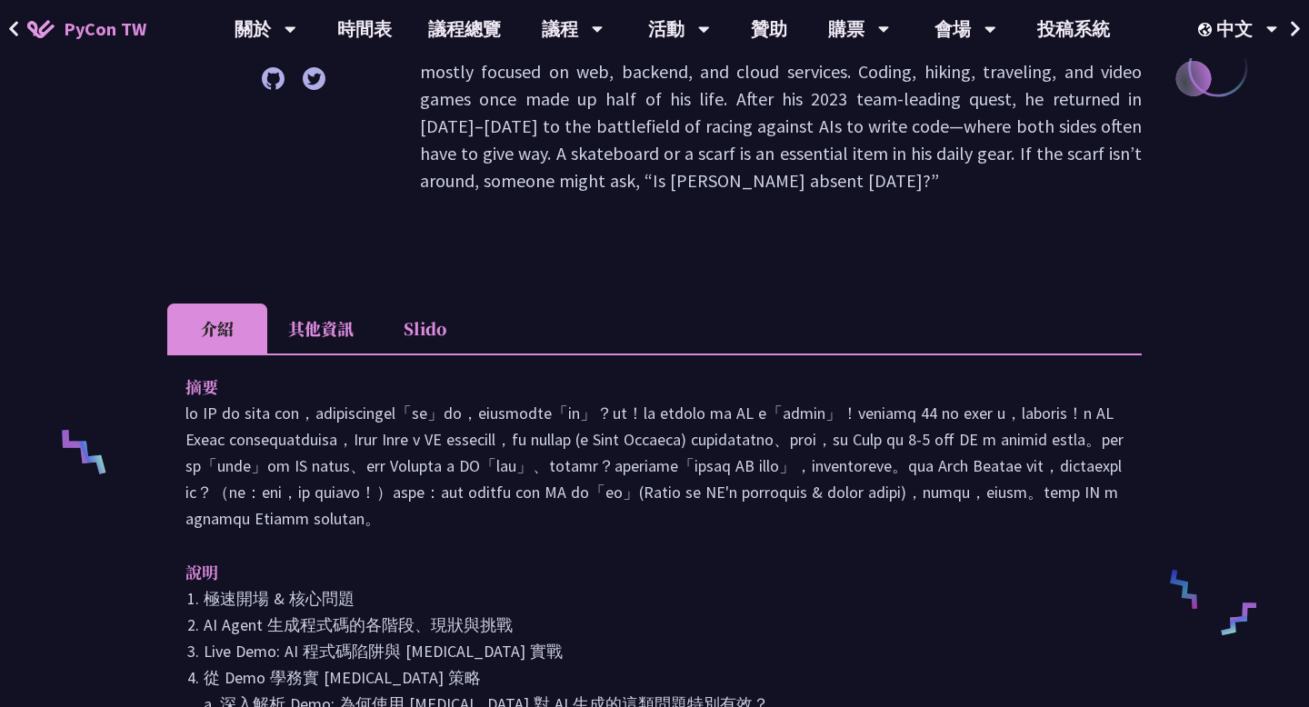
click at [314, 304] on li "其他資訊" at bounding box center [320, 329] width 107 height 50
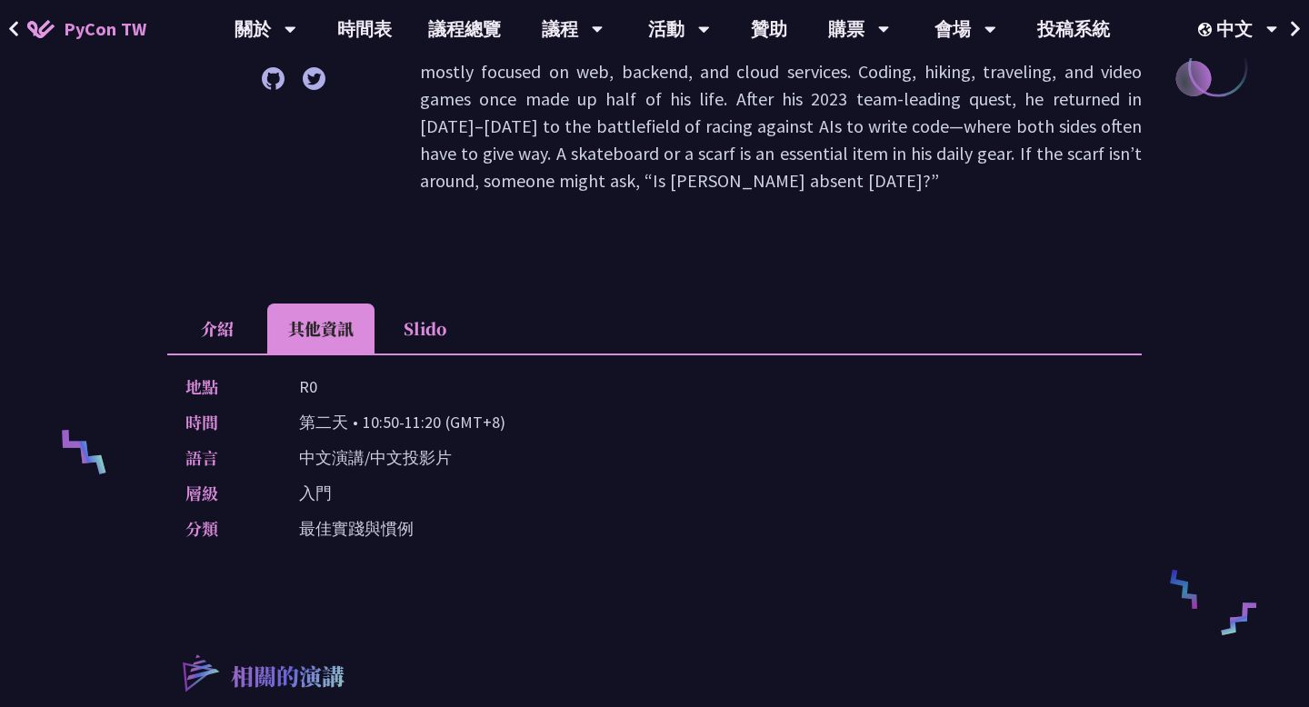
click at [243, 304] on li "介紹" at bounding box center [217, 329] width 100 height 50
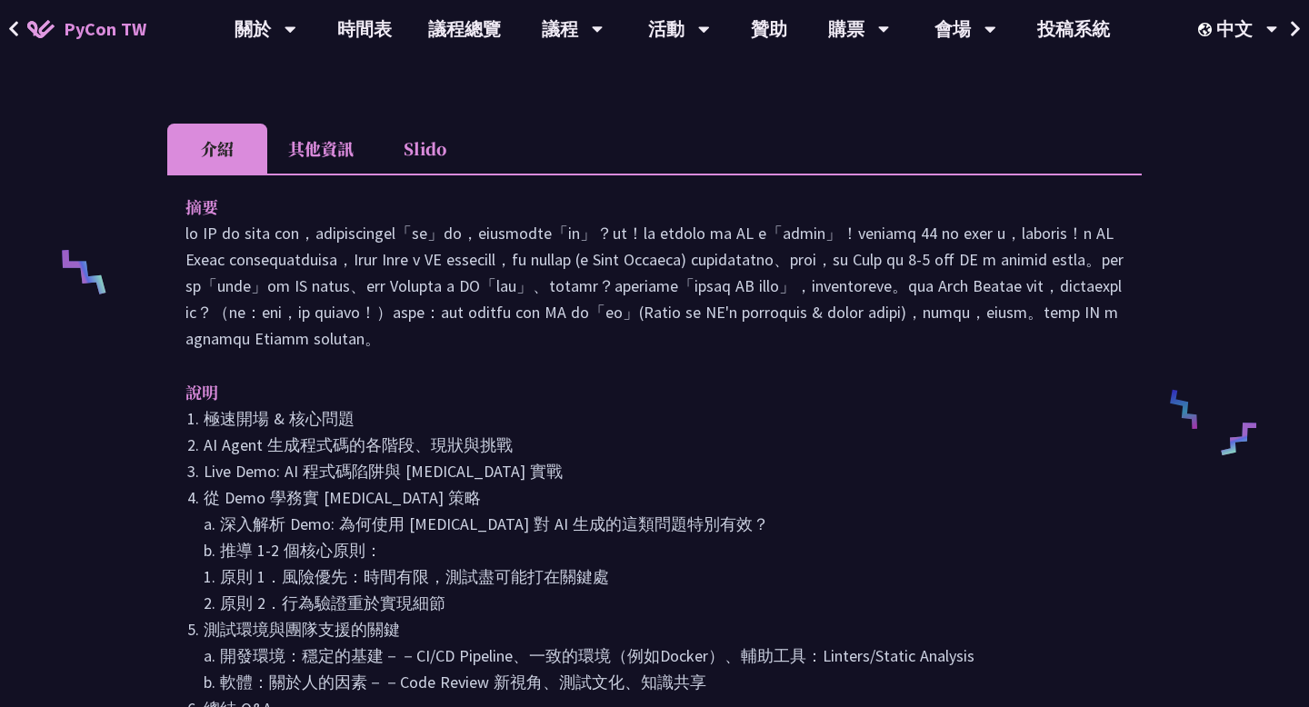
scroll to position [604, 0]
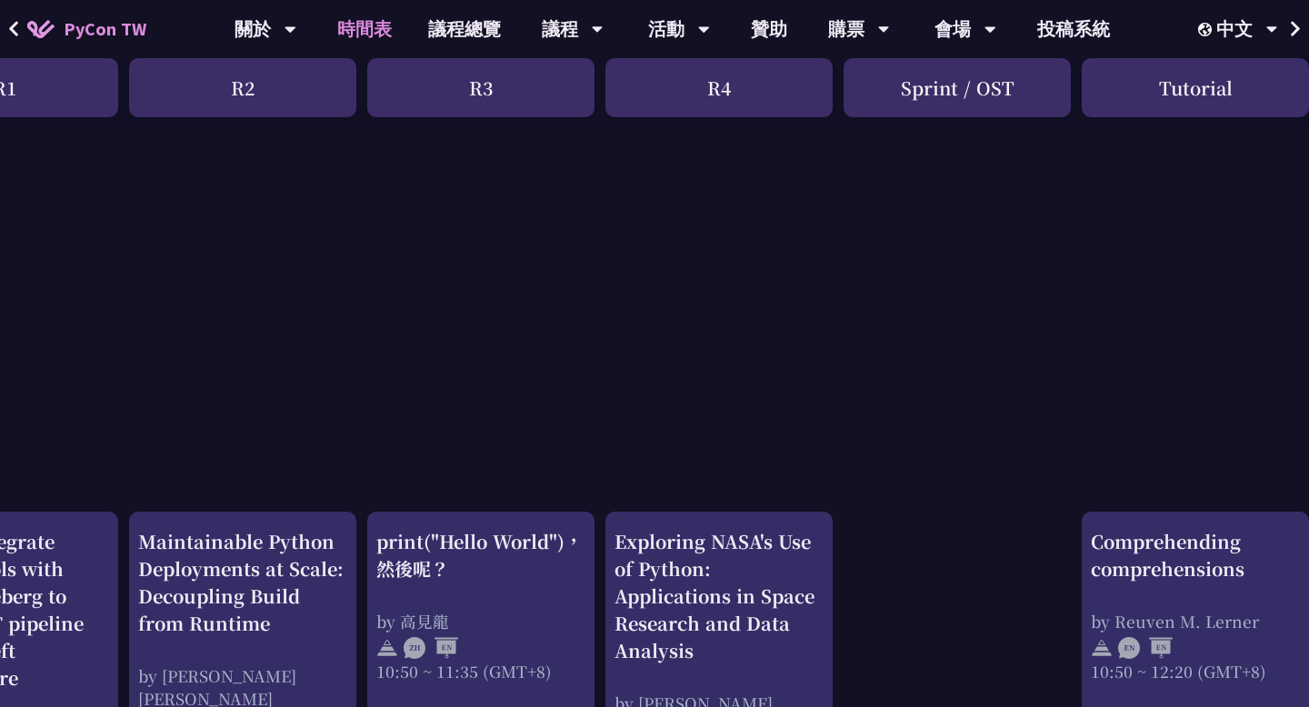
scroll to position [372, 0]
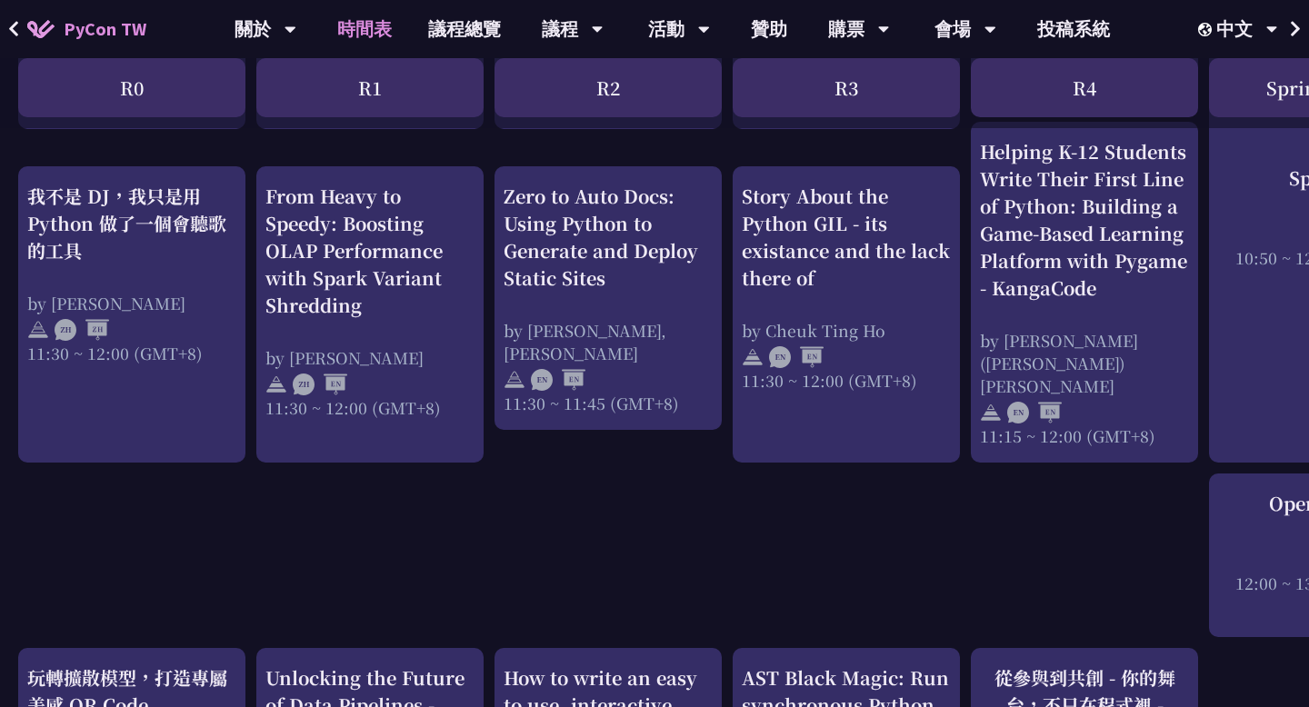
scroll to position [1128, 0]
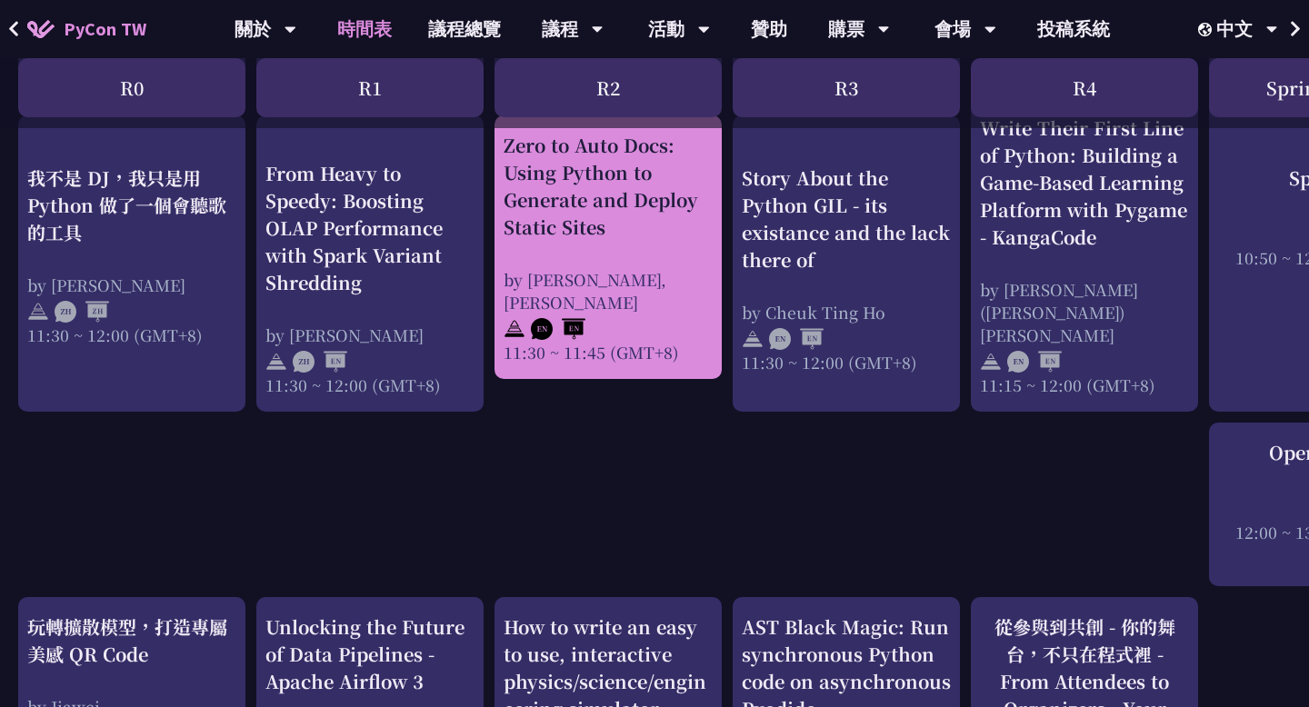
click at [692, 257] on div "Zero to Auto Docs: Using Python to Generate and Deploy Static Sites by Daniel G…" at bounding box center [608, 248] width 209 height 232
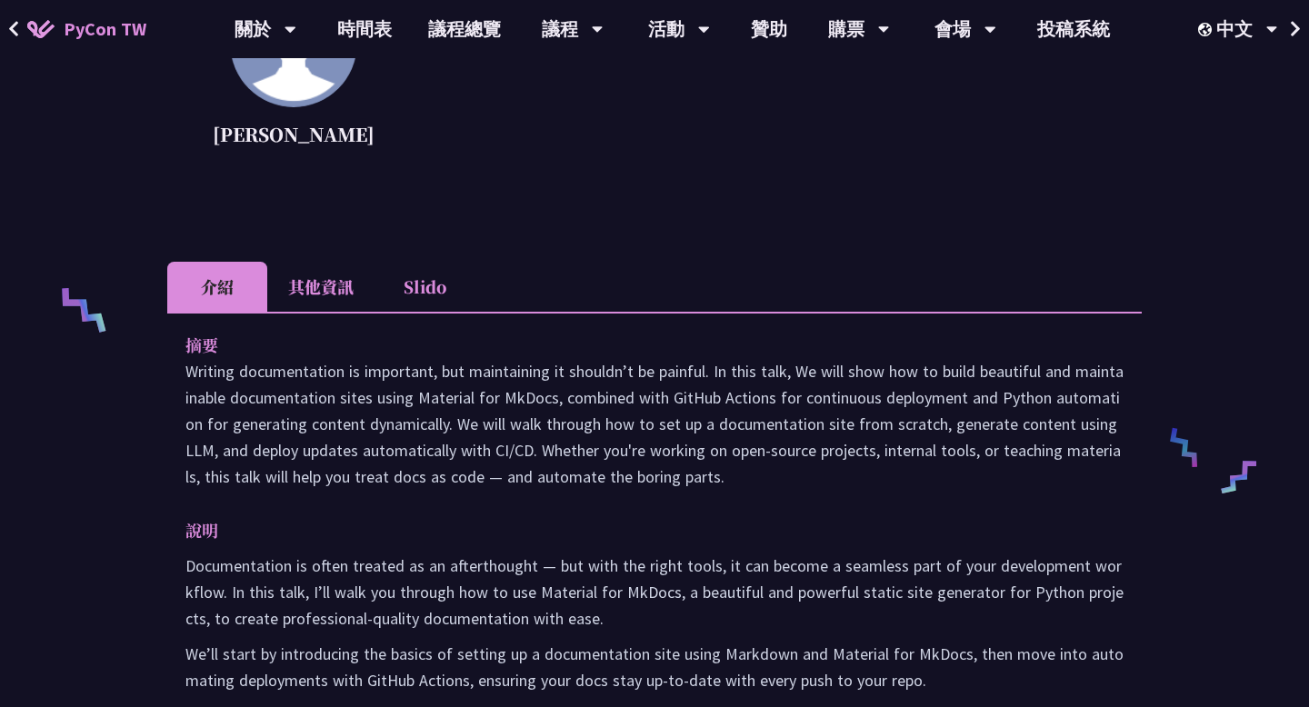
scroll to position [810, 0]
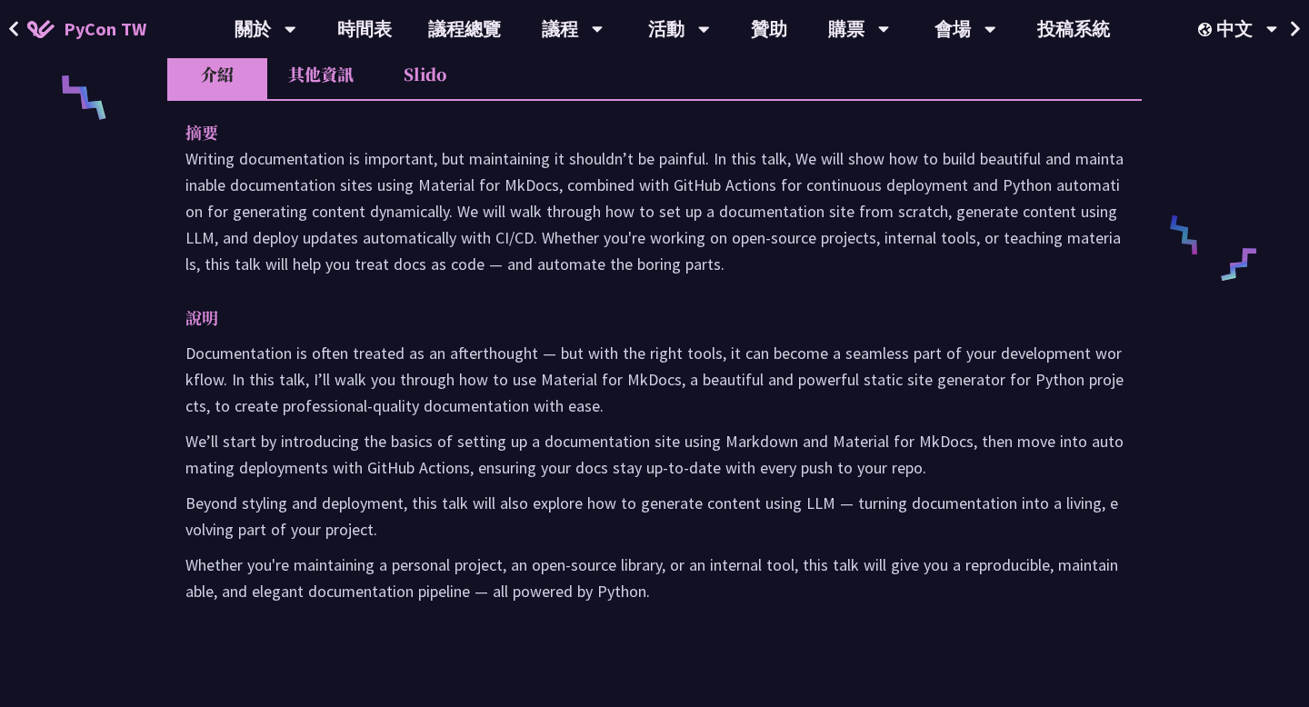
click at [657, 254] on p "Writing documentation is important, but maintaining it shouldn’t be painful. In…" at bounding box center [654, 211] width 938 height 132
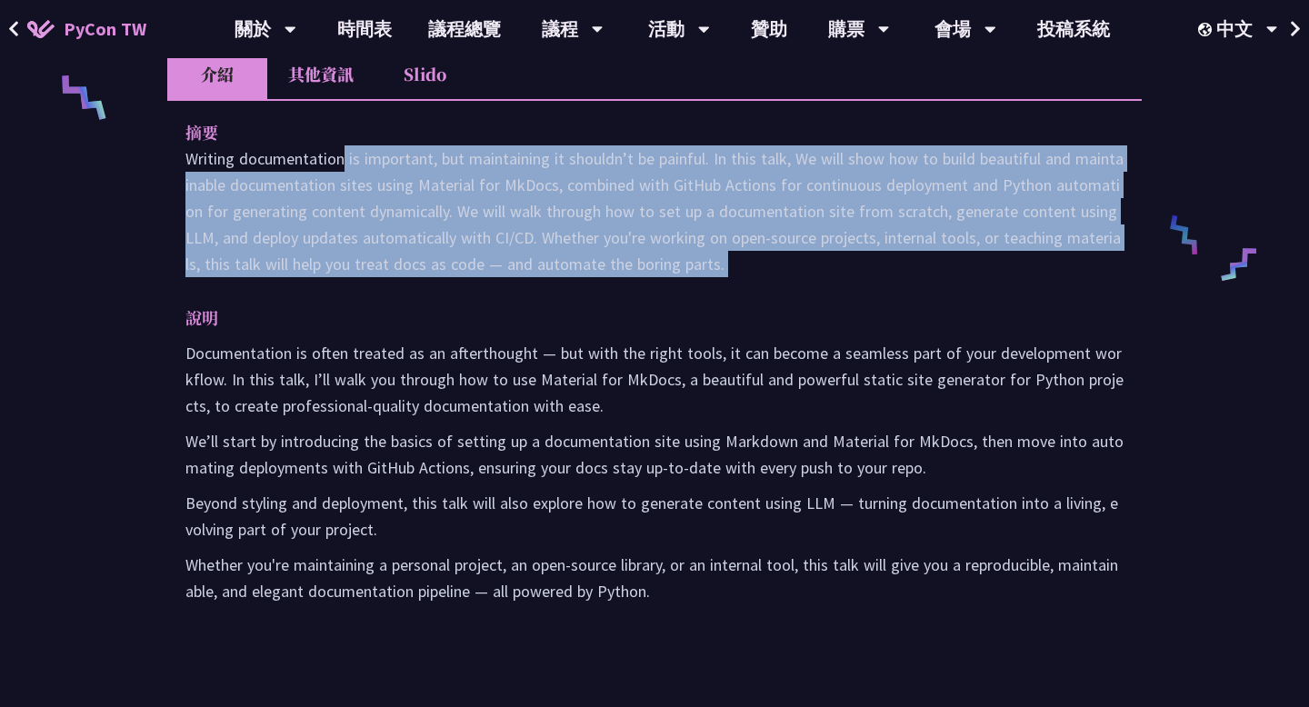
click at [657, 254] on p "Writing documentation is important, but maintaining it shouldn’t be painful. In…" at bounding box center [654, 211] width 938 height 132
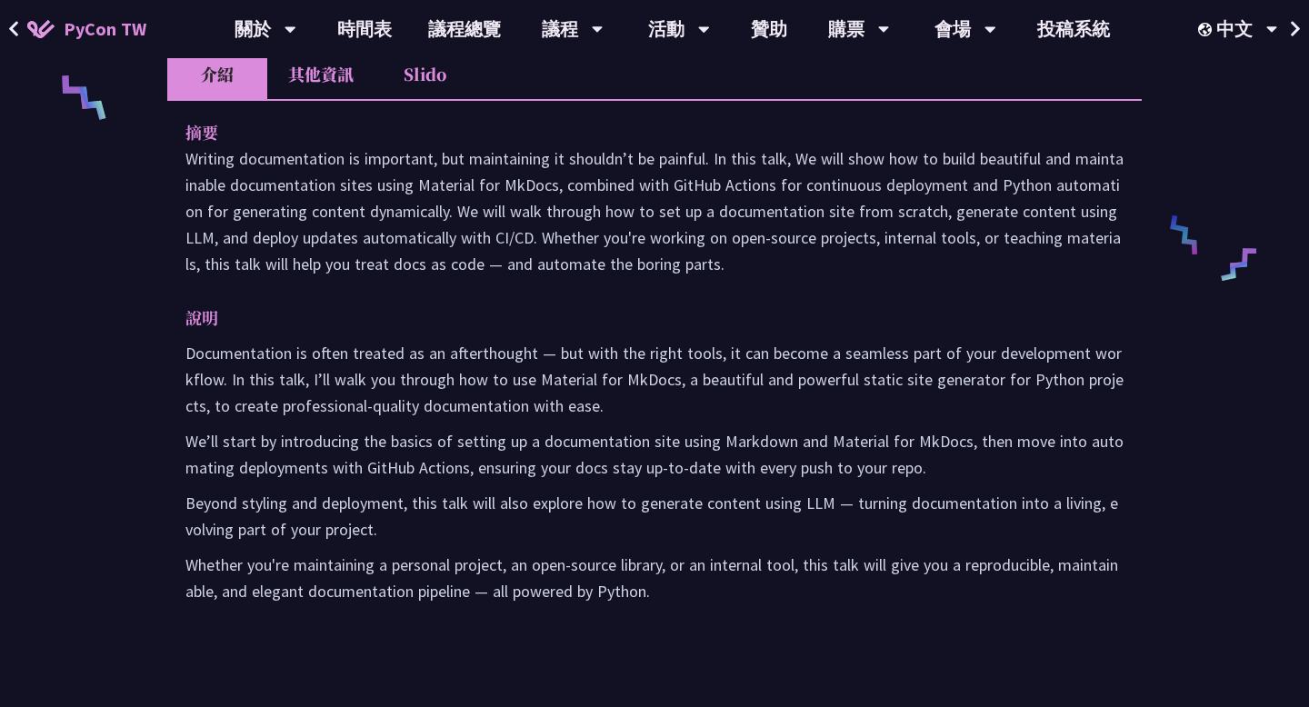
click at [669, 305] on p "說明" at bounding box center [636, 317] width 902 height 26
drag, startPoint x: 669, startPoint y: 305, endPoint x: 669, endPoint y: 408, distance: 102.7
click at [669, 408] on div "說明 Documentation is often treated as an afterthought — but with the right tools…" at bounding box center [654, 454] width 938 height 300
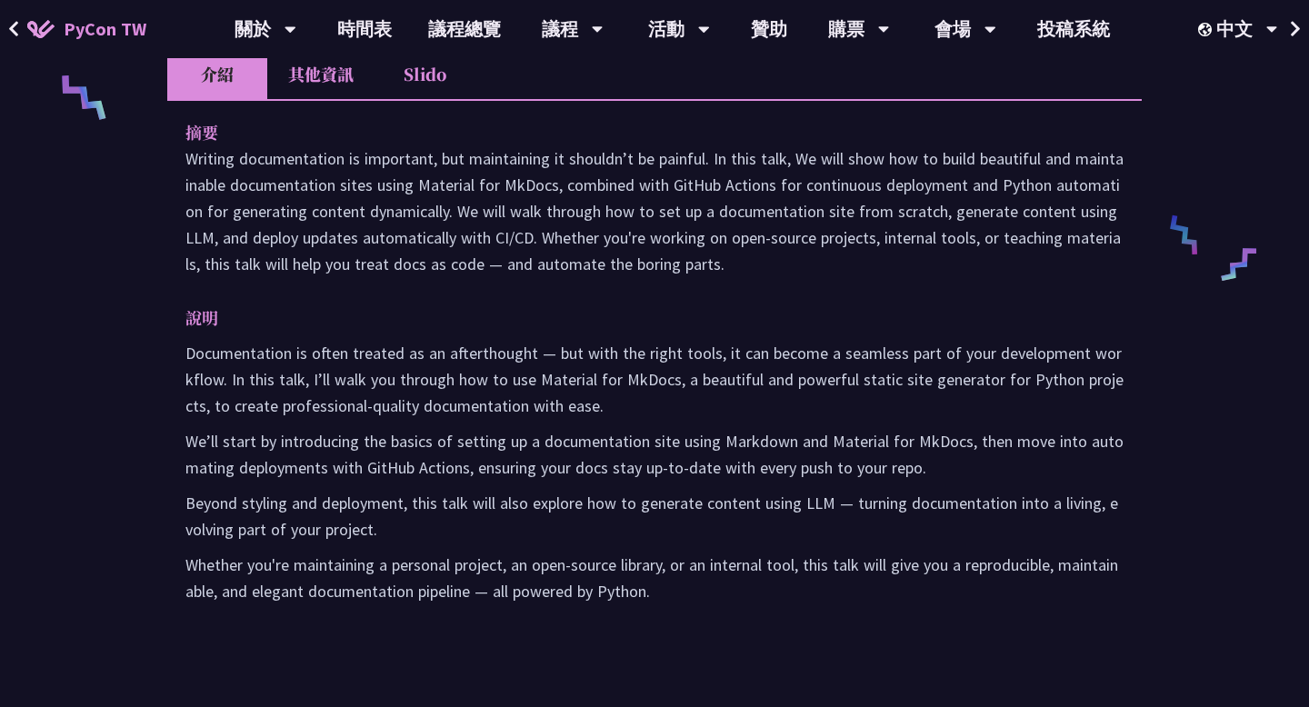
click at [669, 408] on p "Documentation is often treated as an afterthought — but with the right tools, i…" at bounding box center [654, 379] width 938 height 79
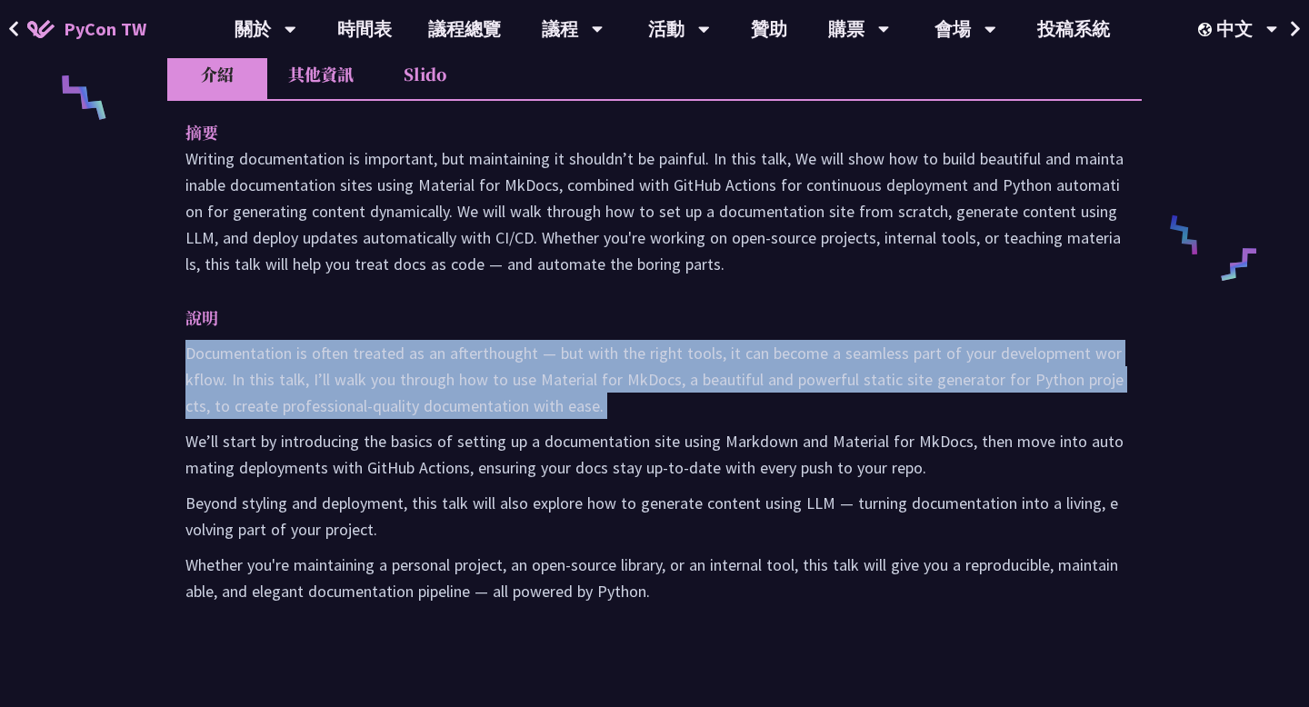
click at [669, 408] on p "Documentation is often treated as an afterthought — but with the right tools, i…" at bounding box center [654, 379] width 938 height 79
click at [681, 417] on p "Documentation is often treated as an afterthought — but with the right tools, i…" at bounding box center [654, 379] width 938 height 79
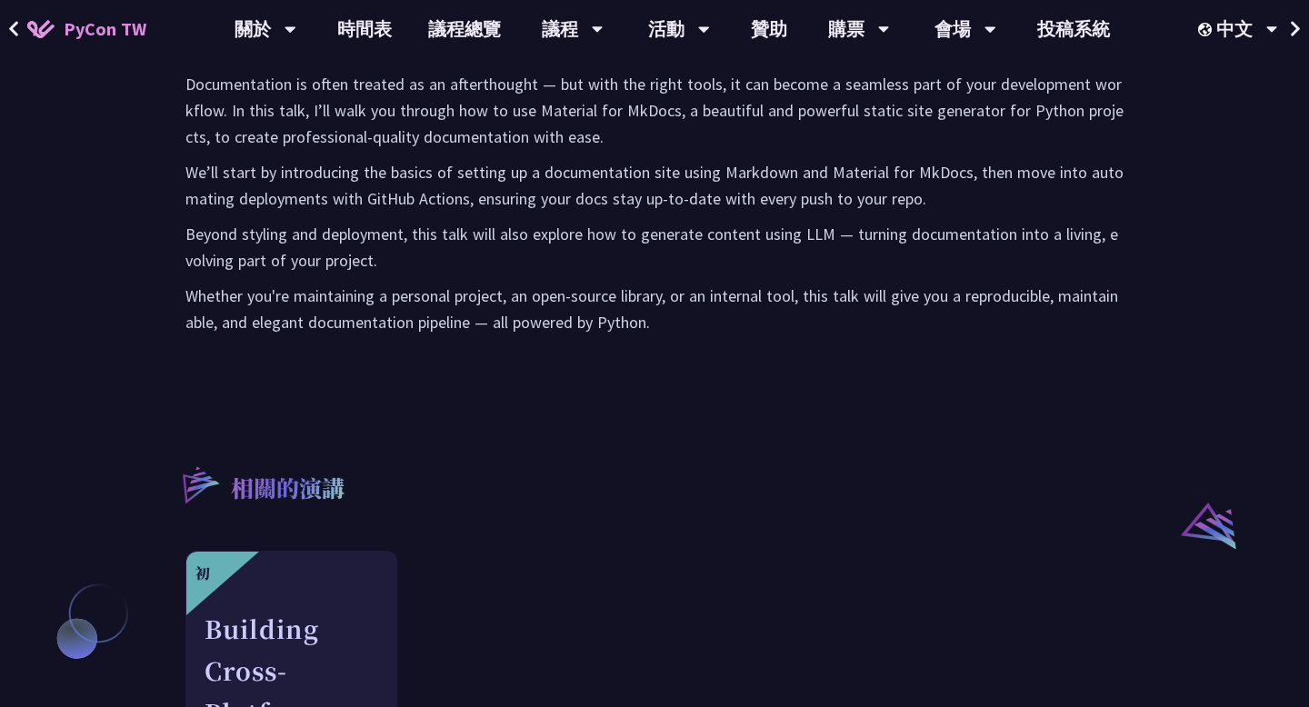
scroll to position [1007, 0]
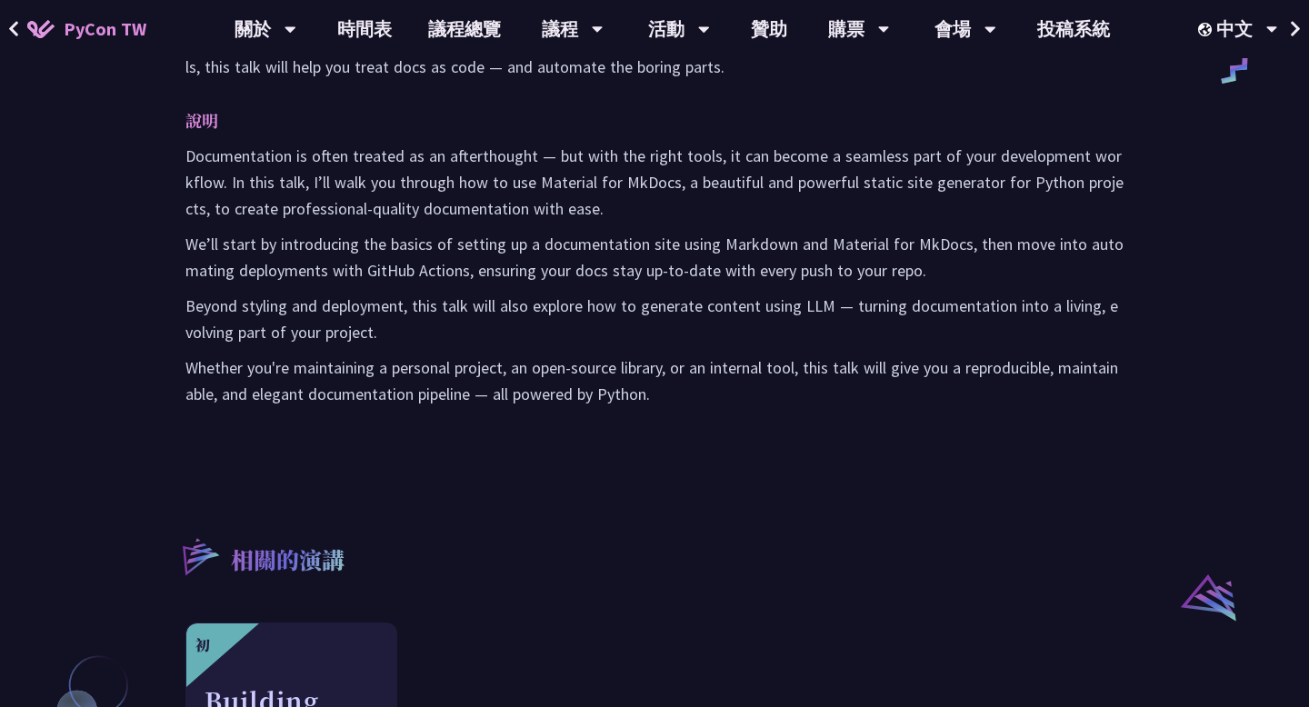
click at [664, 276] on p "We’ll start by introducing the basics of setting up a documentation site using …" at bounding box center [654, 257] width 938 height 53
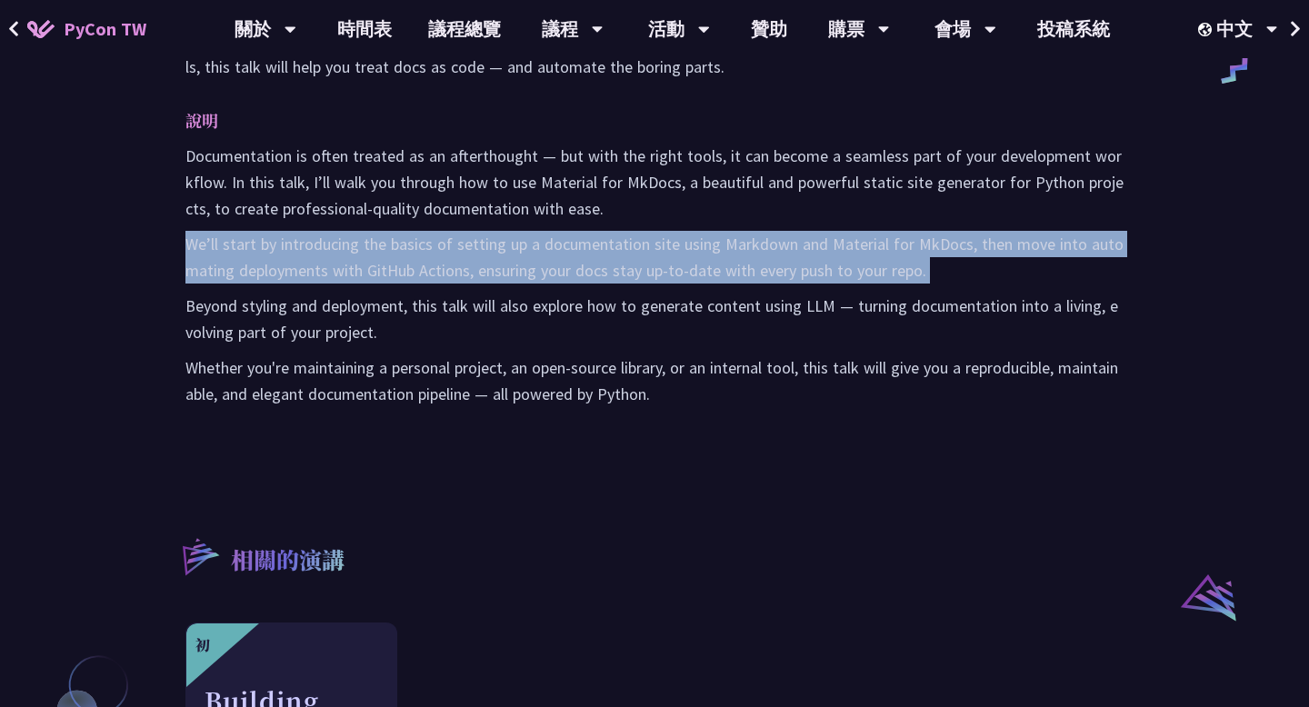
click at [664, 276] on p "We’ll start by introducing the basics of setting up a documentation site using …" at bounding box center [654, 257] width 938 height 53
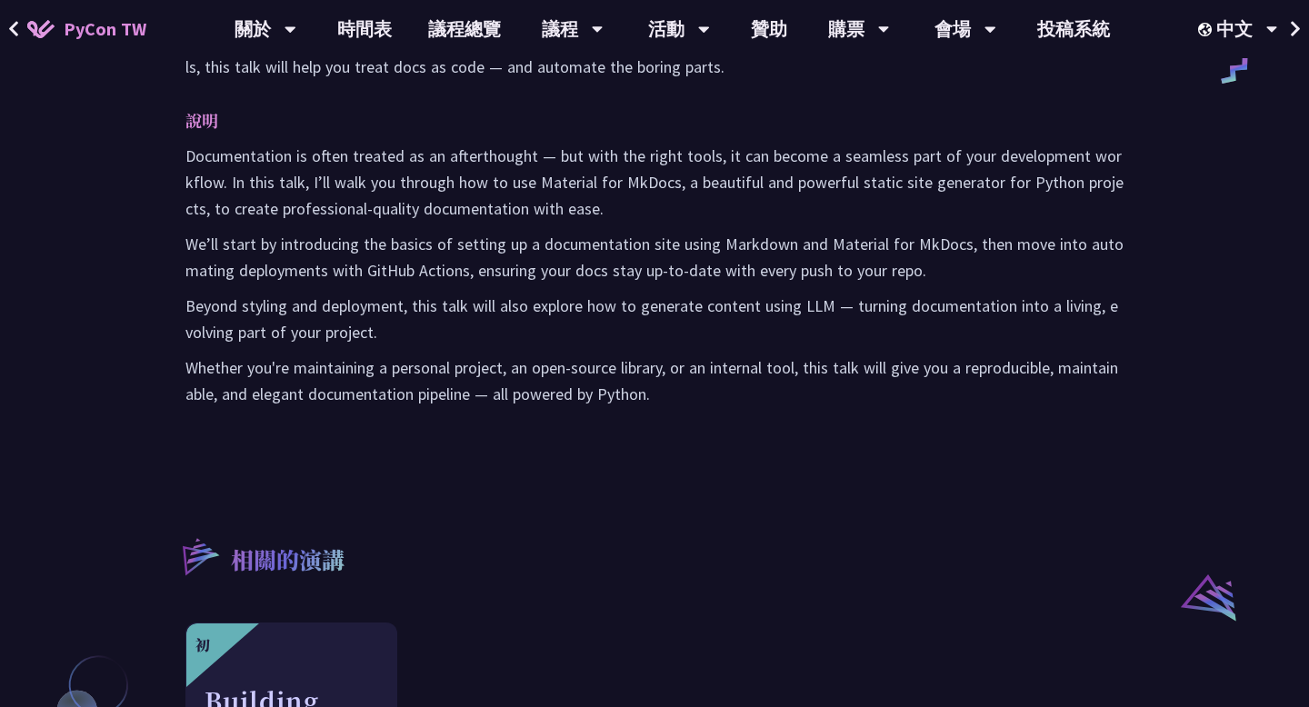
click at [668, 317] on p "Beyond styling and deployment, this talk will also explore how to generate cont…" at bounding box center [654, 319] width 938 height 53
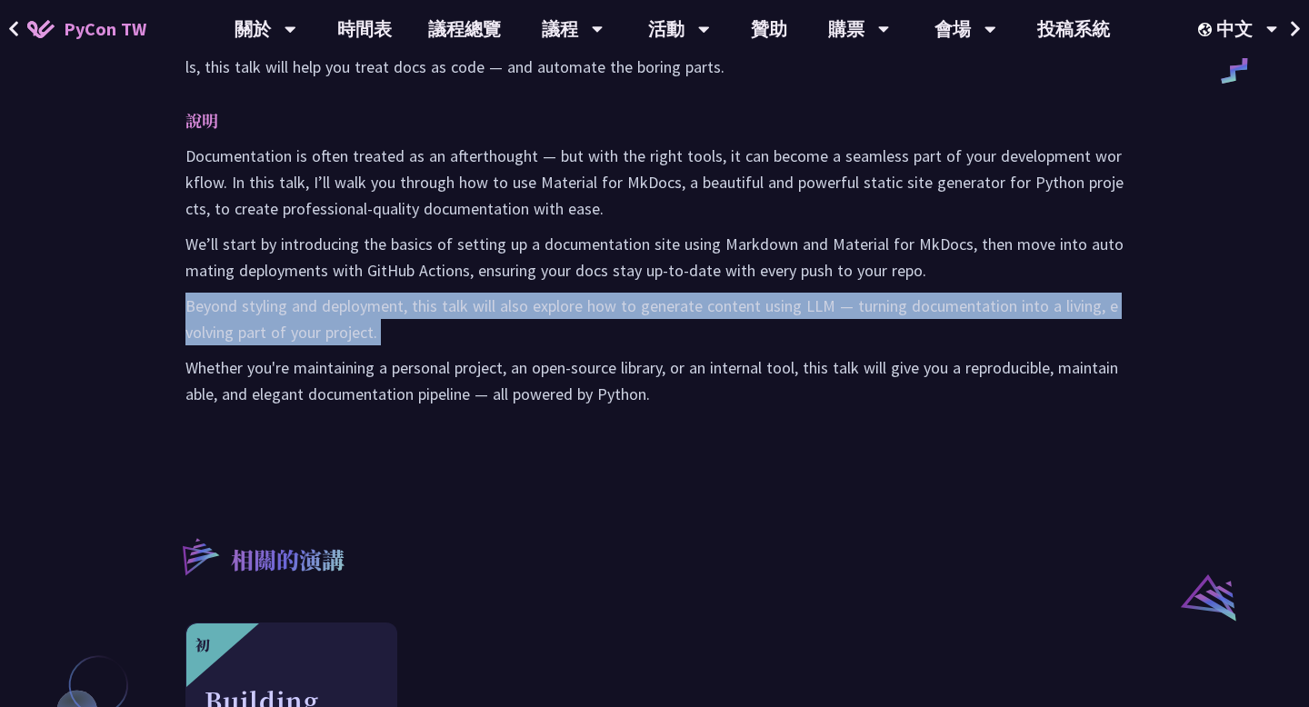
click at [668, 317] on p "Beyond styling and deployment, this talk will also explore how to generate cont…" at bounding box center [654, 319] width 938 height 53
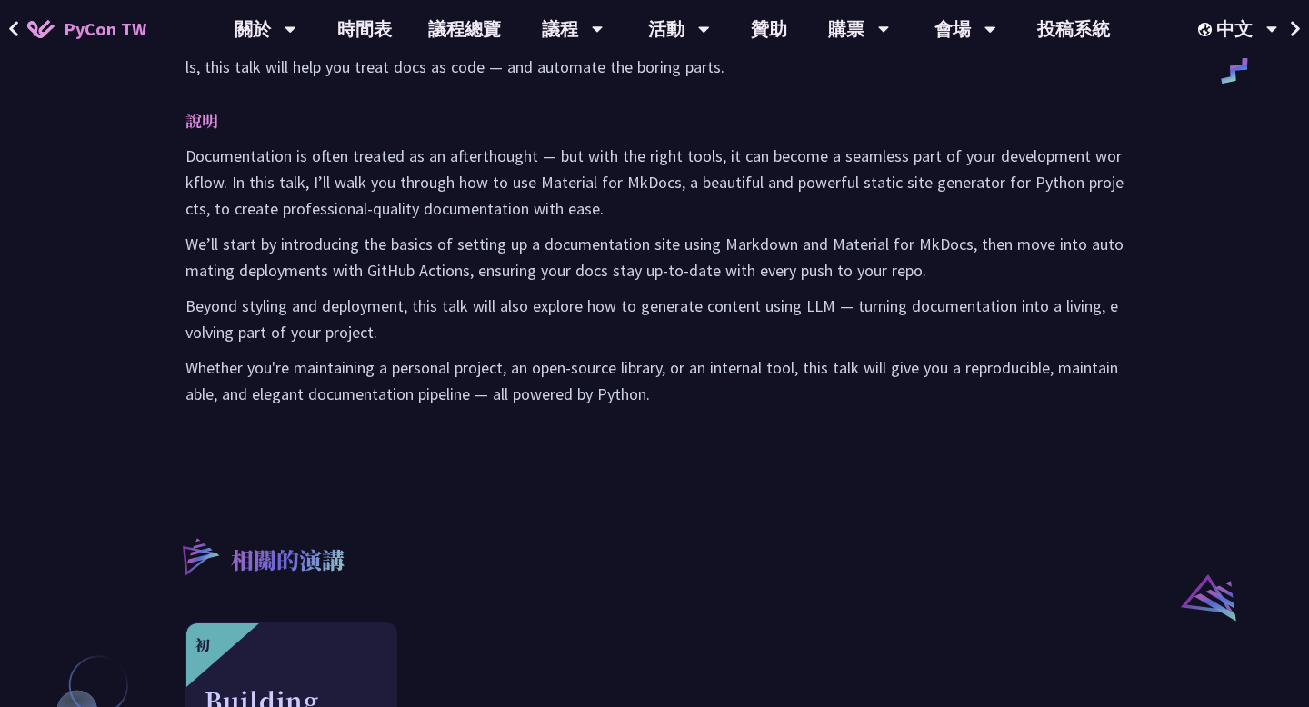
click at [678, 360] on p "Whether you're maintaining a personal project, an open-source library, or an in…" at bounding box center [654, 380] width 938 height 53
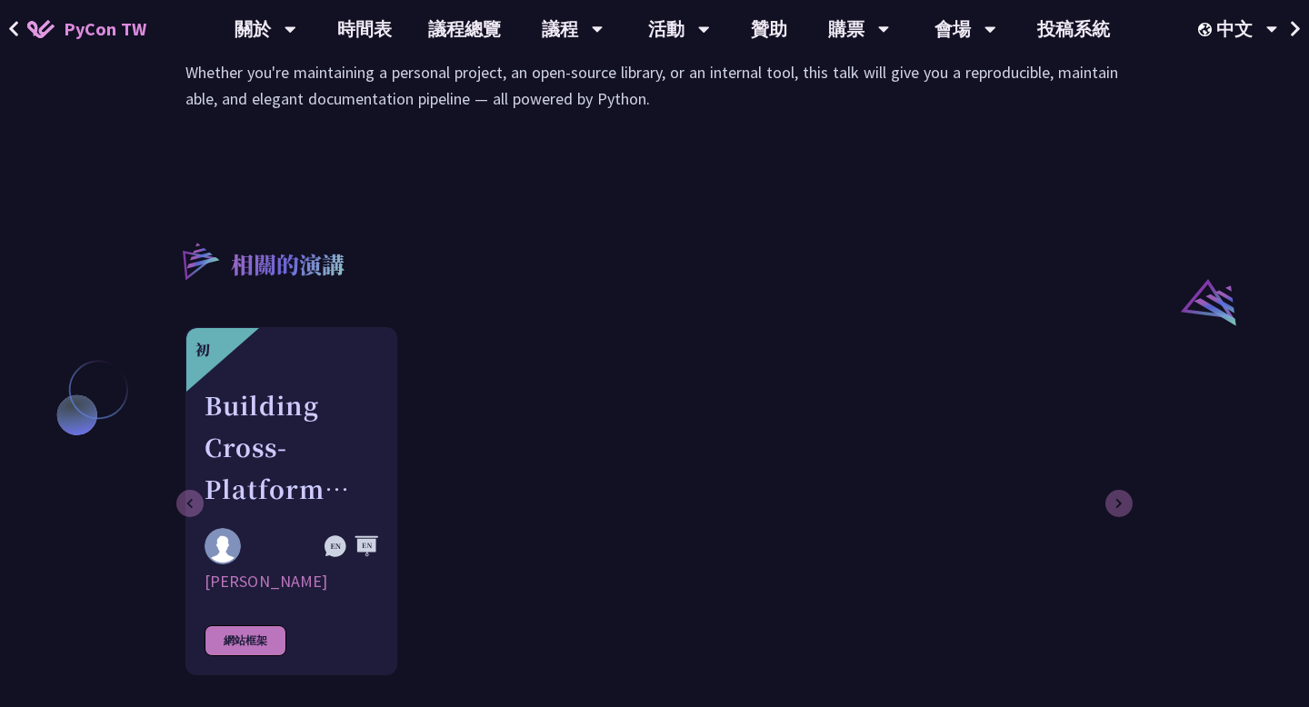
scroll to position [1443, 0]
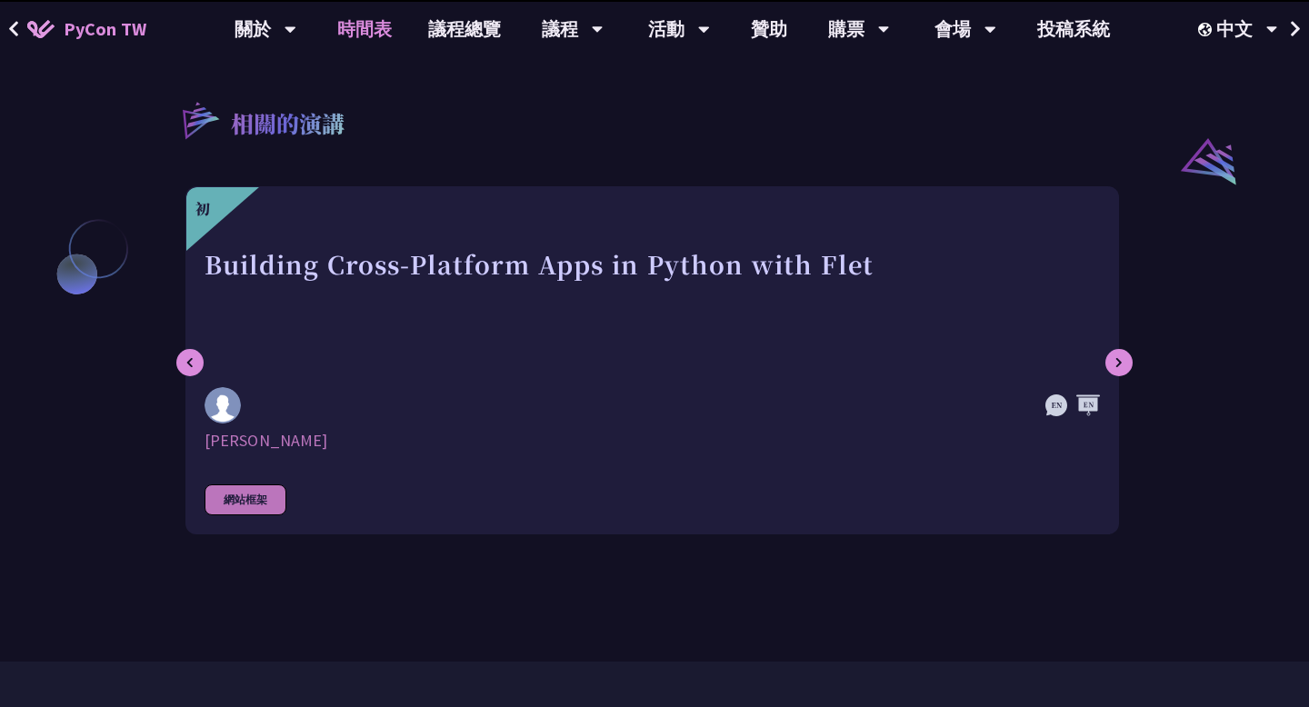
scroll to position [1128, 0]
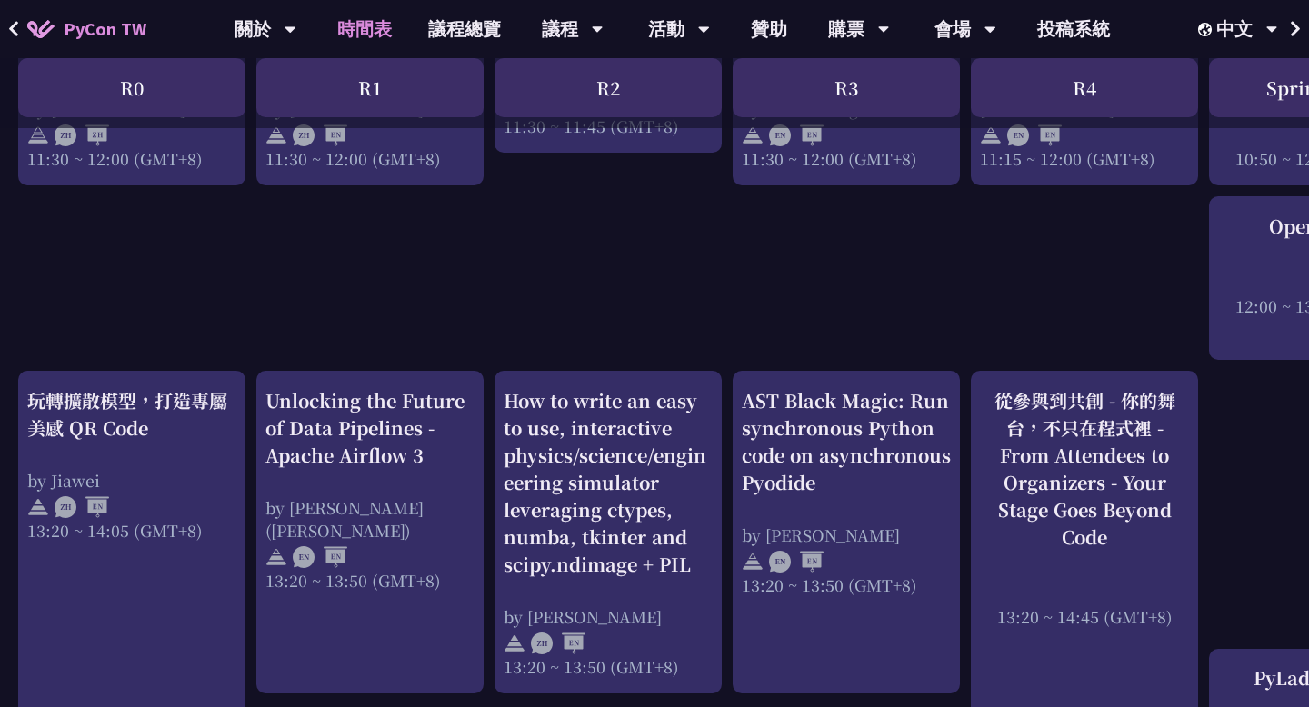
scroll to position [1386, 0]
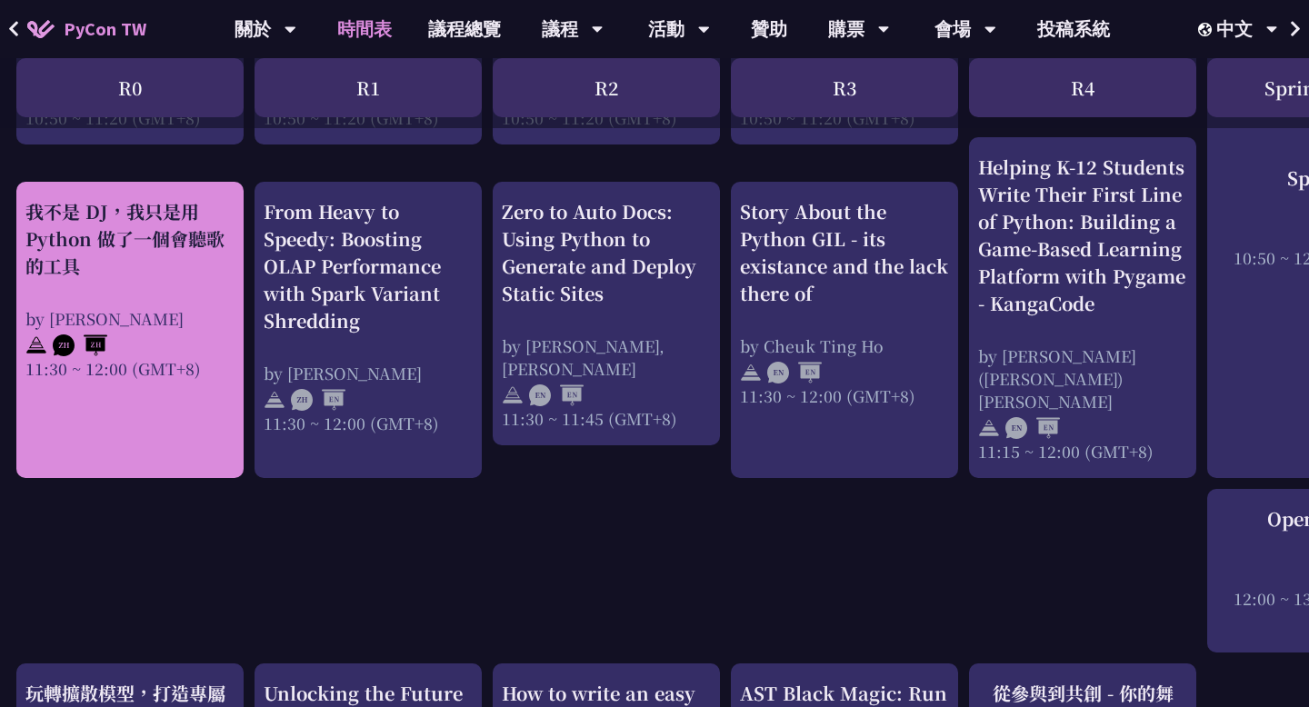
click at [121, 273] on div "我不是 DJ，我只是用 Python 做了一個會聽歌的工具" at bounding box center [129, 239] width 209 height 82
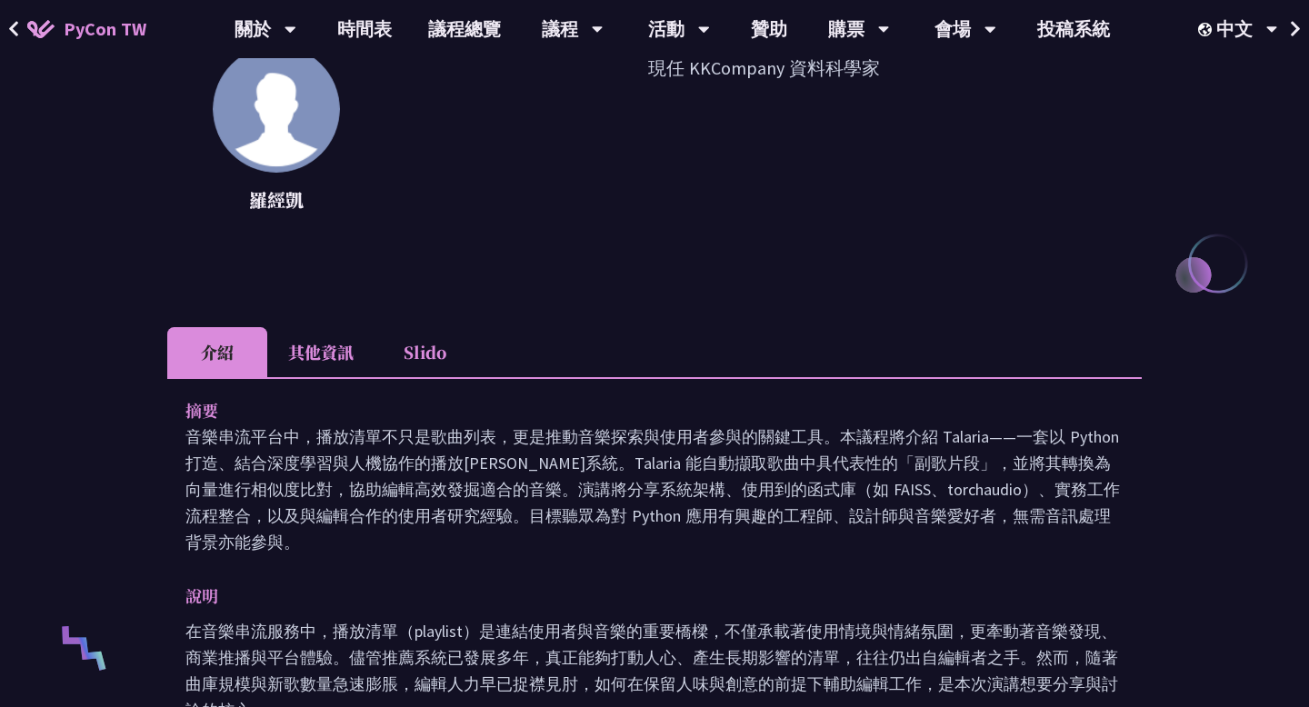
scroll to position [309, 0]
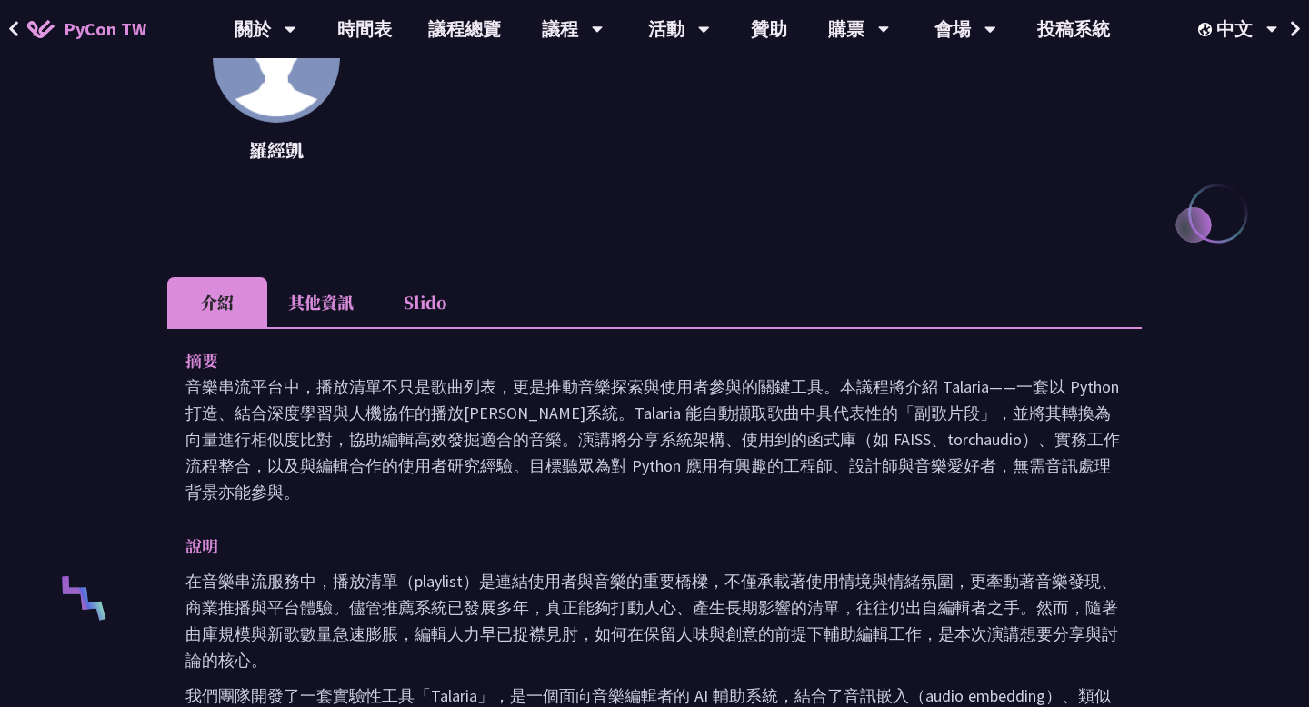
click at [369, 347] on p "摘要" at bounding box center [636, 360] width 902 height 26
click at [350, 315] on li "其他資訊" at bounding box center [320, 302] width 107 height 50
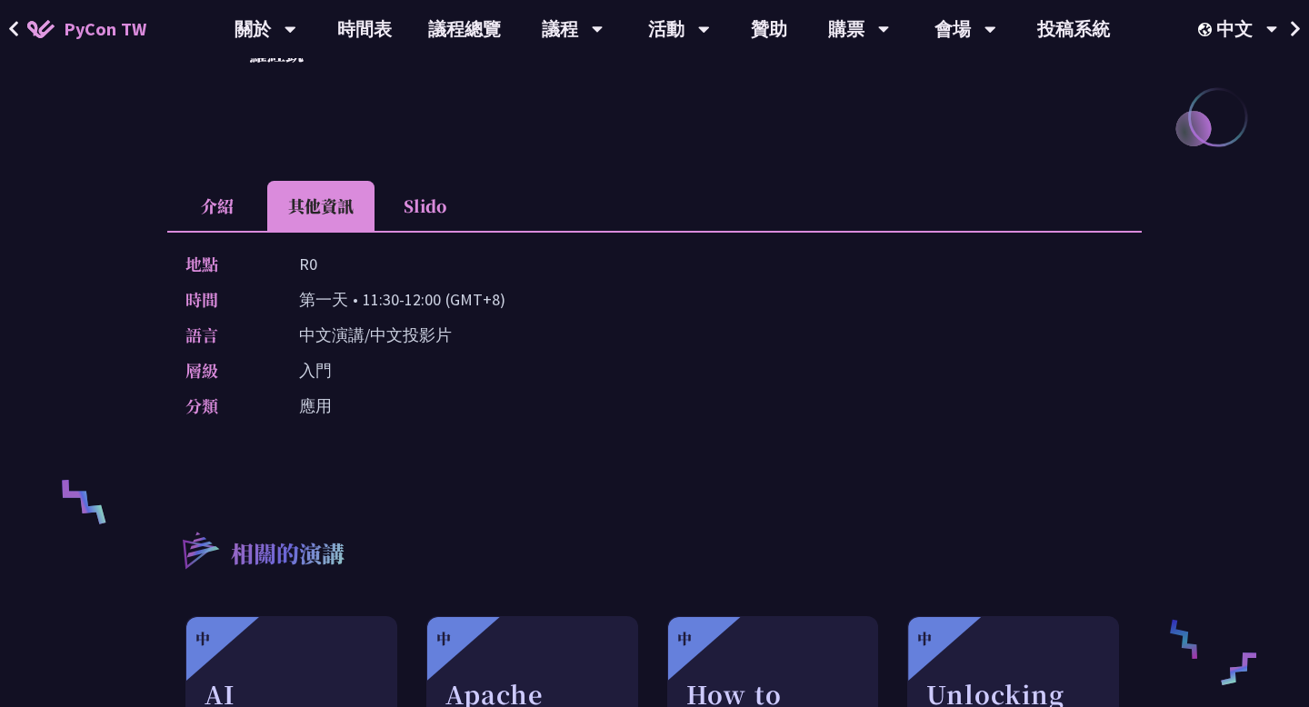
scroll to position [410, 0]
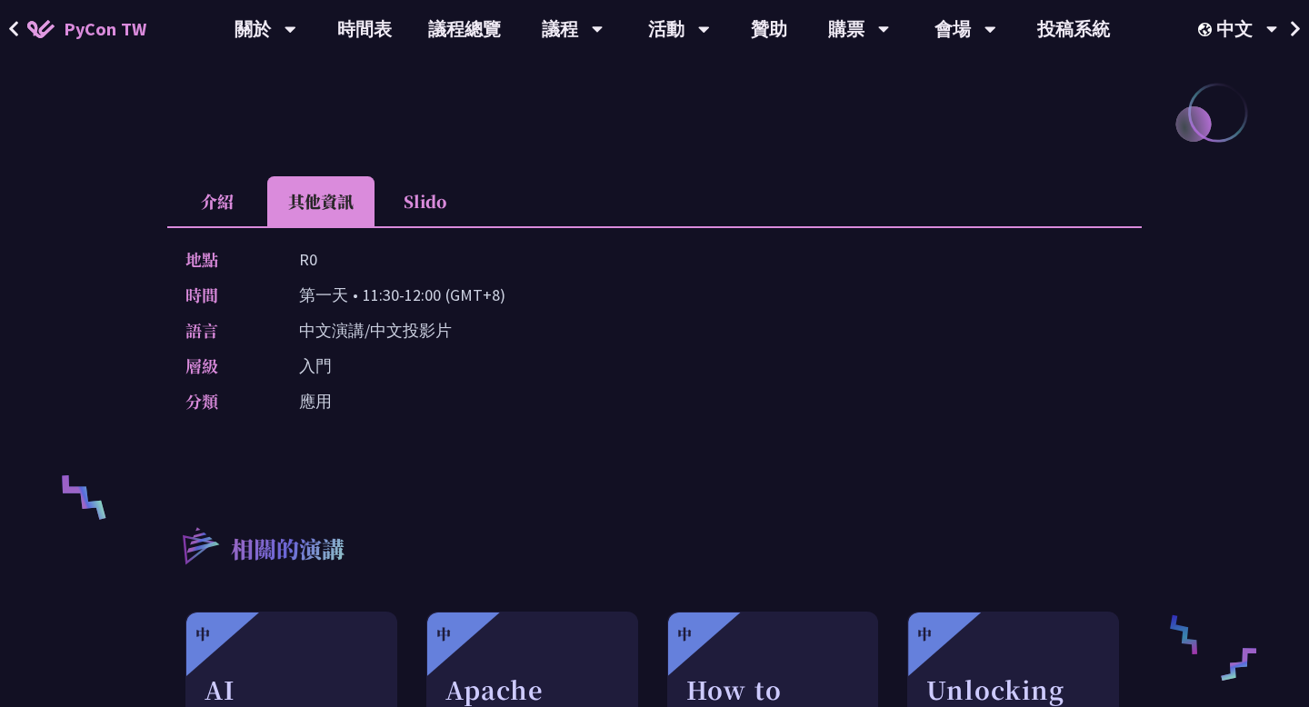
click at [407, 235] on div "地點 R0 時間 第一天 • 11:30-12:00 (GMT+8) 語言 中文演講/中文投影片 層級 入門 分類 應用" at bounding box center [654, 333] width 974 height 215
click at [420, 193] on li "Slido" at bounding box center [424, 201] width 100 height 50
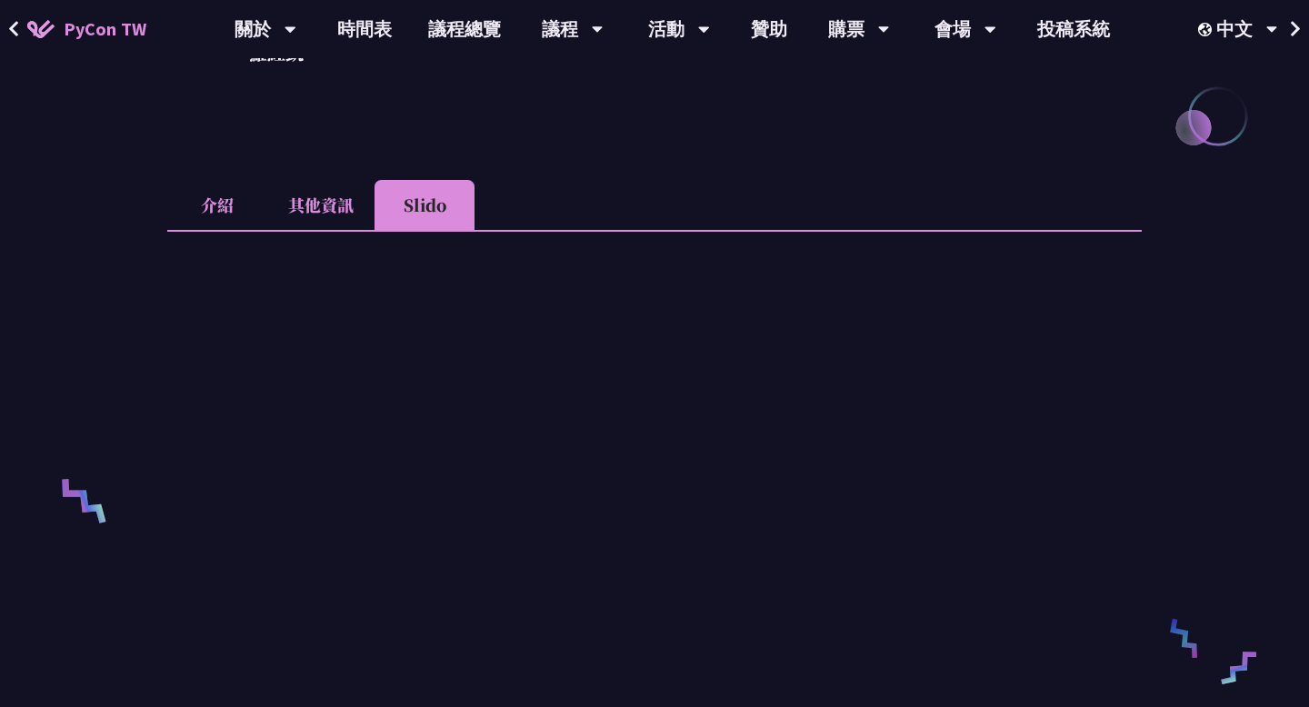
scroll to position [376, 0]
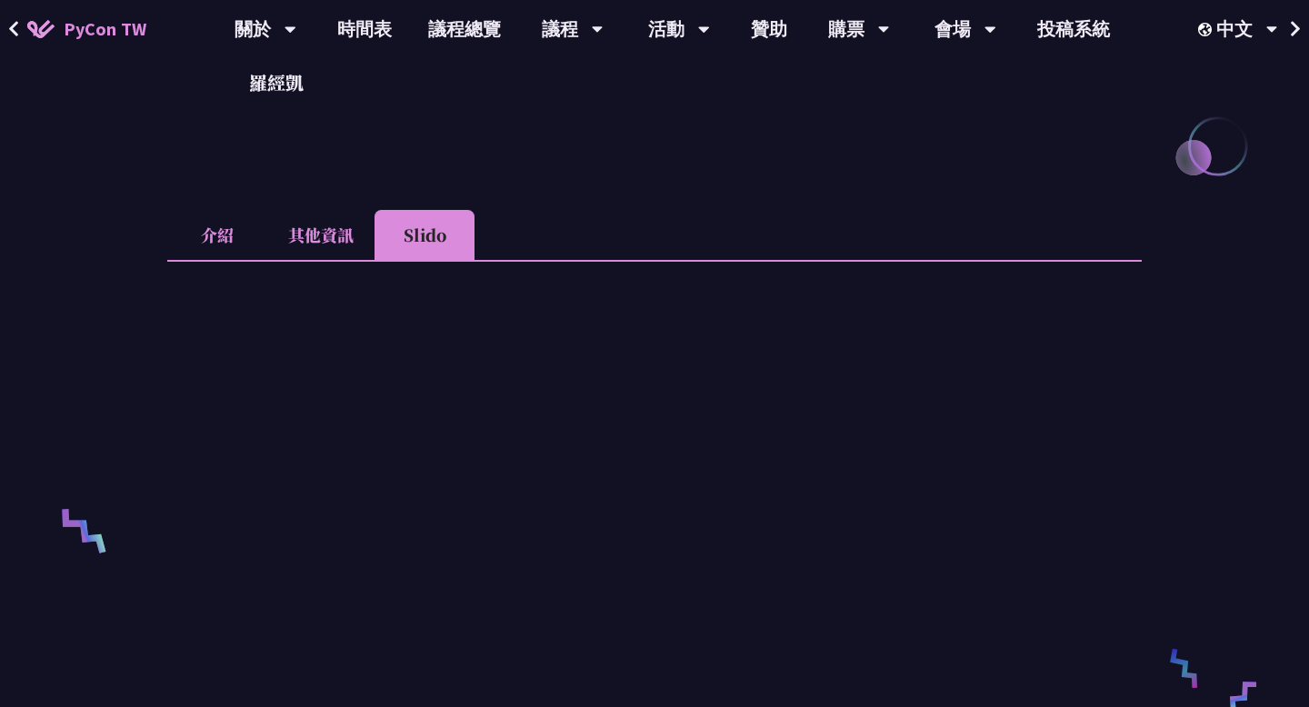
click at [225, 243] on li "介紹" at bounding box center [217, 235] width 100 height 50
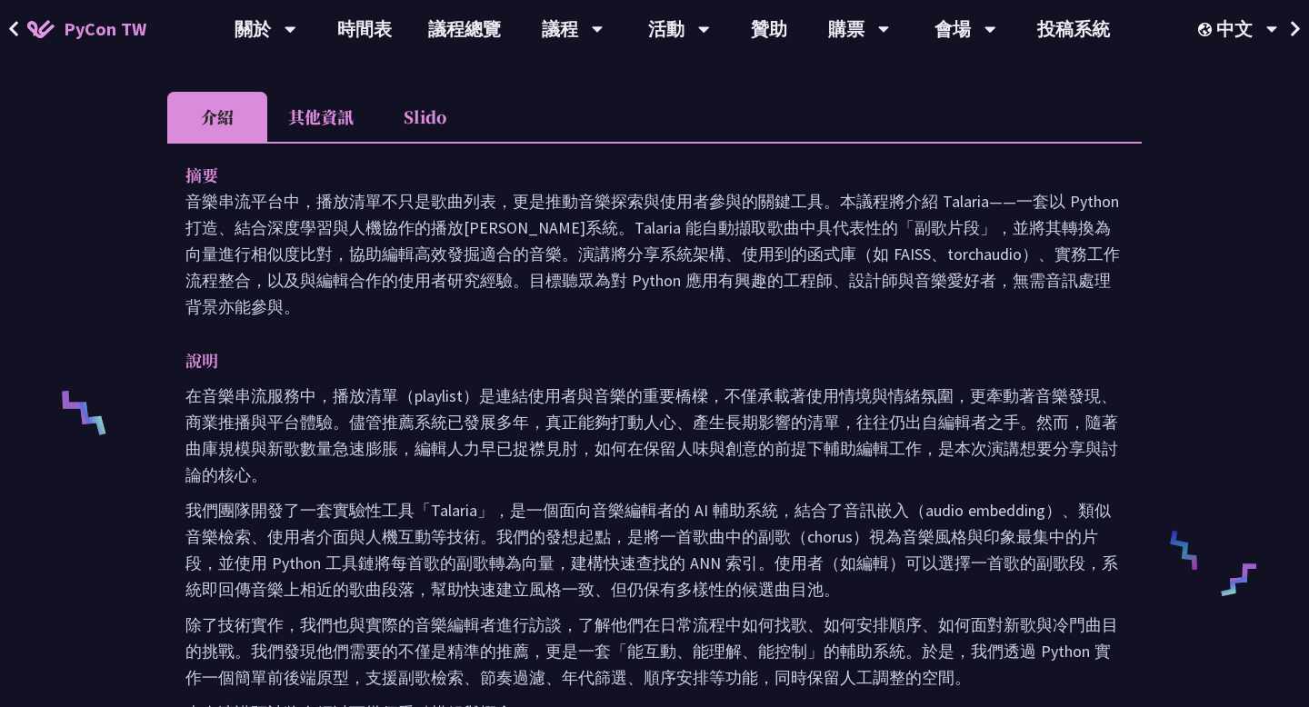
scroll to position [515, 0]
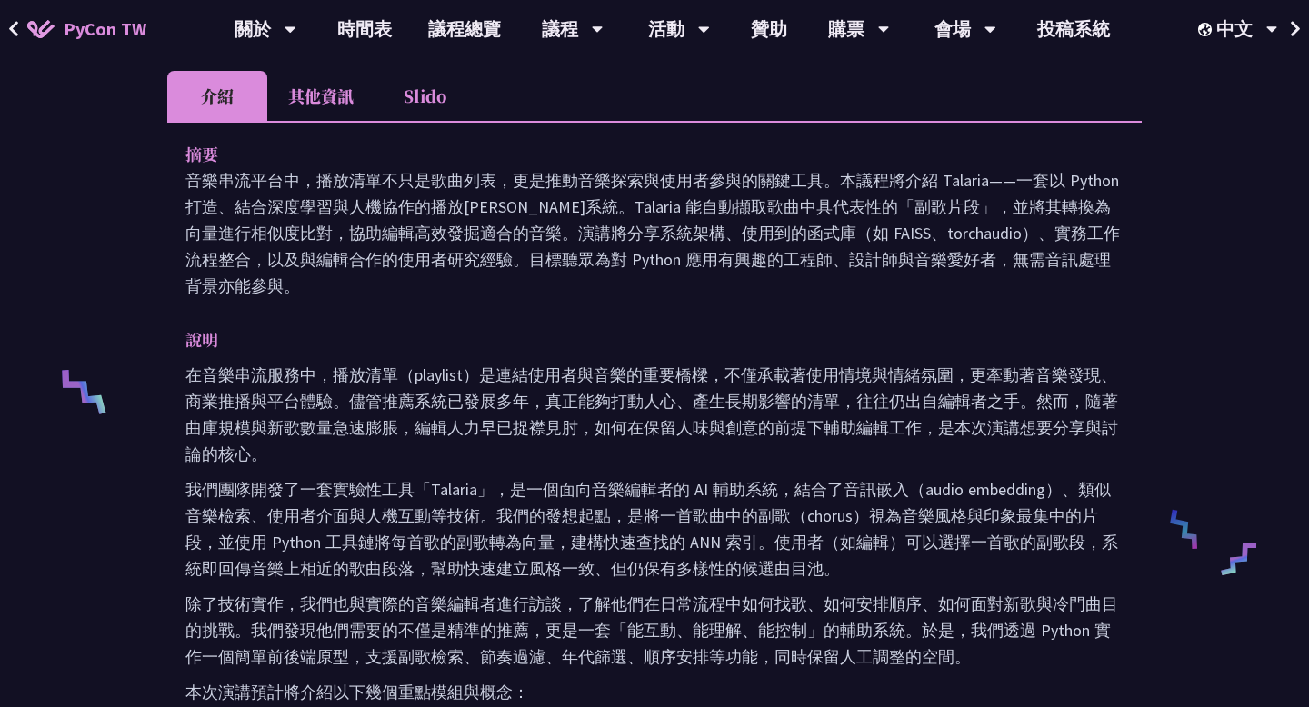
scroll to position [1062, 0]
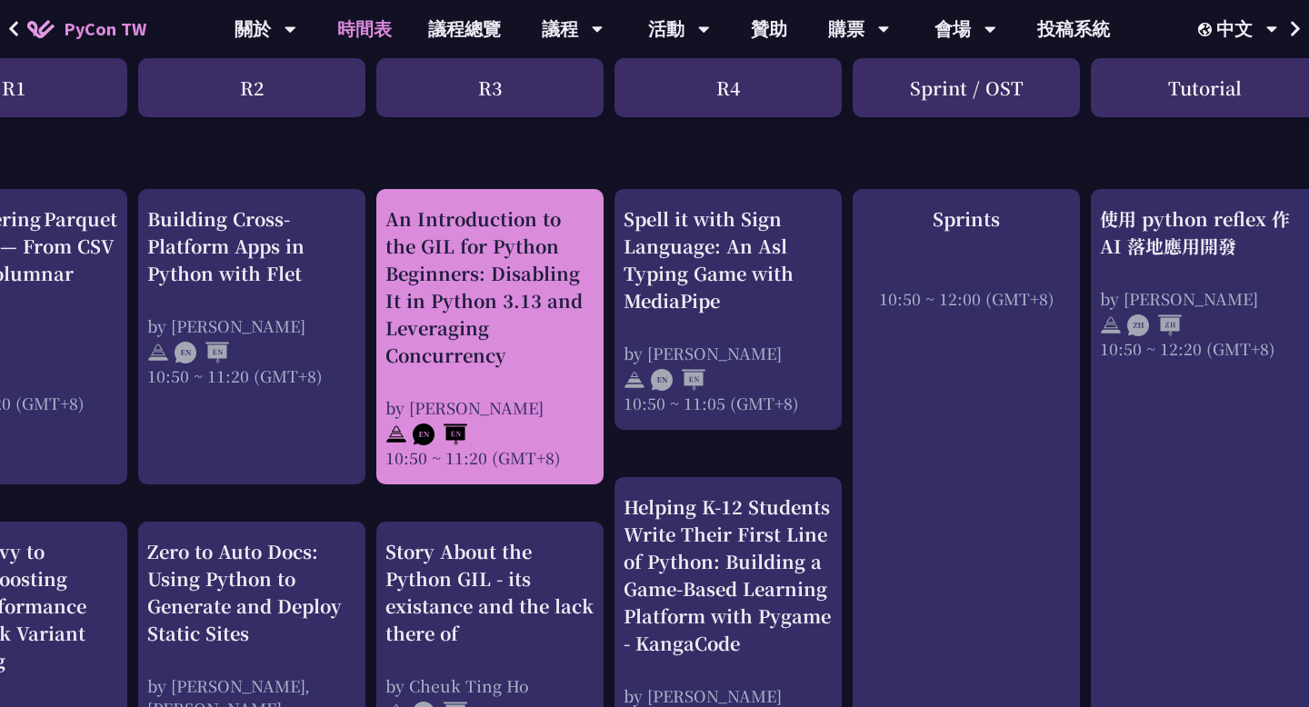
scroll to position [722, 0]
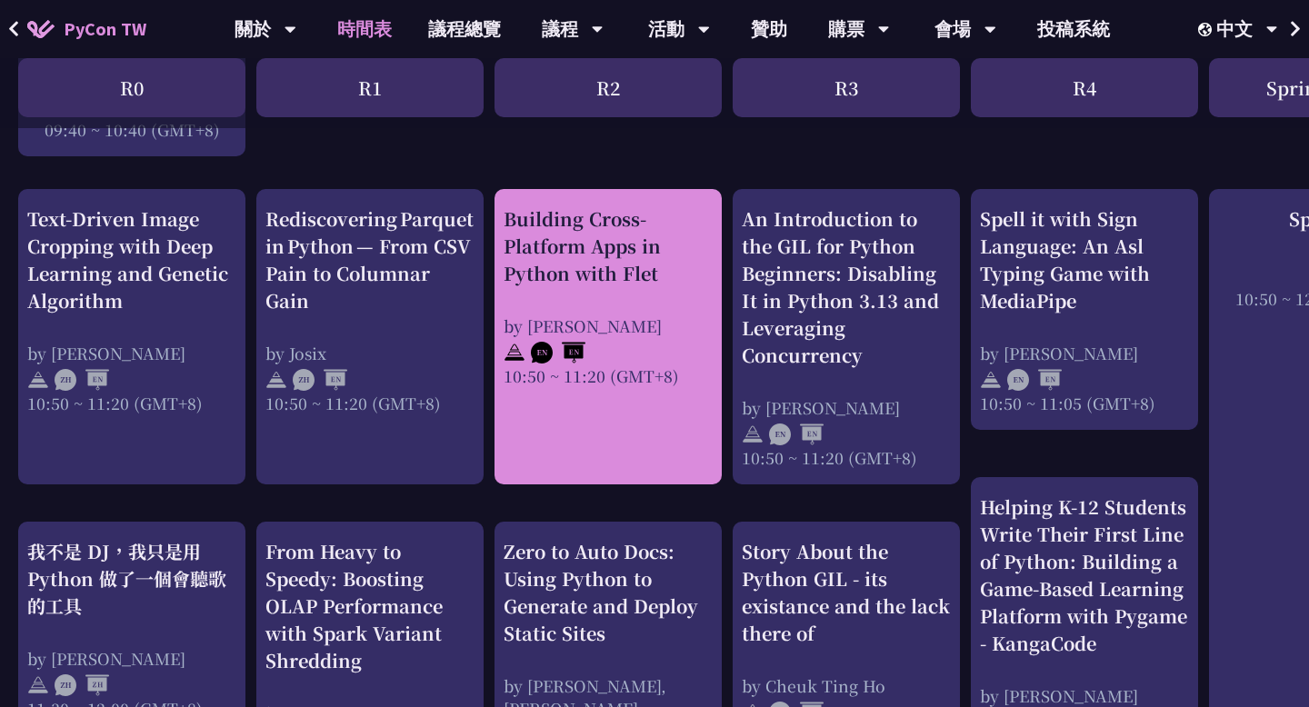
click at [578, 344] on img at bounding box center [558, 353] width 55 height 22
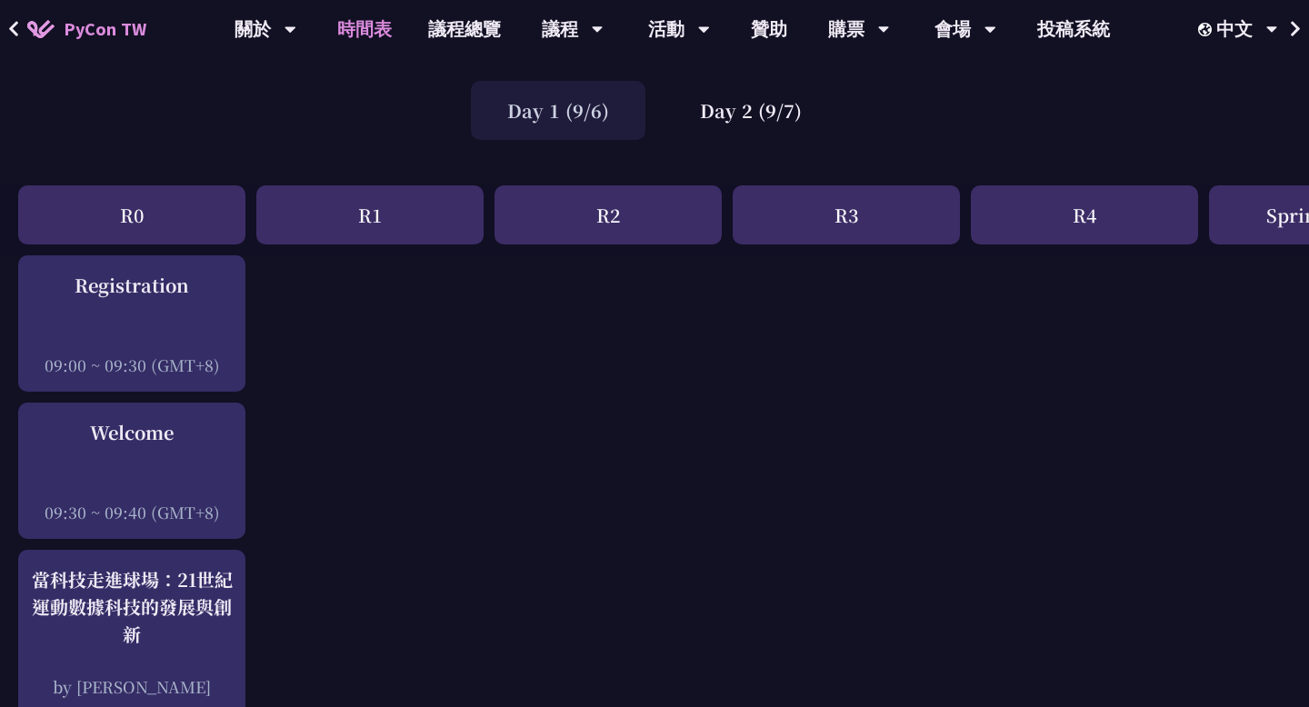
scroll to position [55, 0]
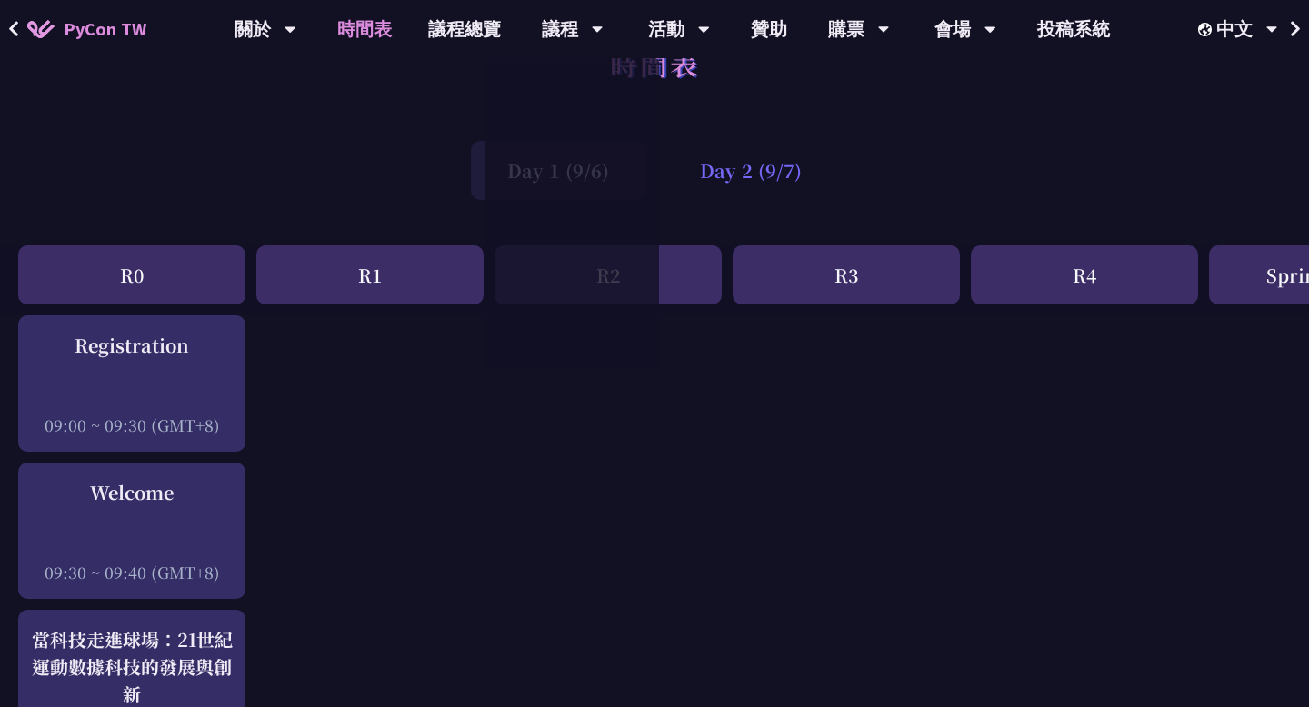
click at [743, 166] on div "Day 2 (9/7)" at bounding box center [750, 170] width 175 height 59
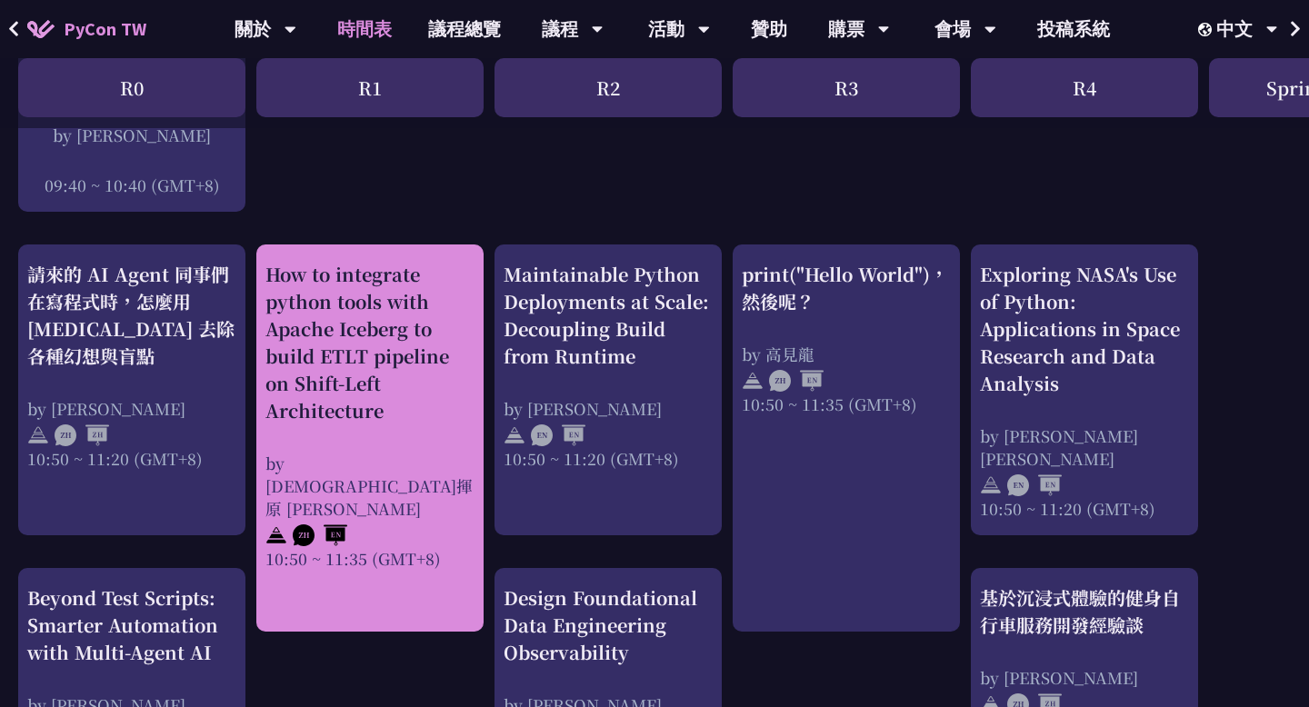
scroll to position [856, 0]
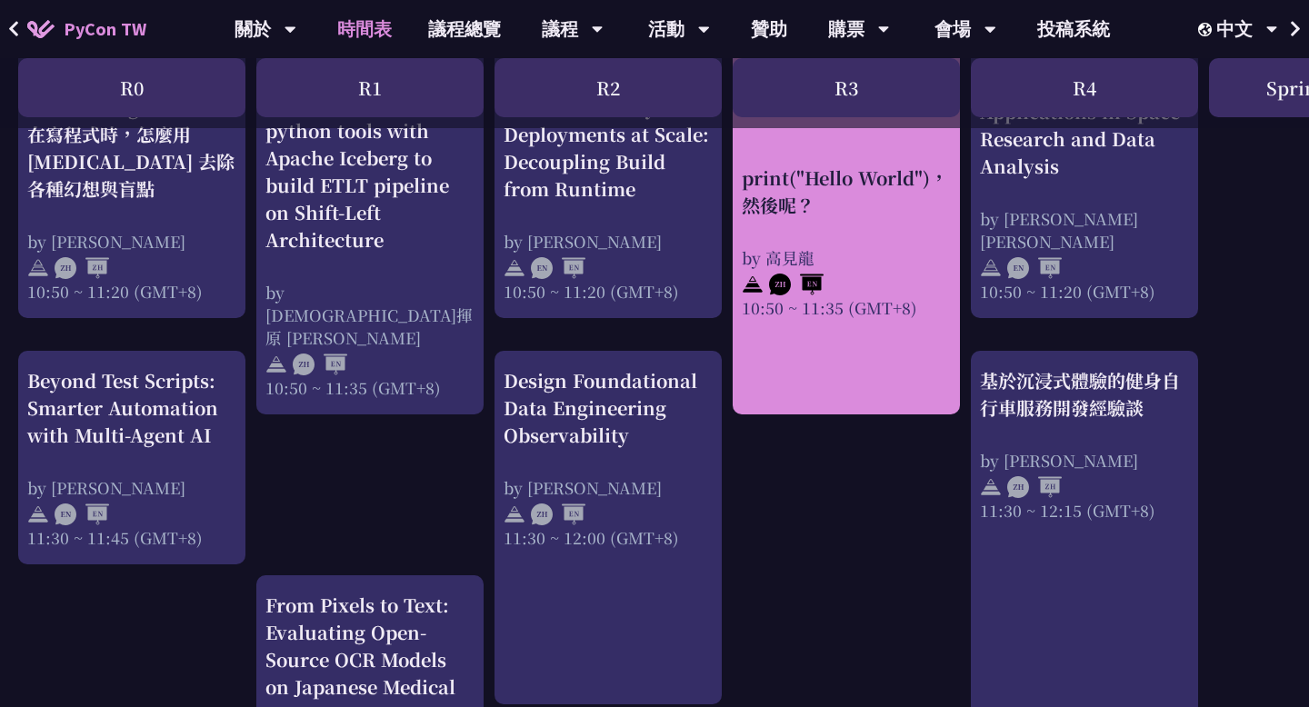
click at [935, 228] on div "print("Hello World")，然後呢？ by 高見龍 10:50 ~ 11:35 (GMT+8)" at bounding box center [846, 241] width 209 height 155
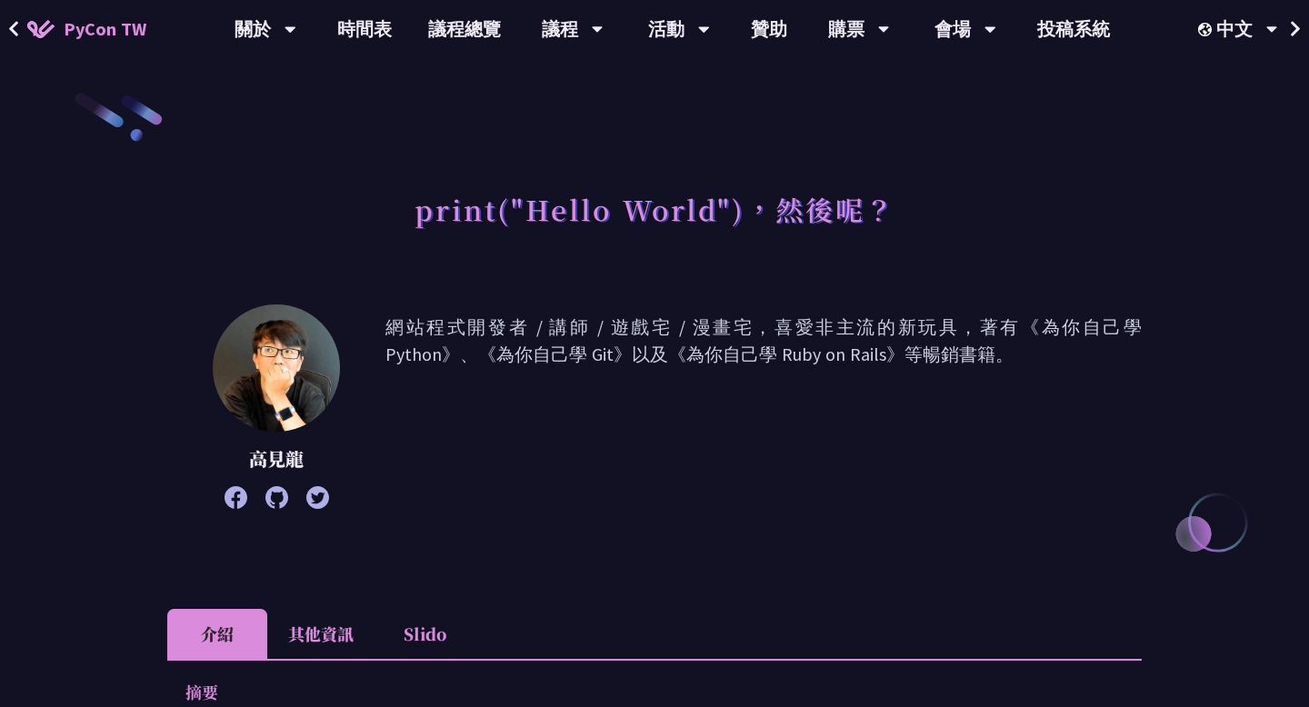
click at [895, 324] on p "網站程式開發者 / 講師 / 遊戲宅 / 漫畫宅，喜愛非主流的新玩具，著有《為你自己學 Python》、《為你自己學 Git》以及《為你自己學 Ruby on…" at bounding box center [763, 407] width 756 height 186
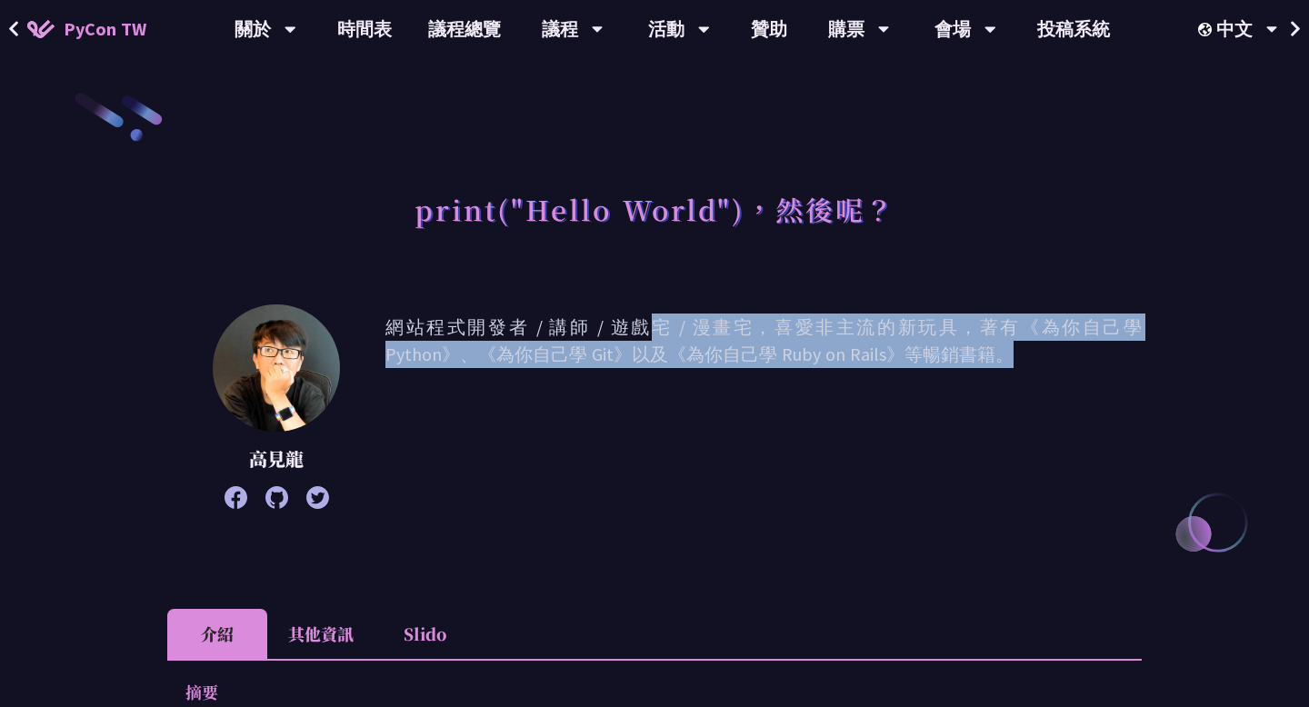
click at [895, 324] on p "網站程式開發者 / 講師 / 遊戲宅 / 漫畫宅，喜愛非主流的新玩具，著有《為你自己學 Python》、《為你自己學 Git》以及《為你自己學 Ruby on…" at bounding box center [763, 407] width 756 height 186
click at [895, 334] on p "網站程式開發者 / 講師 / 遊戲宅 / 漫畫宅，喜愛非主流的新玩具，著有《為你自己學 Python》、《為你自己學 Git》以及《為你自己學 Ruby on…" at bounding box center [763, 407] width 756 height 186
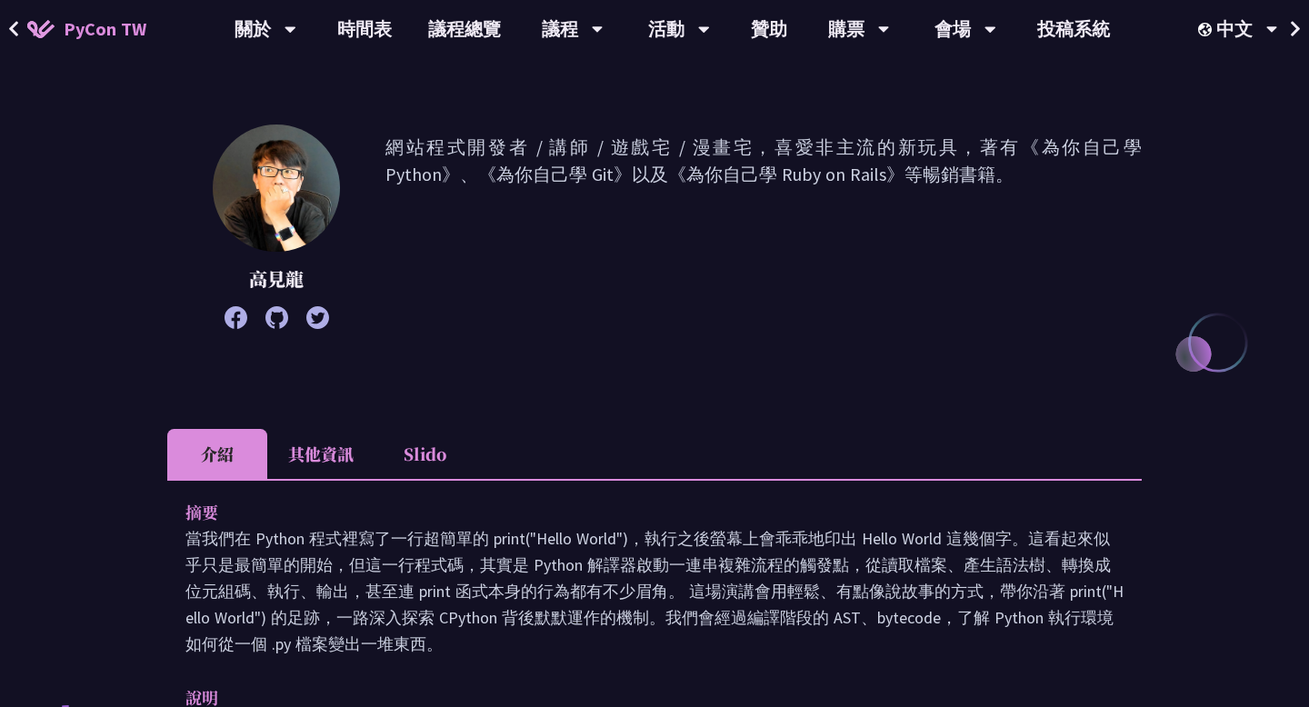
scroll to position [404, 0]
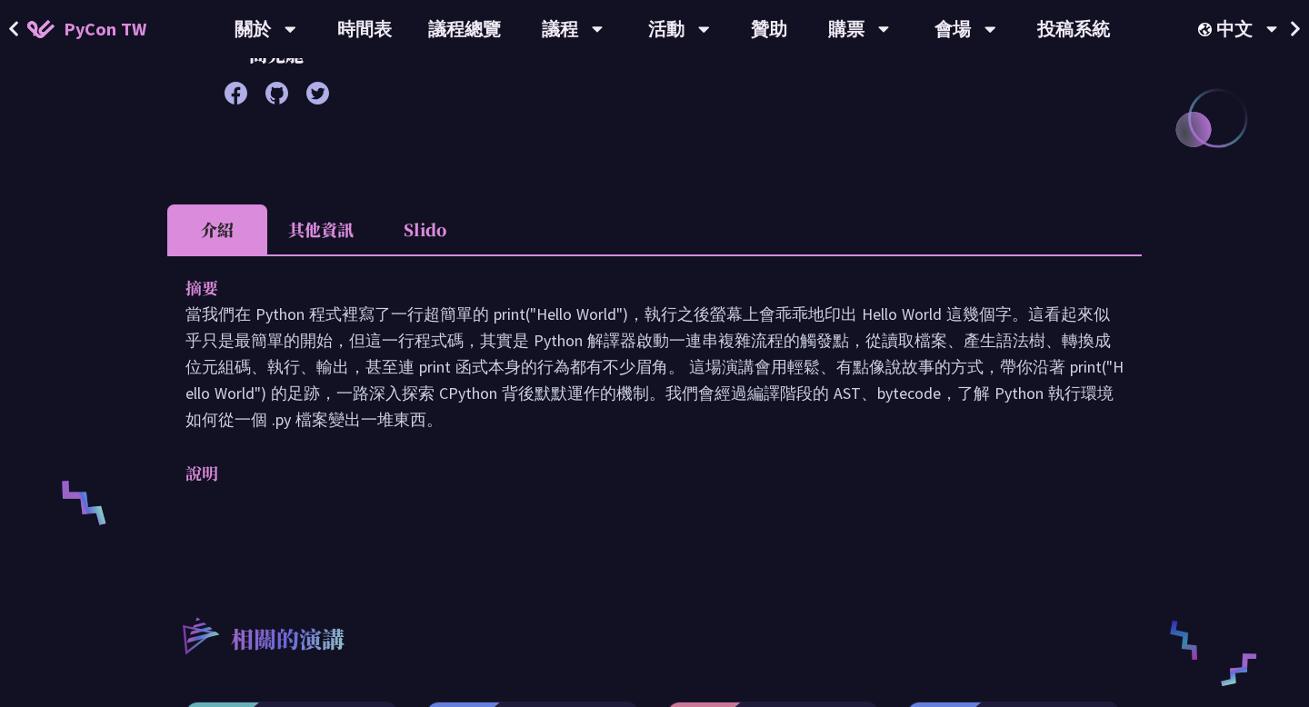
click at [894, 349] on p "當我們在 Python 程式裡寫了一行超簡單的 print("Hello World")，執行之後螢幕上會乖乖地印出 Hello World 這幾個字。這看起…" at bounding box center [654, 367] width 938 height 132
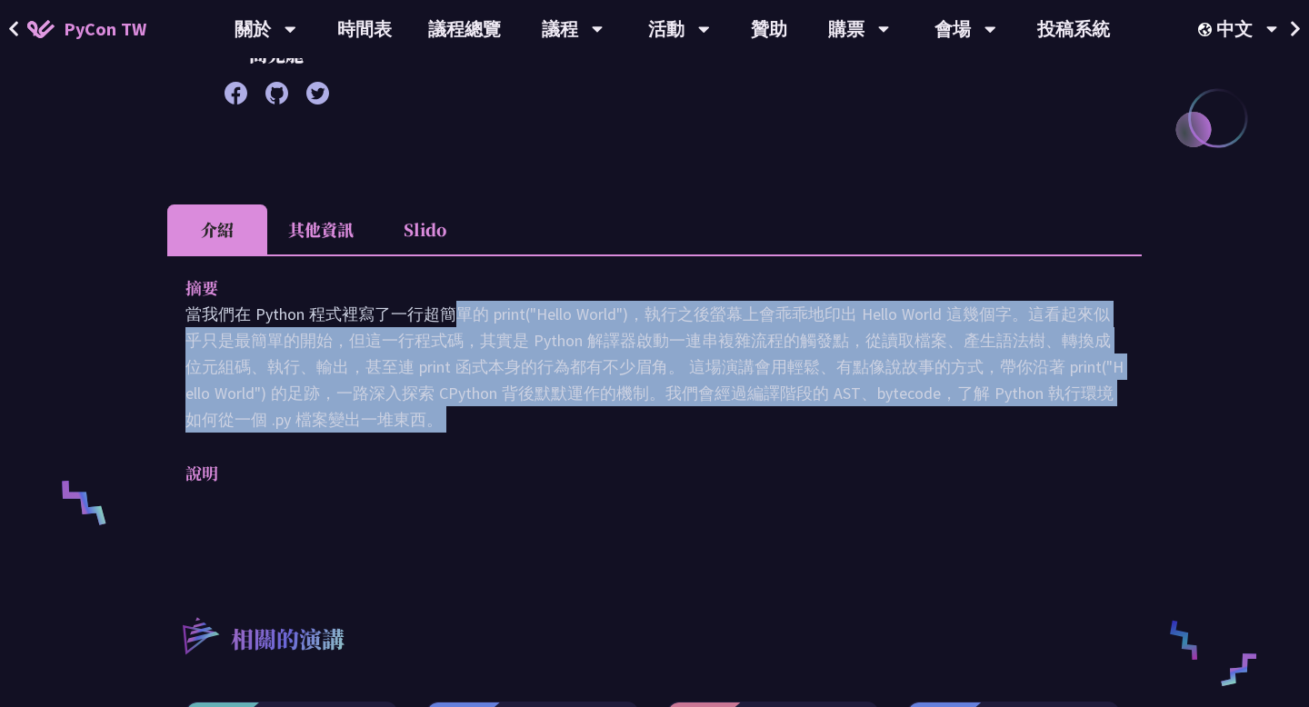
click at [894, 349] on p "當我們在 Python 程式裡寫了一行超簡單的 print("Hello World")，執行之後螢幕上會乖乖地印出 Hello World 這幾個字。這看起…" at bounding box center [654, 367] width 938 height 132
click at [894, 375] on p "當我們在 Python 程式裡寫了一行超簡單的 print("Hello World")，執行之後螢幕上會乖乖地印出 Hello World 這幾個字。這看起…" at bounding box center [654, 367] width 938 height 132
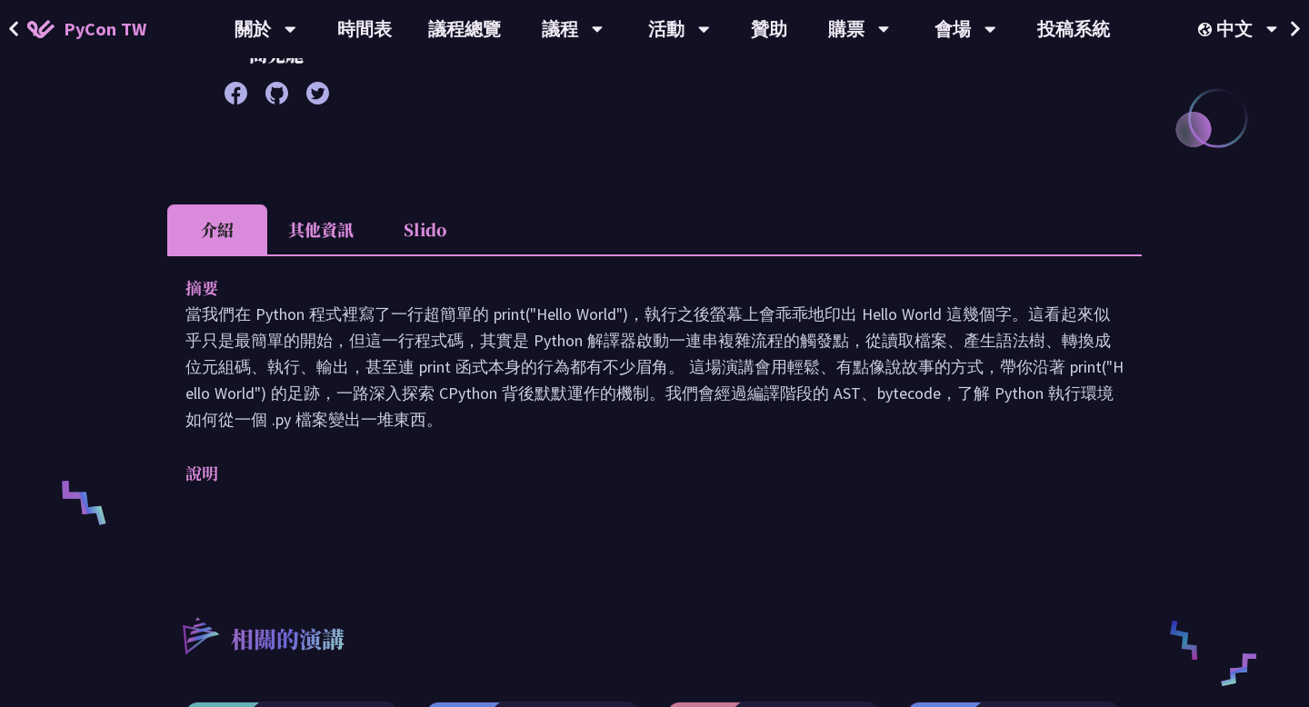
click at [894, 375] on p "當我們在 Python 程式裡寫了一行超簡單的 print("Hello World")，執行之後螢幕上會乖乖地印出 Hello World 這幾個字。這看起…" at bounding box center [654, 367] width 938 height 132
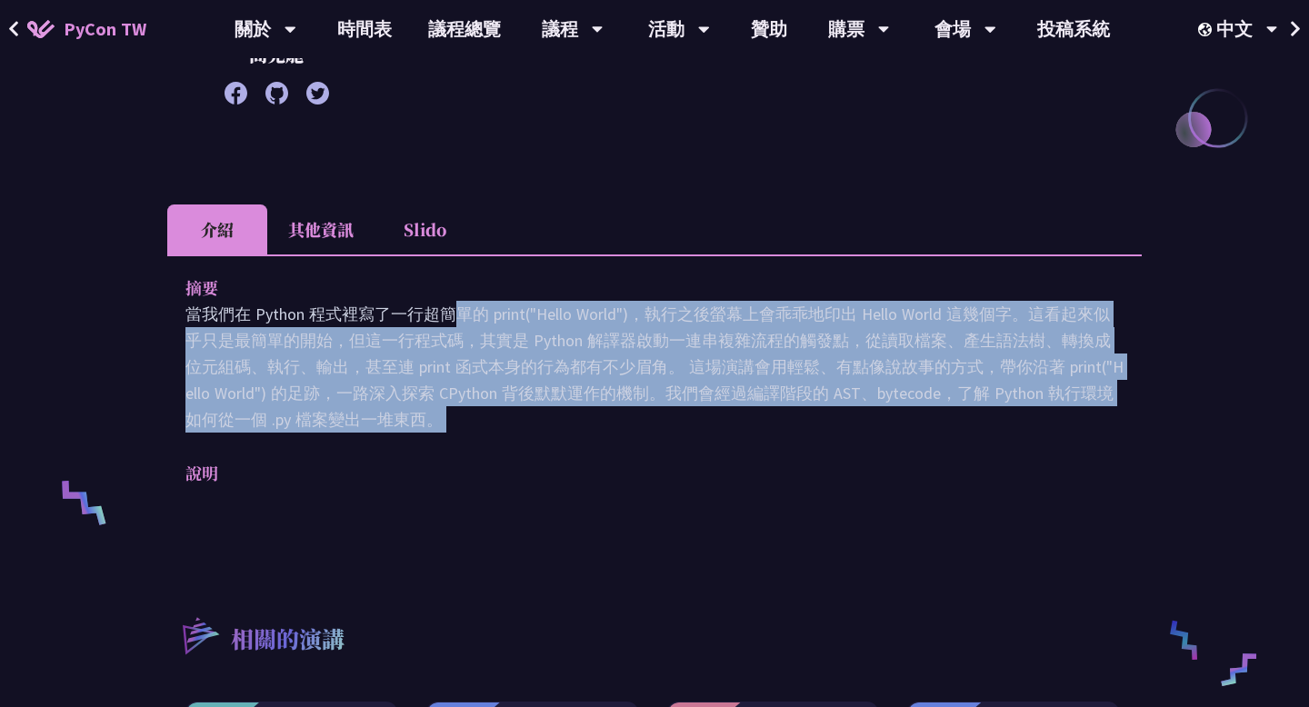
click at [894, 375] on p "當我們在 Python 程式裡寫了一行超簡單的 print("Hello World")，執行之後螢幕上會乖乖地印出 Hello World 這幾個字。這看起…" at bounding box center [654, 367] width 938 height 132
click at [905, 405] on p "當我們在 Python 程式裡寫了一行超簡單的 print("Hello World")，執行之後螢幕上會乖乖地印出 Hello World 這幾個字。這看起…" at bounding box center [654, 367] width 938 height 132
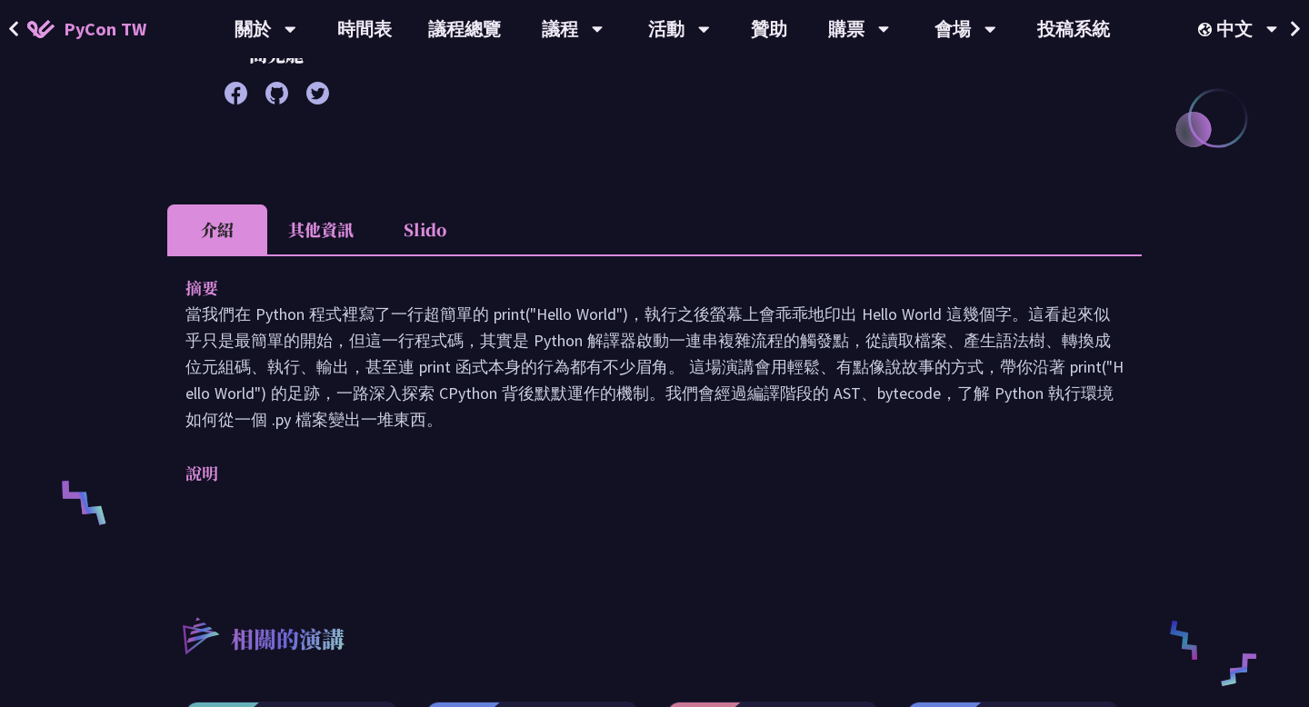
click at [906, 403] on p "當我們在 Python 程式裡寫了一行超簡單的 print("Hello World")，執行之後螢幕上會乖乖地印出 Hello World 這幾個字。這看起…" at bounding box center [654, 367] width 938 height 132
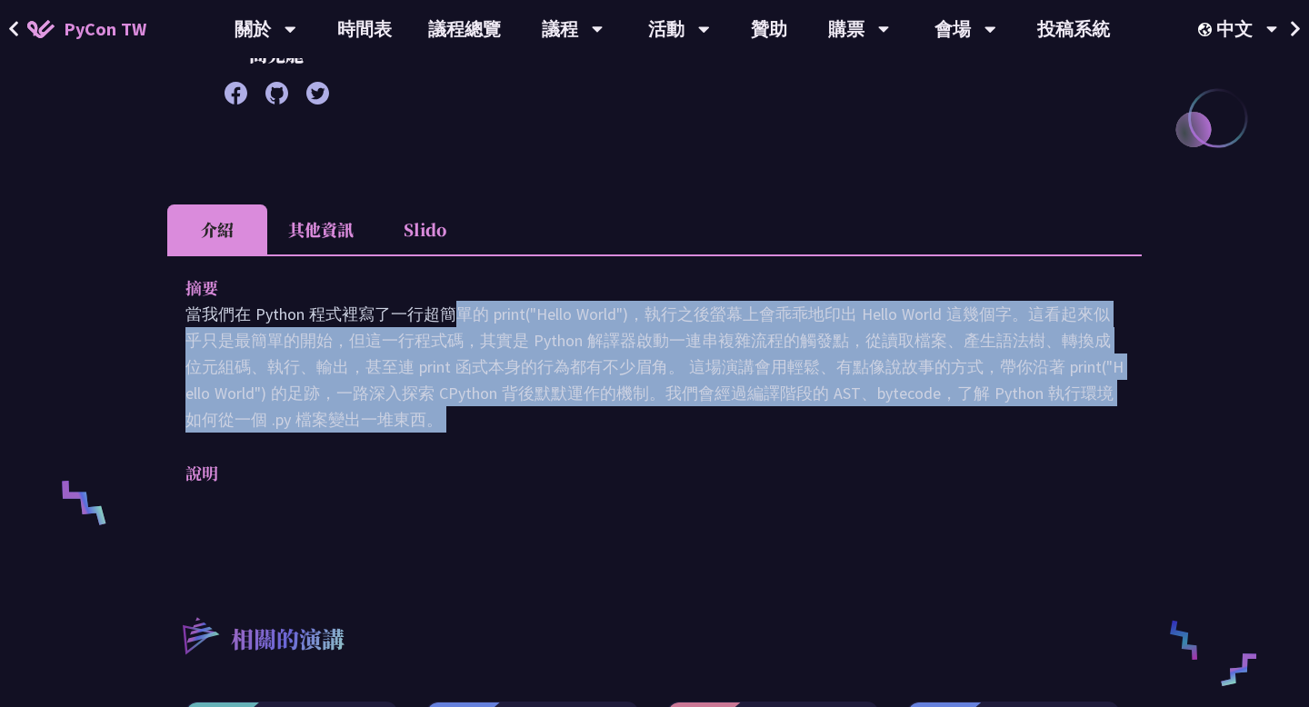
click at [906, 403] on p "當我們在 Python 程式裡寫了一行超簡單的 print("Hello World")，執行之後螢幕上會乖乖地印出 Hello World 這幾個字。這看起…" at bounding box center [654, 367] width 938 height 132
click at [907, 420] on p "當我們在 Python 程式裡寫了一行超簡單的 print("Hello World")，執行之後螢幕上會乖乖地印出 Hello World 這幾個字。這看起…" at bounding box center [654, 367] width 938 height 132
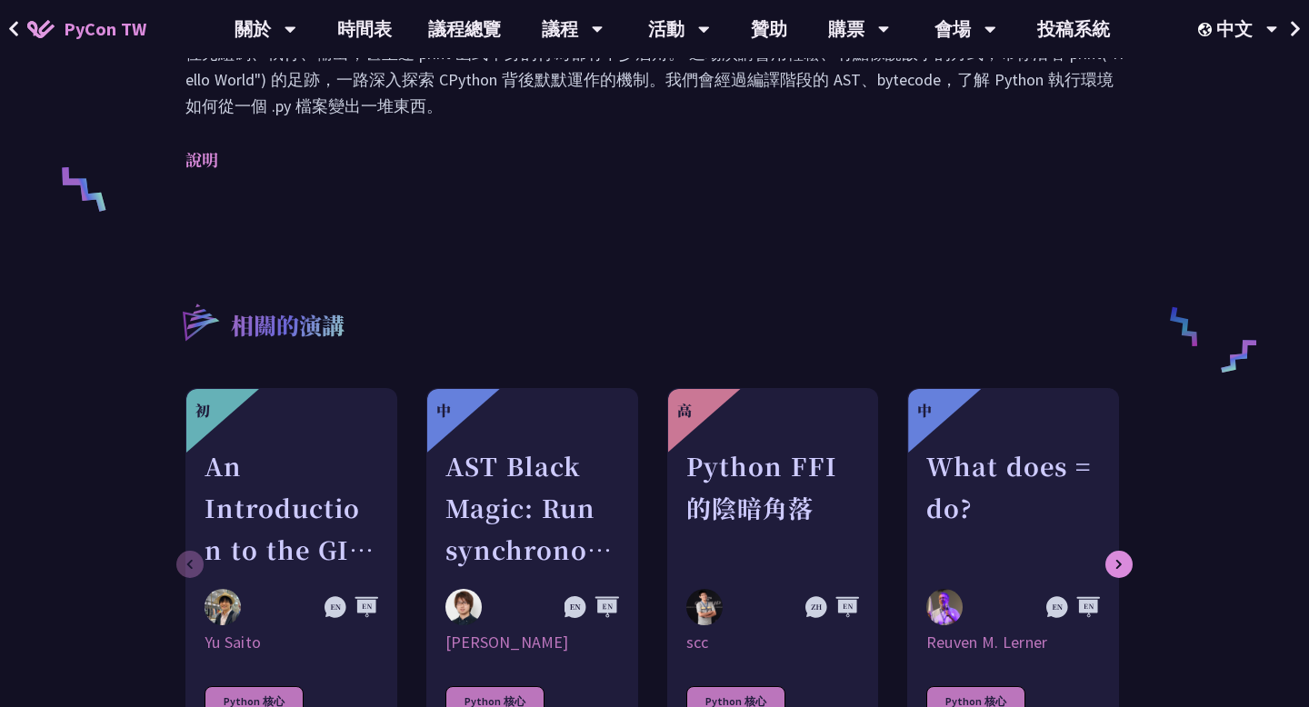
scroll to position [411, 0]
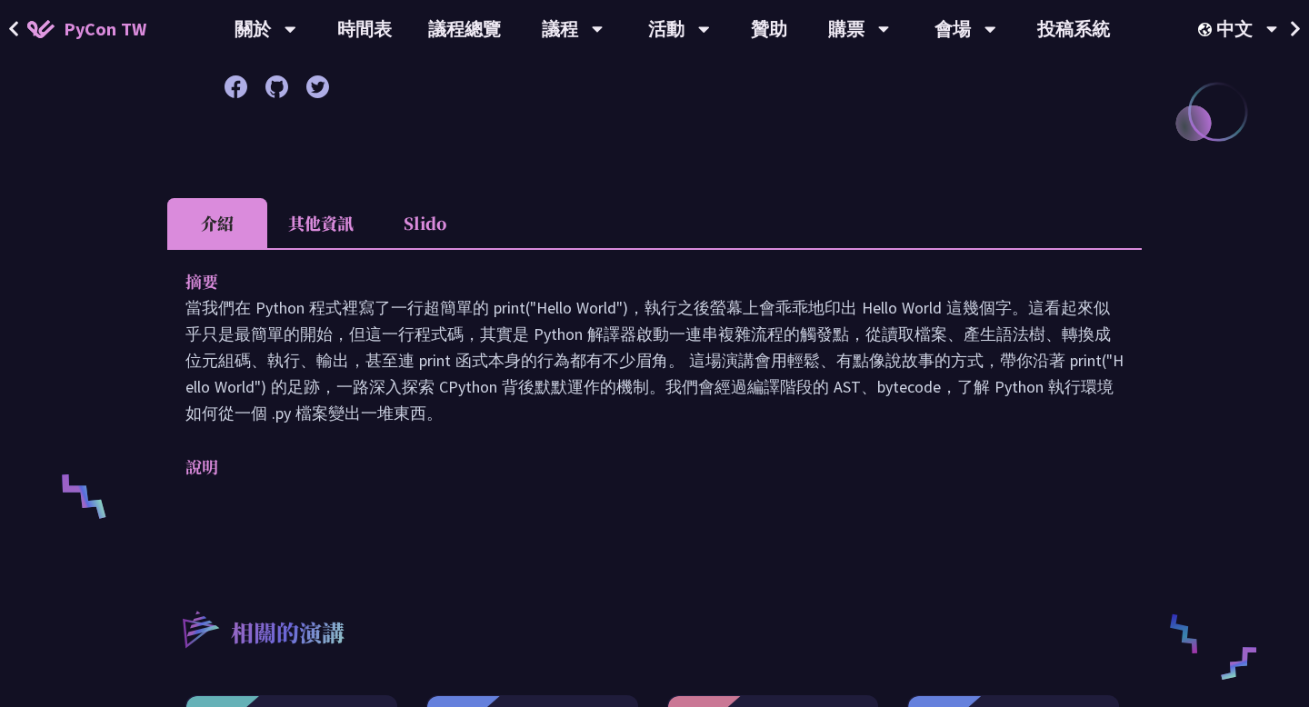
click at [322, 220] on li "其他資訊" at bounding box center [320, 223] width 107 height 50
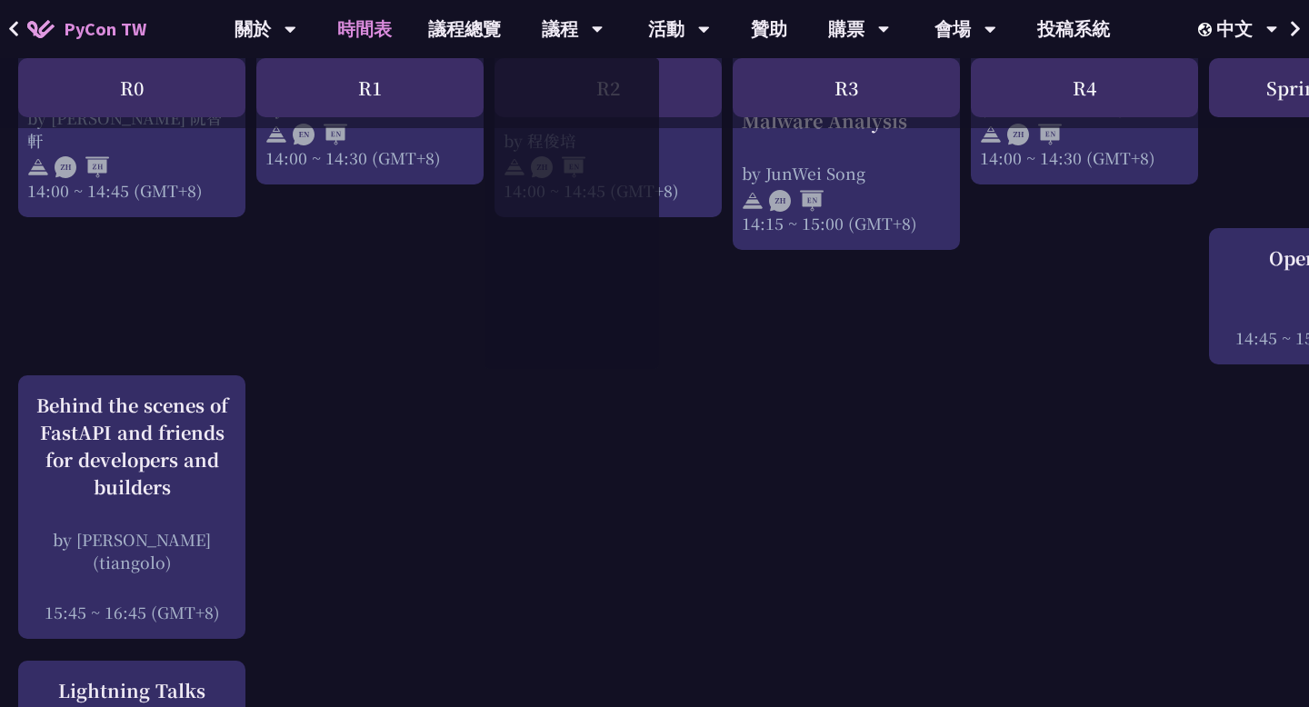
scroll to position [2010, 0]
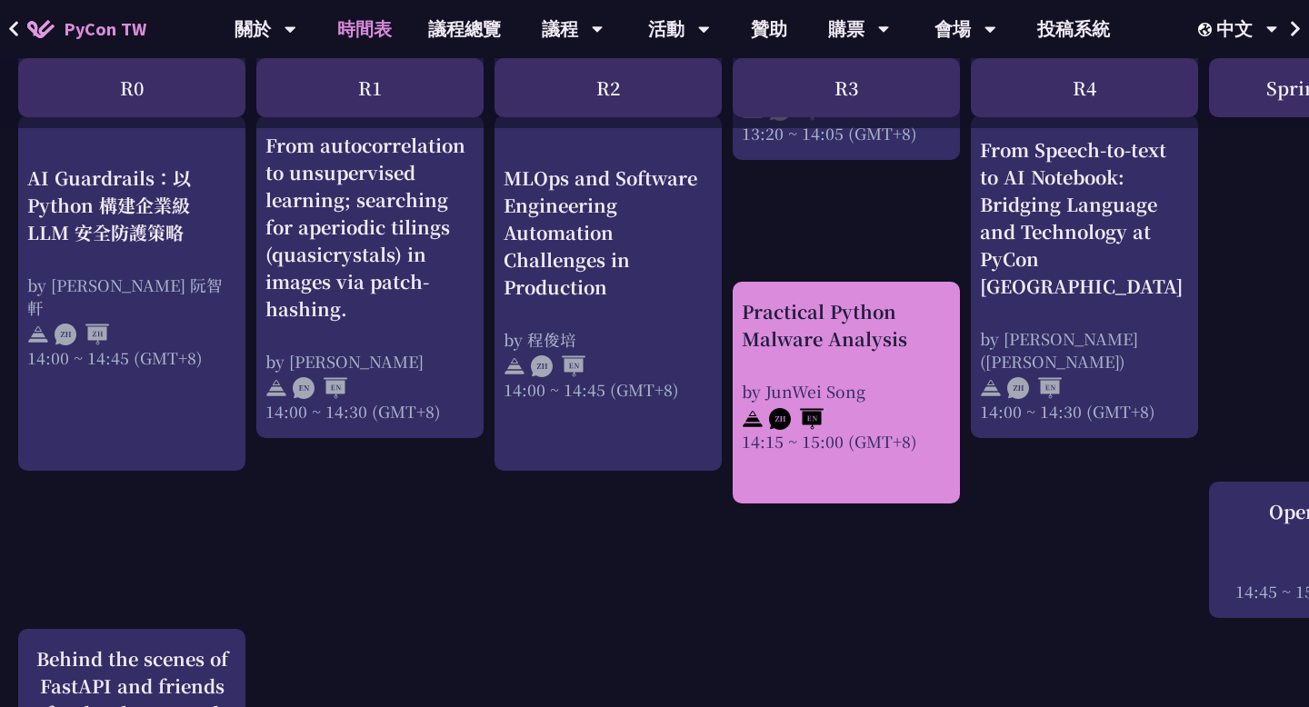
click at [880, 446] on div "14:15 ~ 15:00 (GMT+8)" at bounding box center [846, 441] width 209 height 23
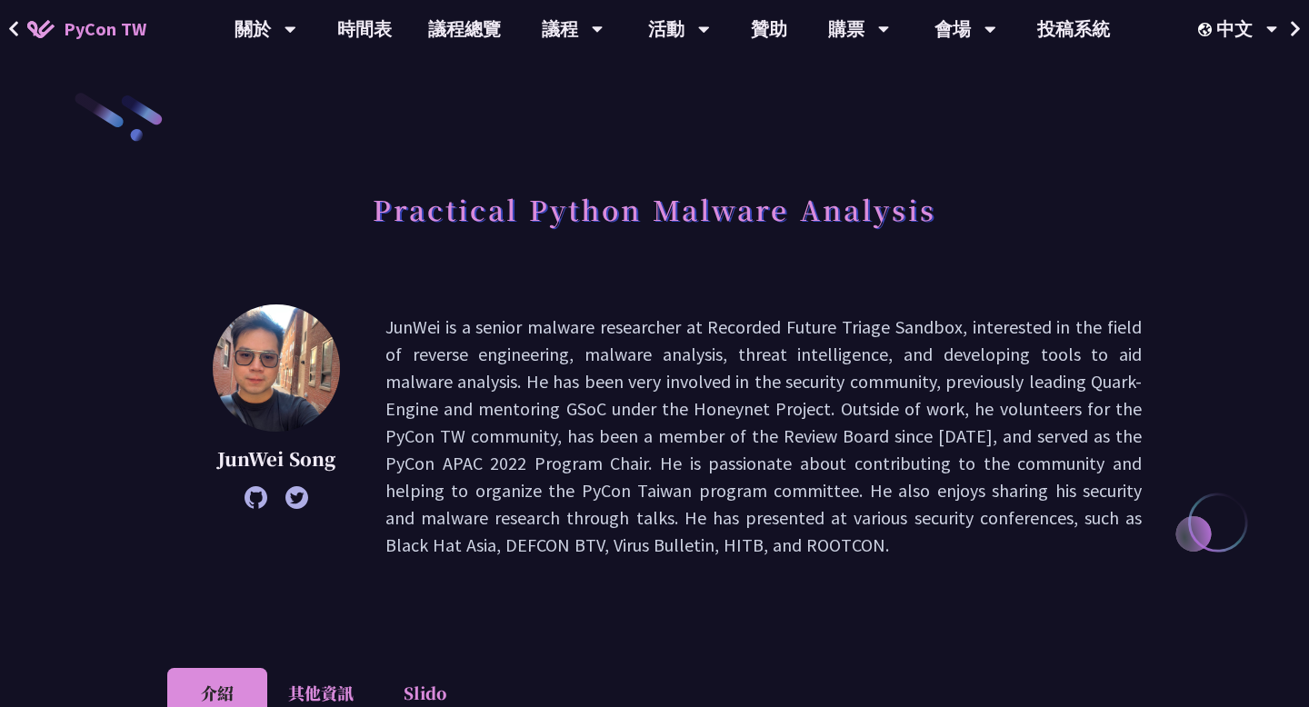
click at [570, 329] on p "JunWei is a senior malware researcher at Recorded Future Triage Sandbox, intere…" at bounding box center [763, 436] width 756 height 245
click at [648, 338] on p "JunWei is a senior malware researcher at Recorded Future Triage Sandbox, intere…" at bounding box center [763, 436] width 756 height 245
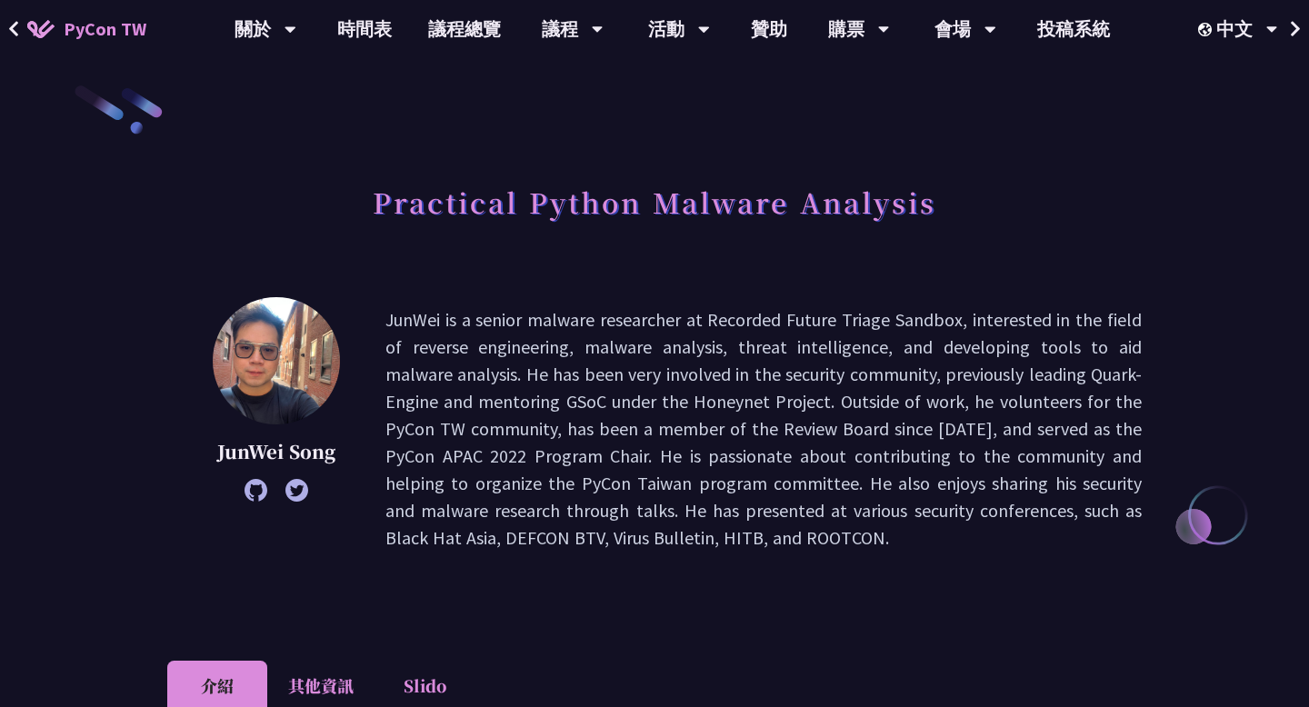
scroll to position [272, 0]
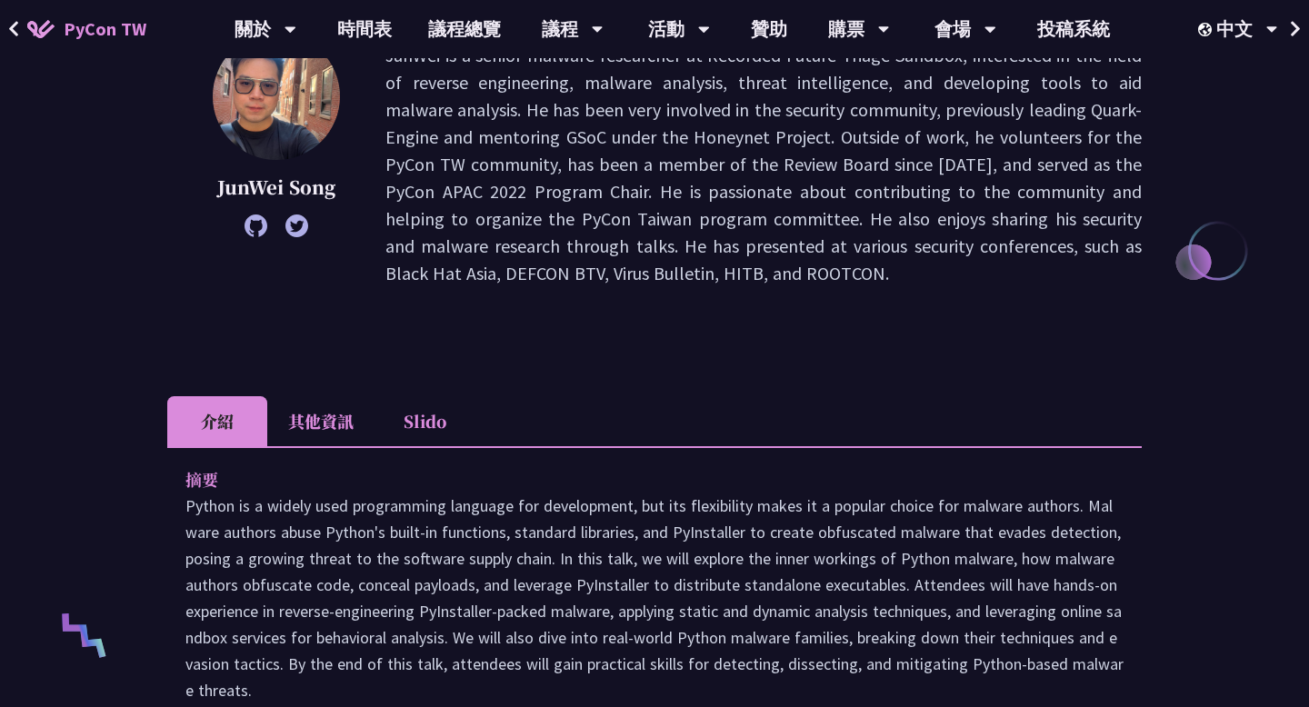
click at [350, 421] on li "其他資訊" at bounding box center [320, 421] width 107 height 50
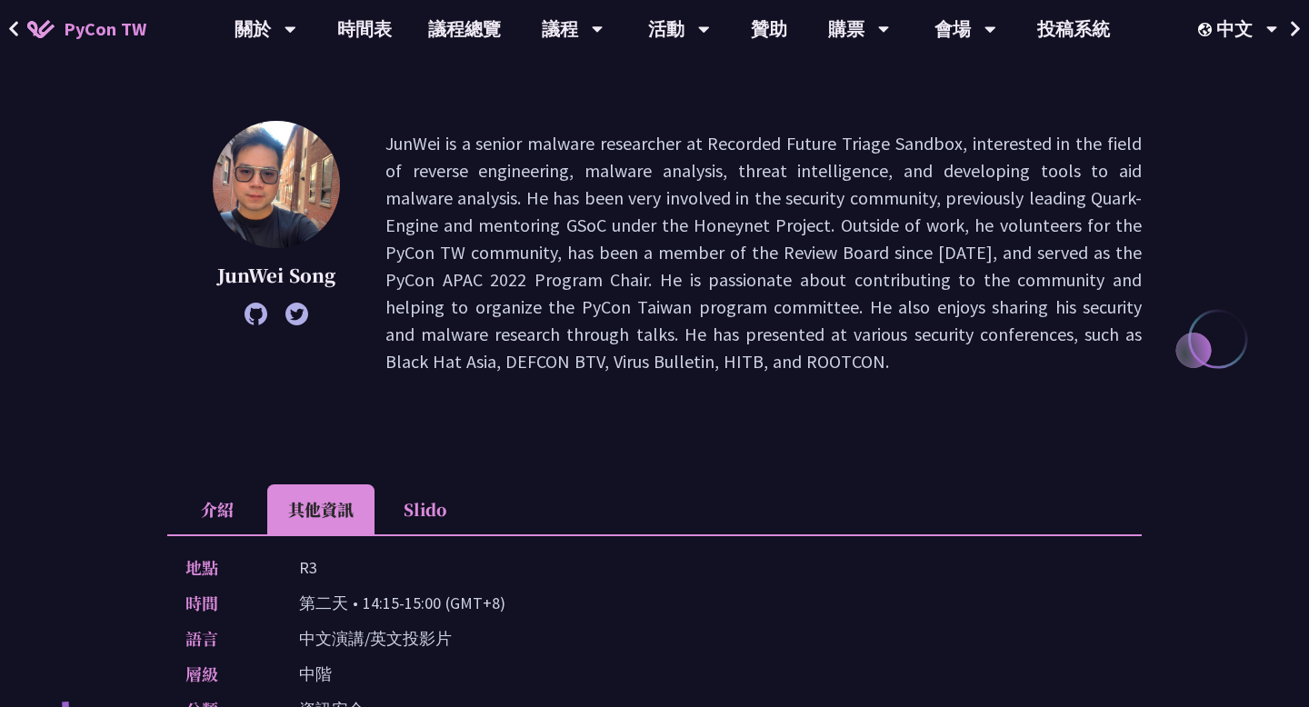
scroll to position [86, 0]
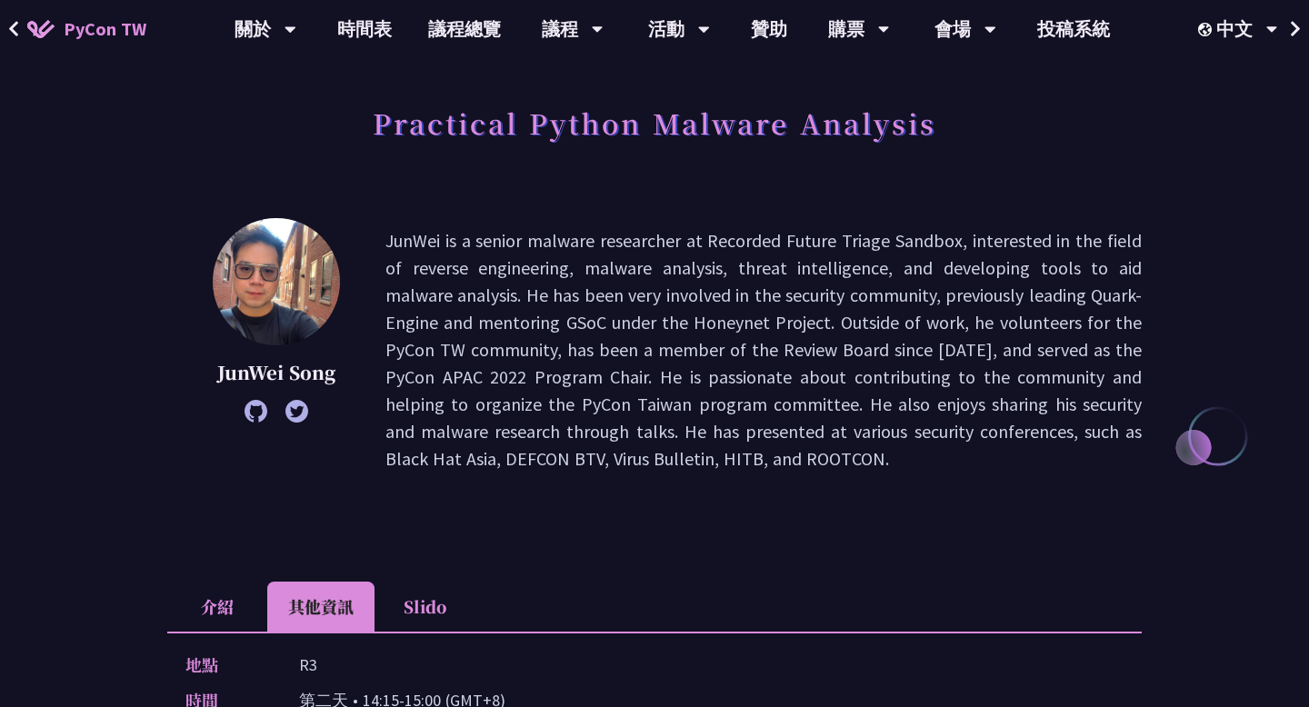
click at [506, 314] on p "JunWei is a senior malware researcher at Recorded Future Triage Sandbox, intere…" at bounding box center [763, 349] width 756 height 245
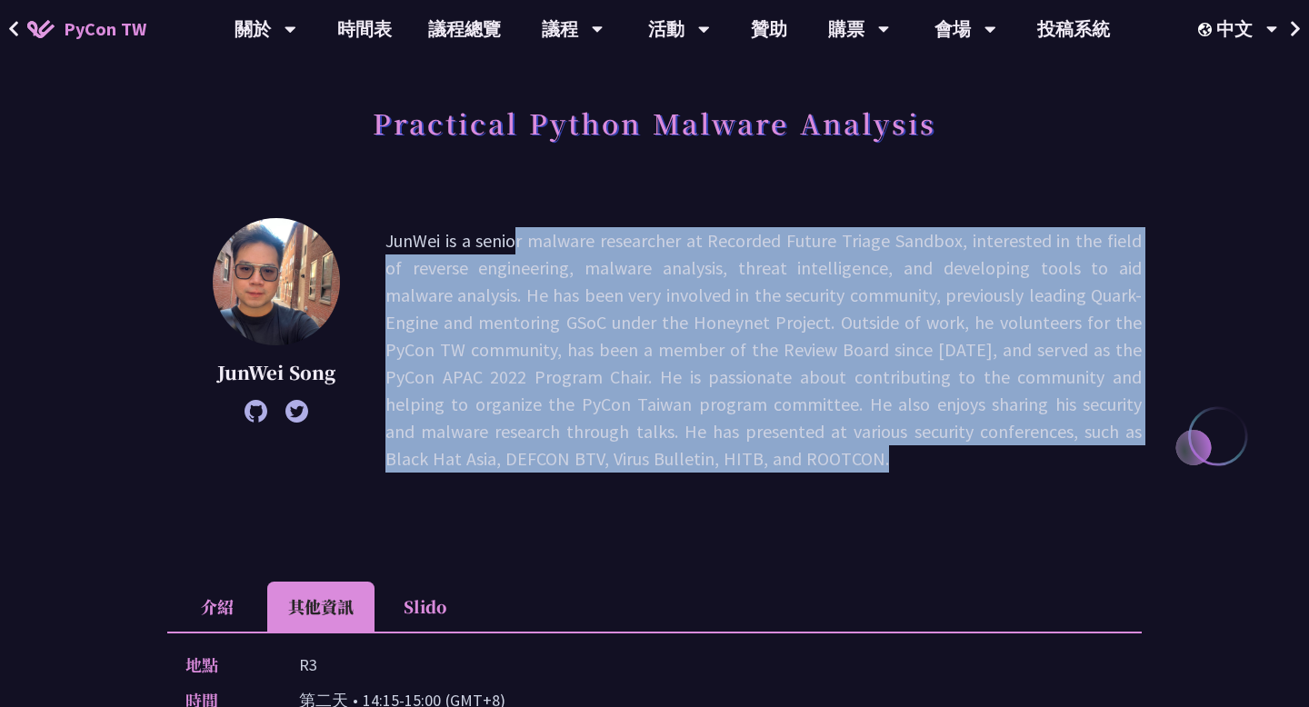
click at [506, 314] on p "JunWei is a senior malware researcher at Recorded Future Triage Sandbox, intere…" at bounding box center [763, 349] width 756 height 245
click at [534, 374] on p "JunWei is a senior malware researcher at Recorded Future Triage Sandbox, intere…" at bounding box center [763, 349] width 756 height 245
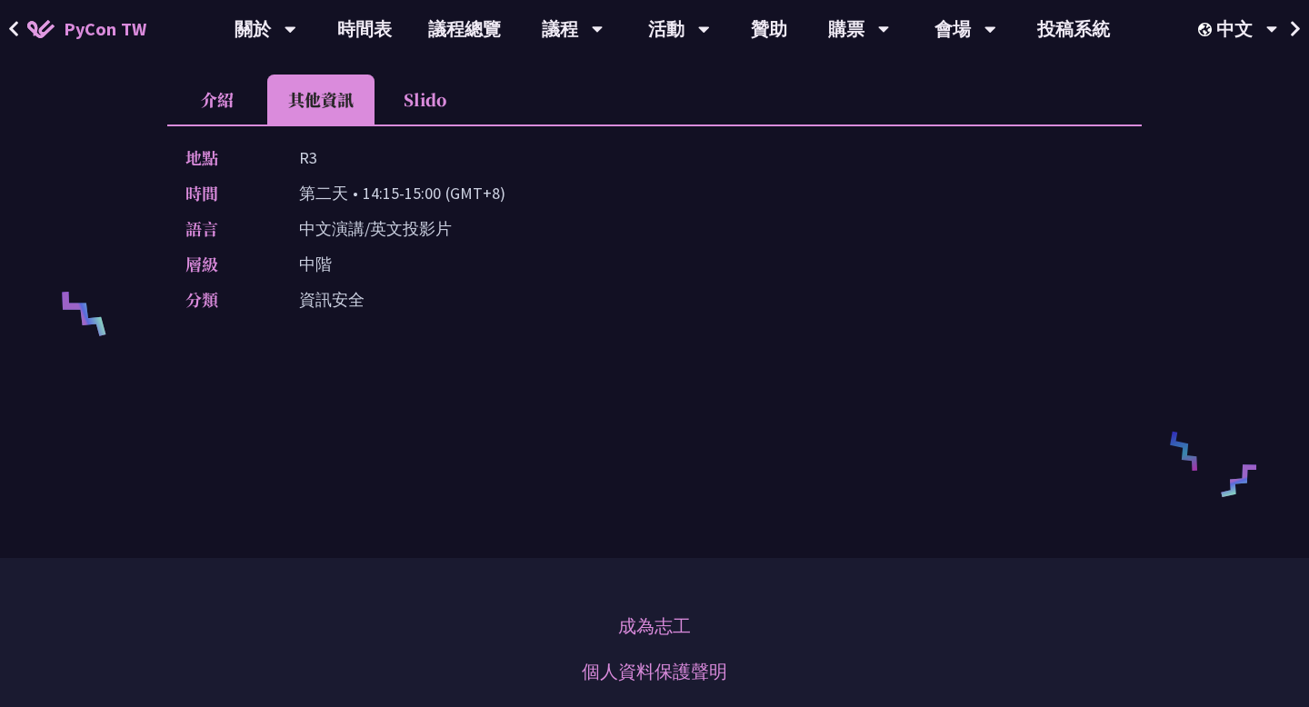
scroll to position [1042, 0]
